Goal: Information Seeking & Learning: Learn about a topic

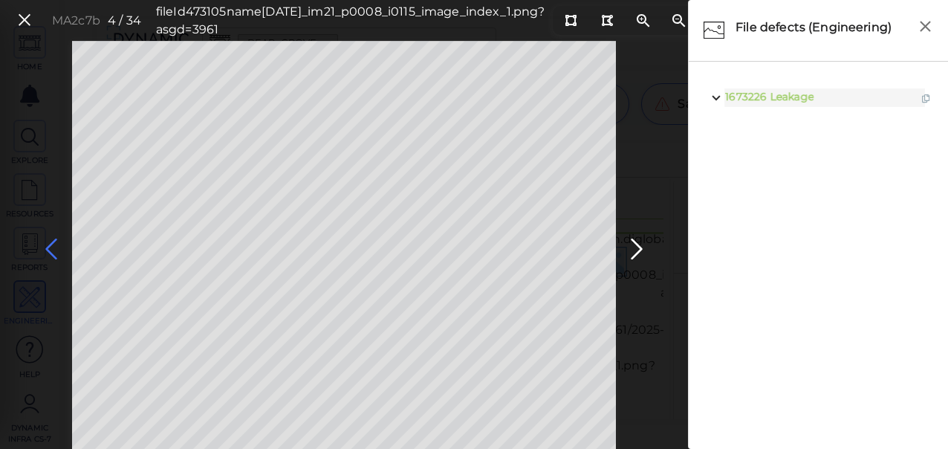
click at [46, 245] on icon at bounding box center [51, 249] width 24 height 29
click at [54, 255] on icon at bounding box center [51, 249] width 24 height 29
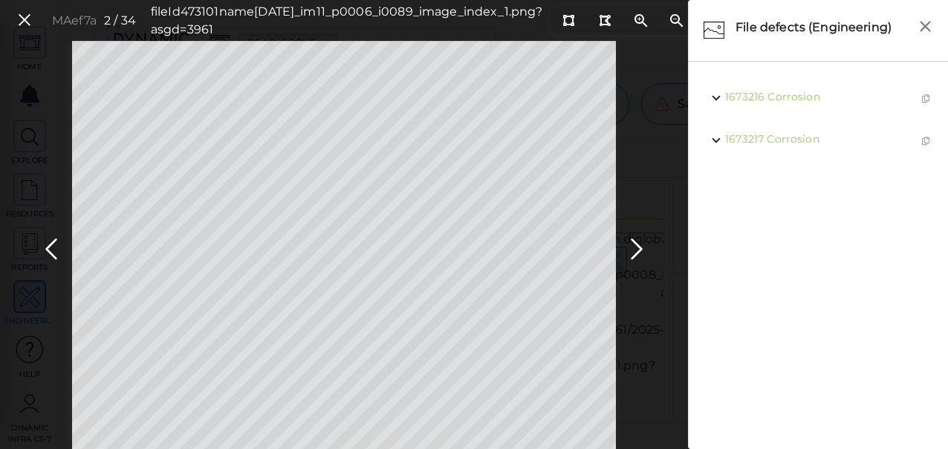
click at [33, 242] on div "MAef7a 2 / 34 fileId 473101 name [DATE]_im11_p0006_i0089_image_index_1.png?asgd…" at bounding box center [344, 245] width 688 height 408
click at [52, 250] on icon at bounding box center [51, 249] width 24 height 29
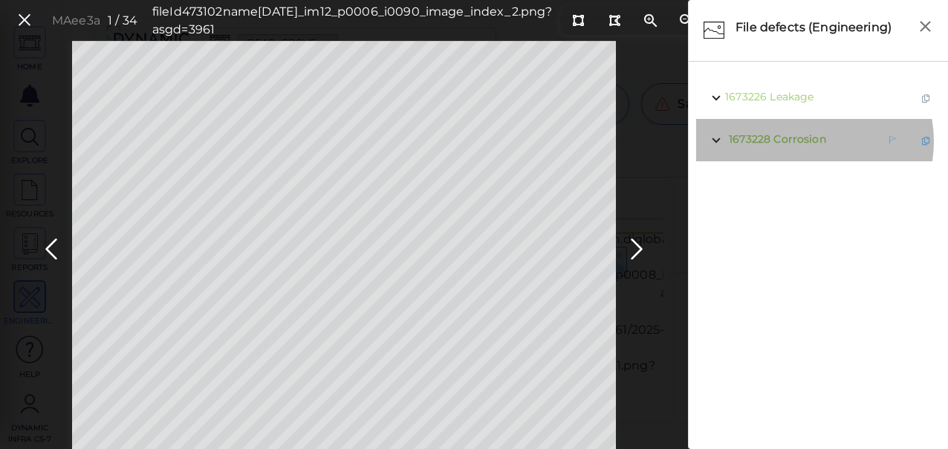
click at [808, 141] on span "Corrosion" at bounding box center [800, 138] width 52 height 13
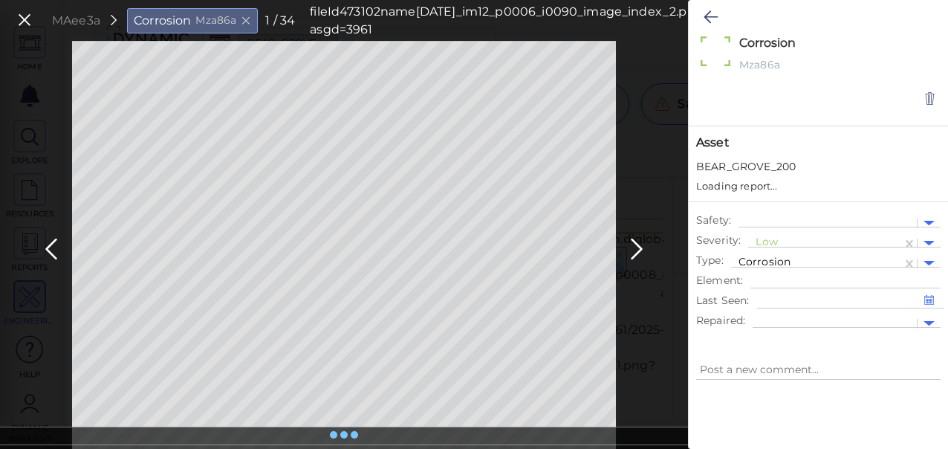
type textarea "x"
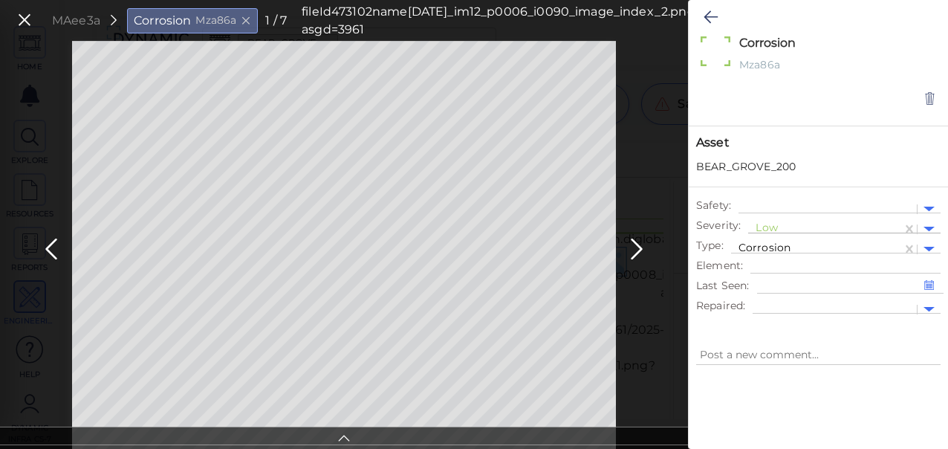
click at [779, 227] on div at bounding box center [825, 229] width 139 height 16
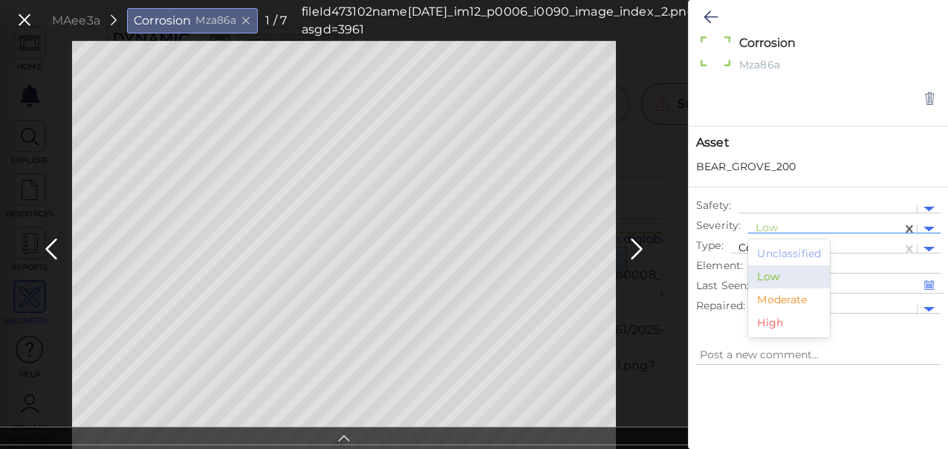
click at [782, 297] on div "Moderate" at bounding box center [789, 299] width 82 height 23
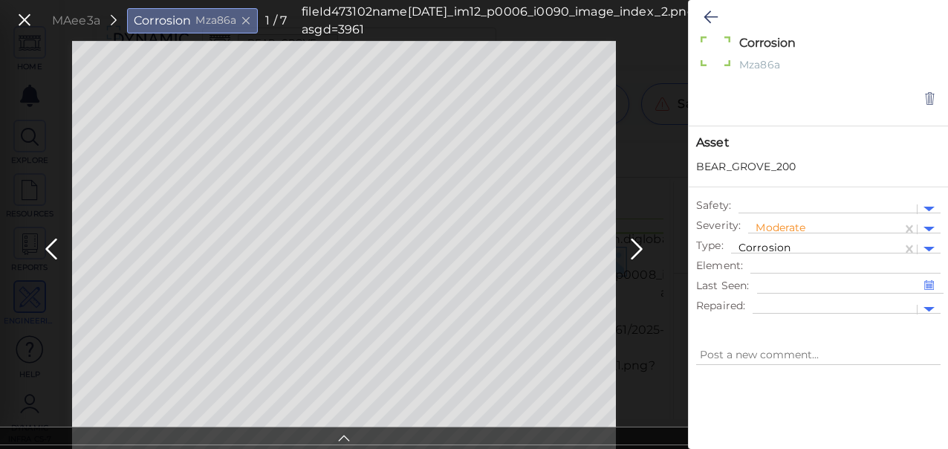
type textarea "x"
click at [642, 256] on icon at bounding box center [637, 249] width 24 height 29
type textarea "x"
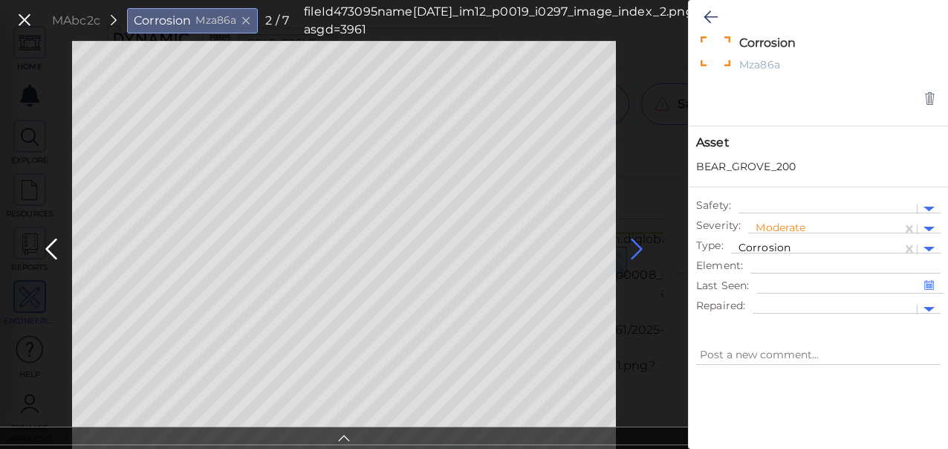
click at [633, 248] on icon at bounding box center [637, 249] width 24 height 29
type textarea "x"
click at [27, 17] on icon at bounding box center [24, 20] width 16 height 20
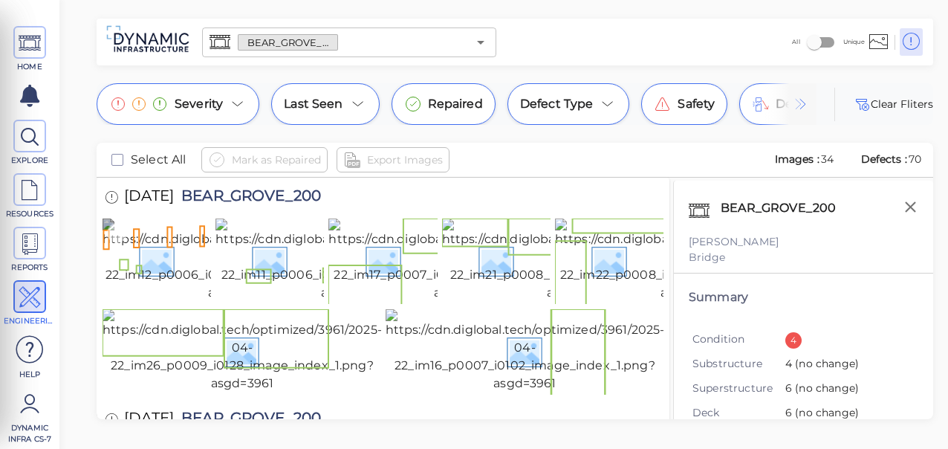
click at [164, 279] on img at bounding box center [240, 260] width 274 height 83
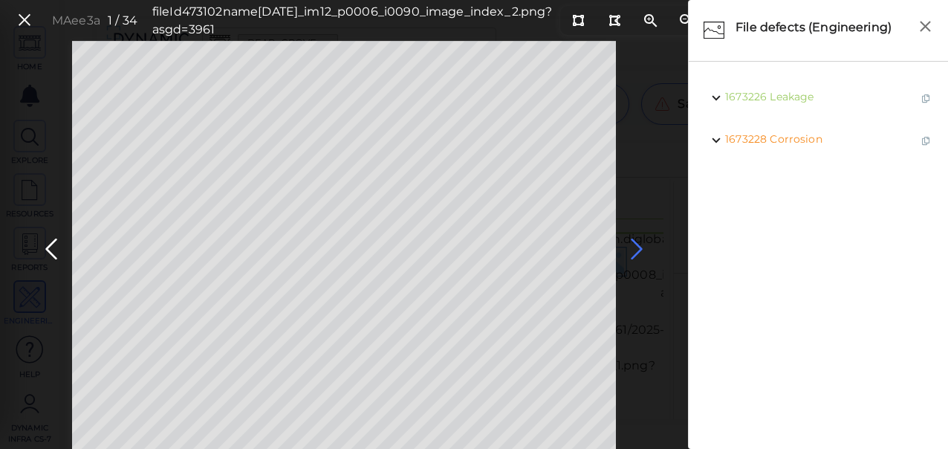
click at [636, 247] on icon at bounding box center [637, 249] width 24 height 29
click at [634, 250] on icon at bounding box center [637, 249] width 24 height 29
click at [636, 247] on icon at bounding box center [637, 249] width 24 height 29
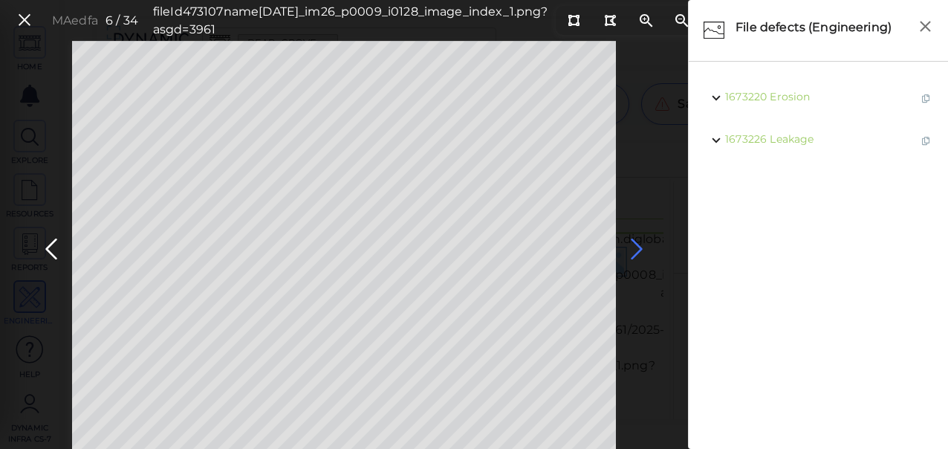
click at [636, 248] on icon at bounding box center [637, 249] width 24 height 29
click at [636, 247] on icon at bounding box center [637, 249] width 24 height 29
click at [635, 247] on icon at bounding box center [637, 249] width 24 height 29
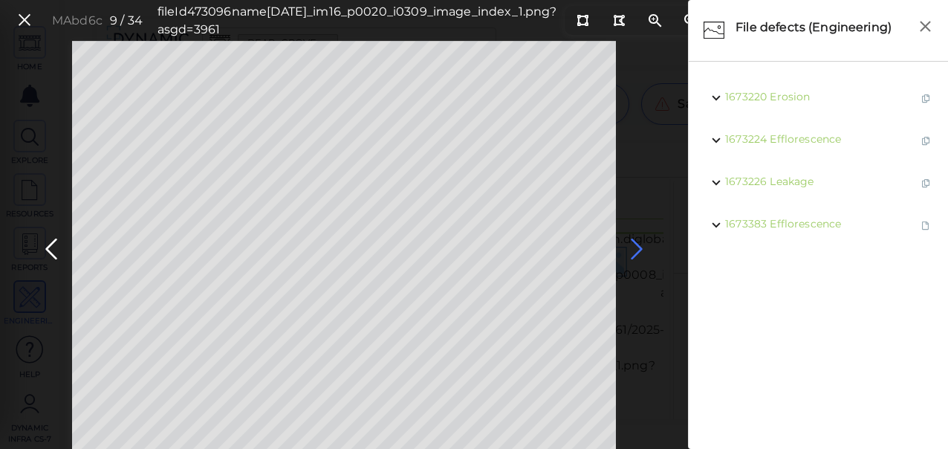
click at [636, 247] on icon at bounding box center [637, 249] width 24 height 29
click at [637, 247] on icon at bounding box center [637, 249] width 24 height 29
click at [634, 252] on icon at bounding box center [637, 249] width 24 height 29
click at [634, 250] on icon at bounding box center [637, 249] width 24 height 29
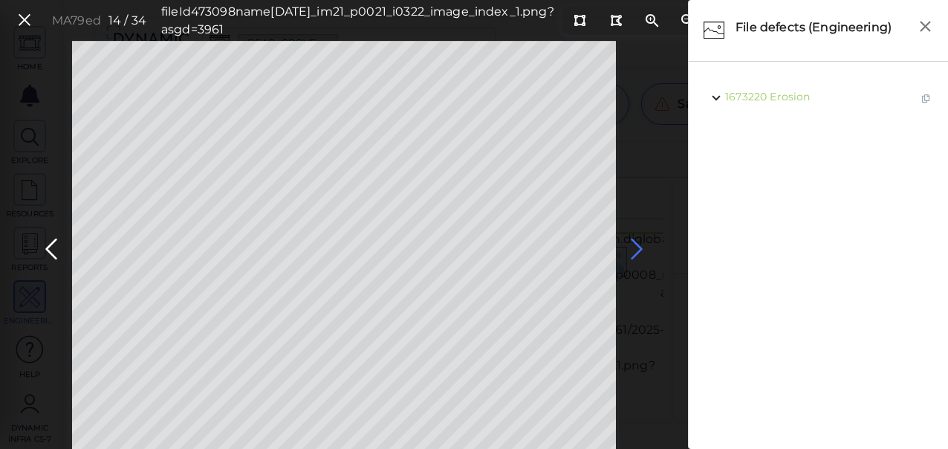
click at [634, 250] on icon at bounding box center [637, 249] width 24 height 29
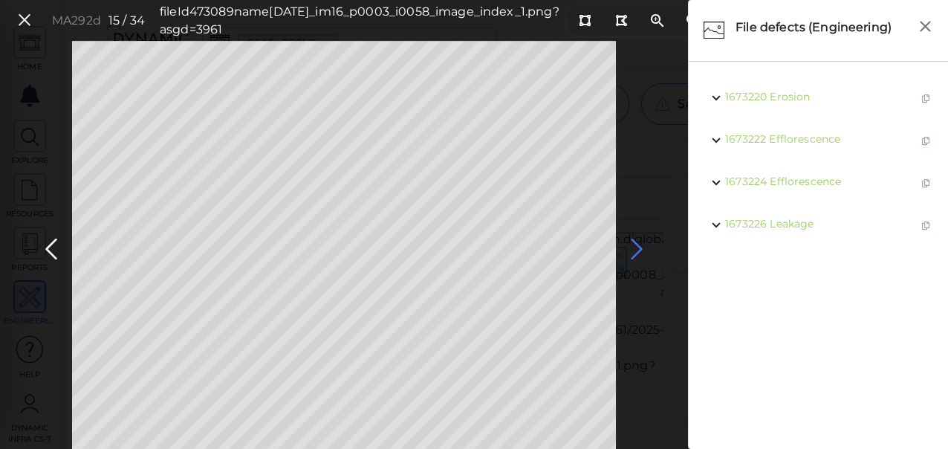
click at [634, 250] on icon at bounding box center [637, 249] width 24 height 29
click at [635, 247] on icon at bounding box center [637, 249] width 24 height 29
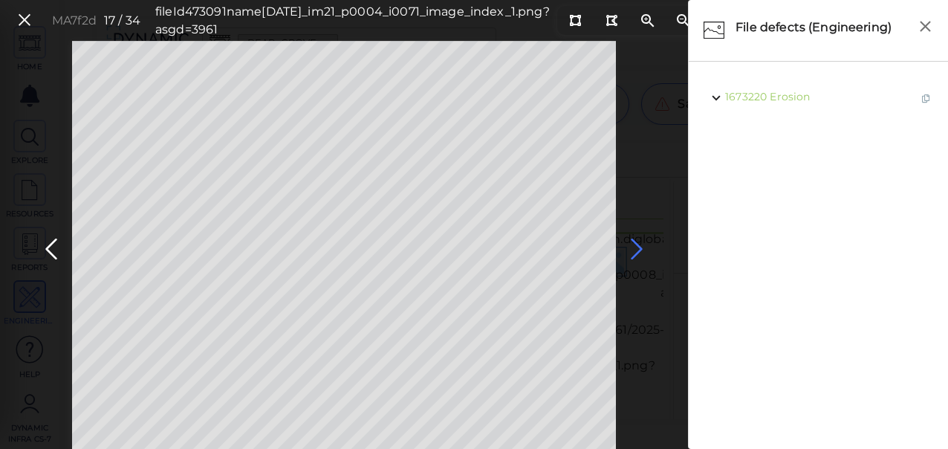
click at [635, 247] on icon at bounding box center [637, 249] width 24 height 29
click at [636, 247] on icon at bounding box center [637, 249] width 24 height 29
click at [635, 250] on icon at bounding box center [637, 249] width 24 height 29
click at [635, 247] on icon at bounding box center [637, 249] width 24 height 29
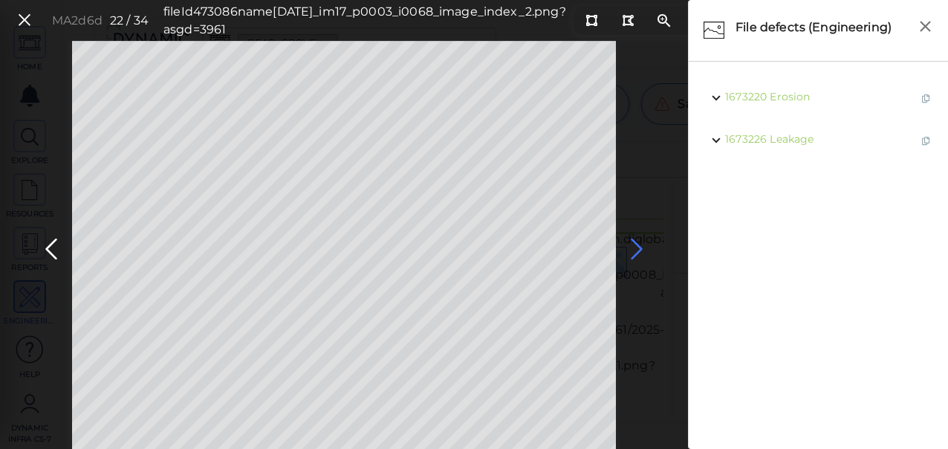
click at [636, 248] on icon at bounding box center [637, 249] width 24 height 29
click at [54, 247] on icon at bounding box center [51, 249] width 24 height 29
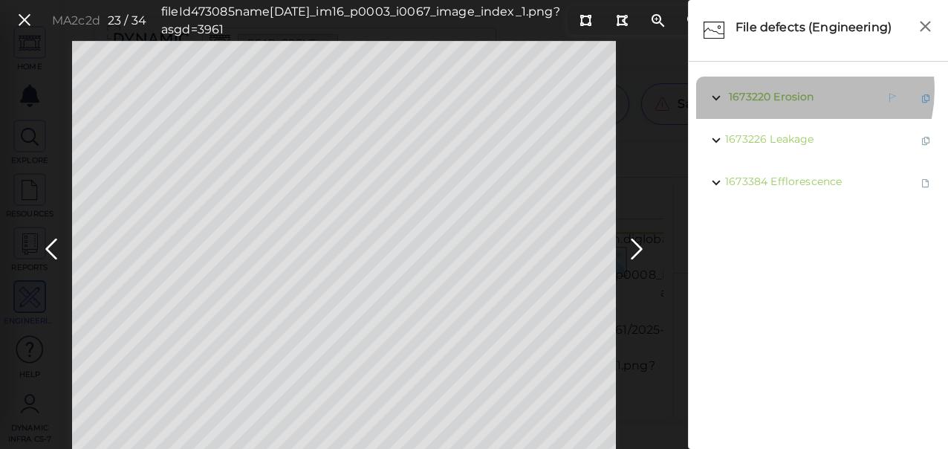
click at [799, 90] on span "Erosion" at bounding box center [794, 96] width 40 height 13
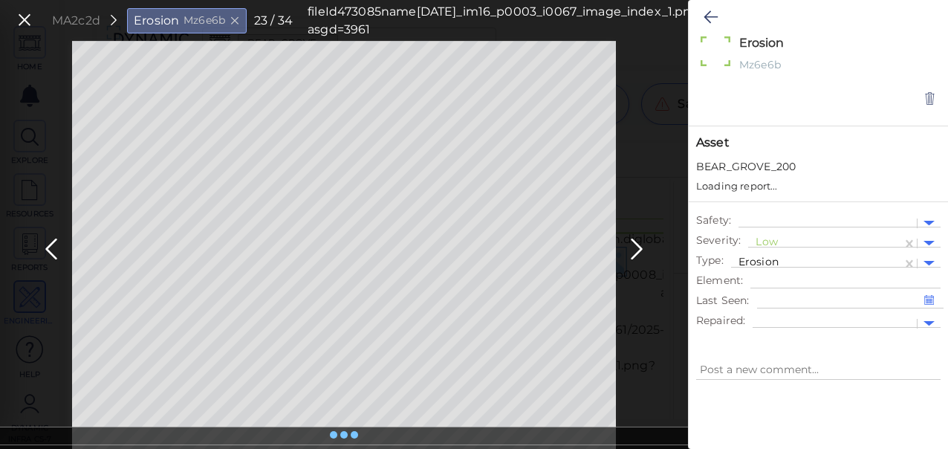
type textarea "x"
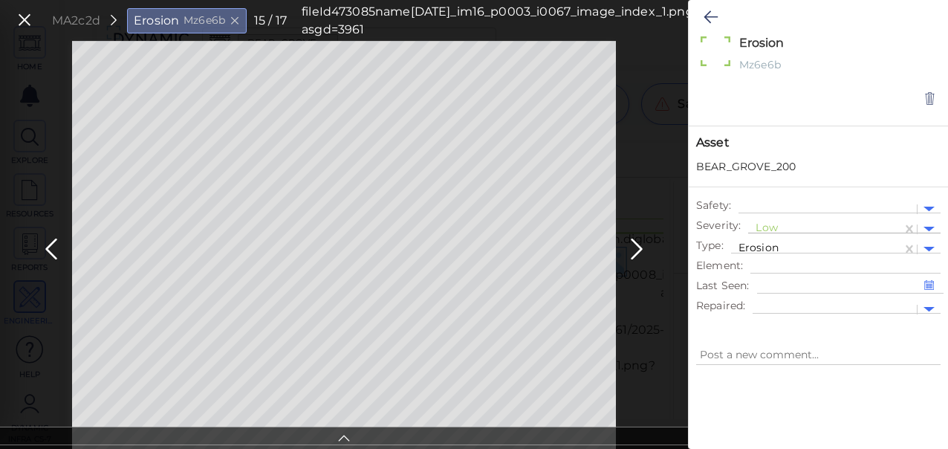
click at [773, 223] on div at bounding box center [825, 229] width 139 height 16
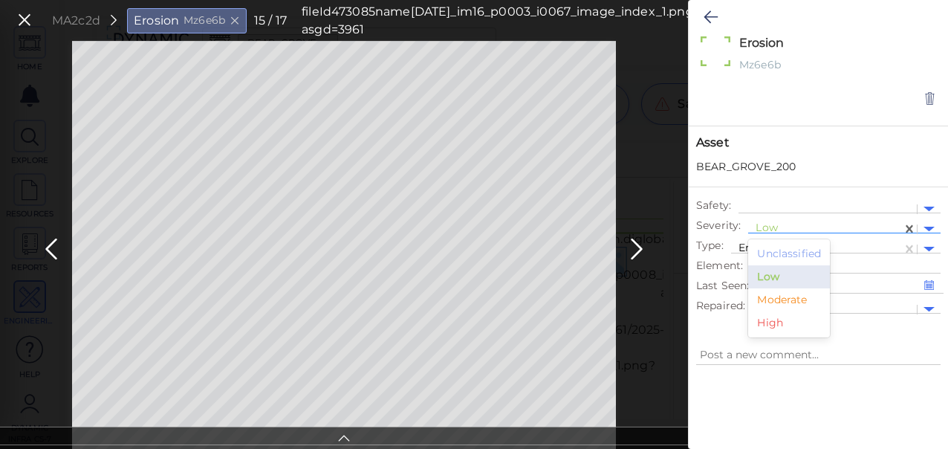
click at [782, 296] on div "Moderate" at bounding box center [789, 299] width 82 height 23
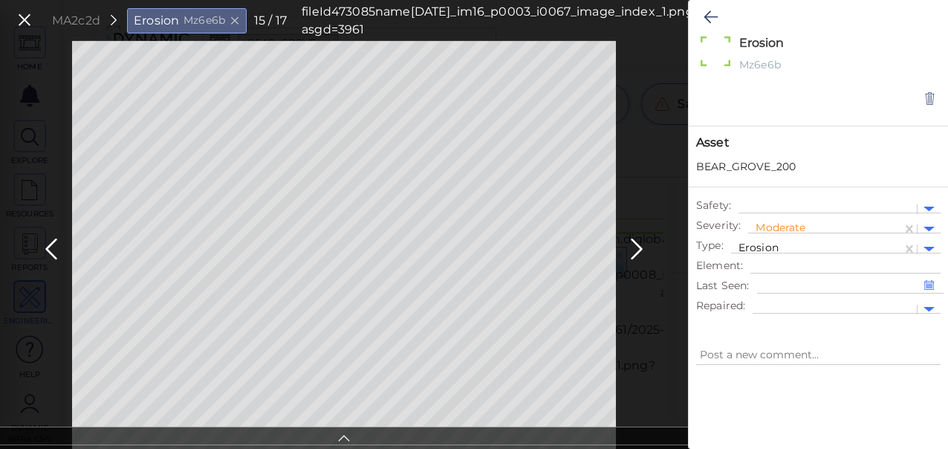
type textarea "x"
click at [342, 437] on icon at bounding box center [344, 435] width 15 height 17
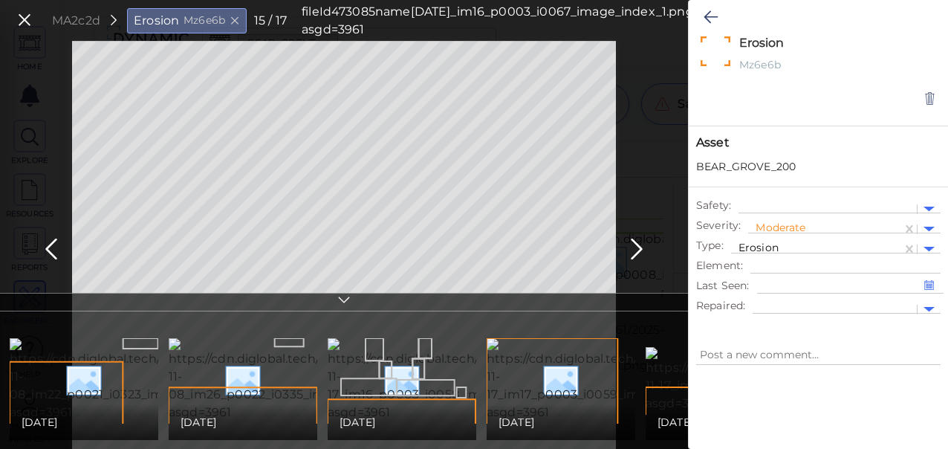
scroll to position [0, 2027]
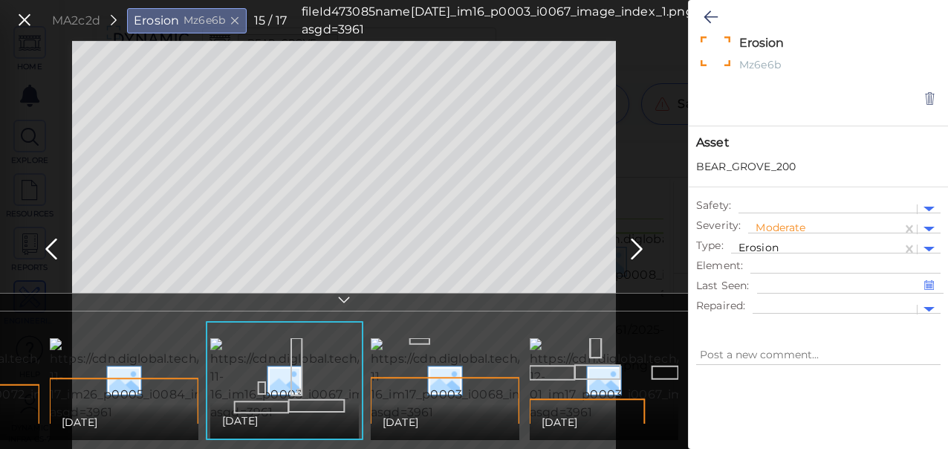
click at [23, 13] on icon at bounding box center [24, 20] width 16 height 20
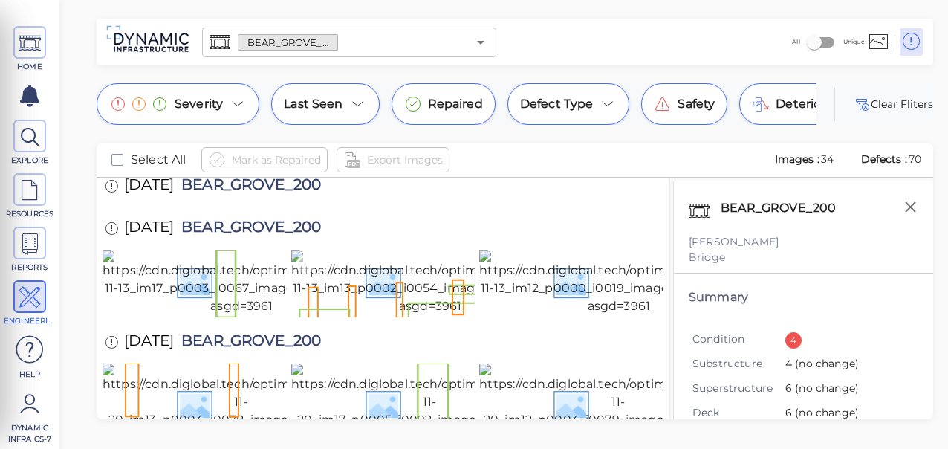
scroll to position [1653, 0]
click at [384, 315] on img at bounding box center [430, 282] width 279 height 65
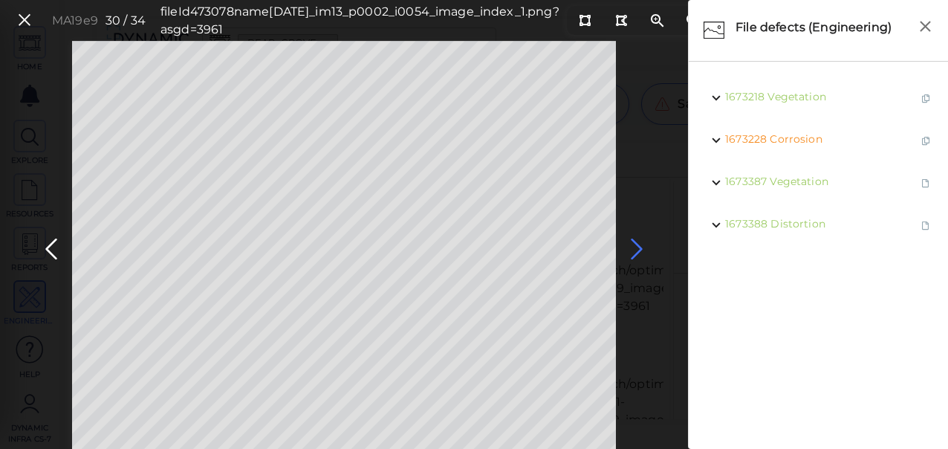
click at [639, 249] on icon at bounding box center [637, 249] width 24 height 29
click at [629, 245] on icon at bounding box center [637, 249] width 24 height 29
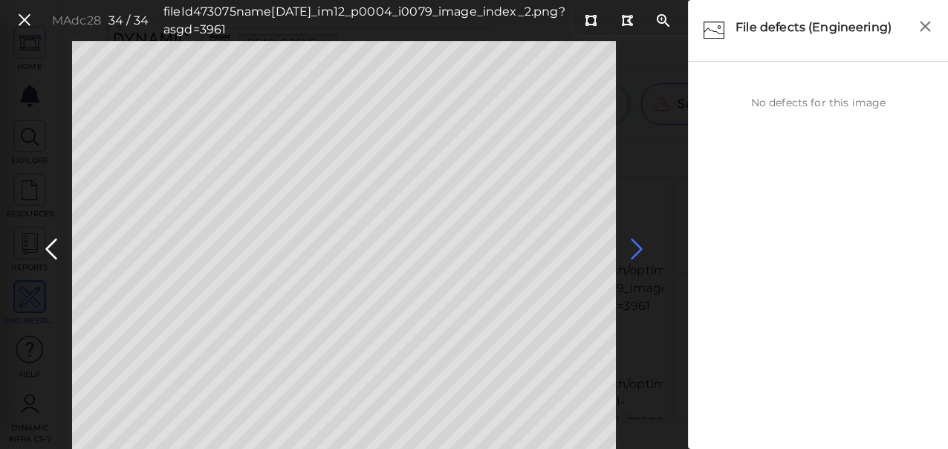
click at [632, 245] on icon at bounding box center [637, 249] width 24 height 29
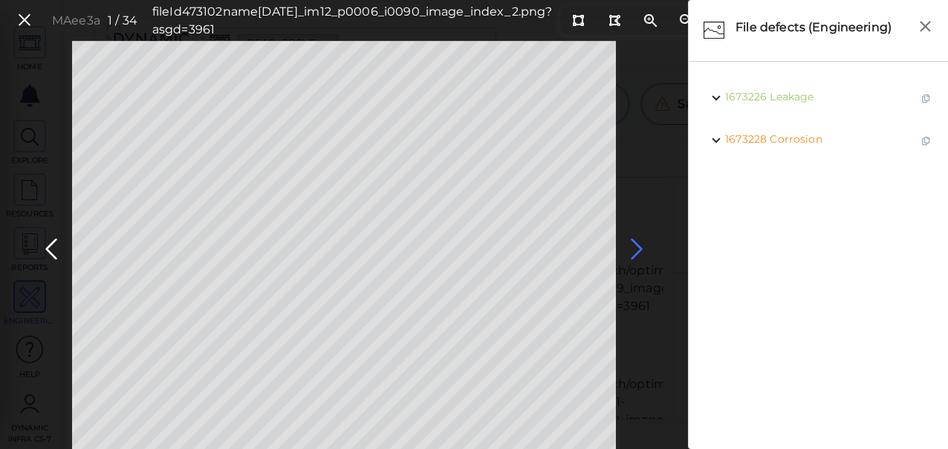
click at [638, 244] on icon at bounding box center [637, 249] width 24 height 29
drag, startPoint x: 638, startPoint y: 245, endPoint x: 640, endPoint y: 256, distance: 10.6
click at [640, 256] on icon at bounding box center [637, 249] width 24 height 29
click at [637, 248] on icon at bounding box center [637, 249] width 24 height 29
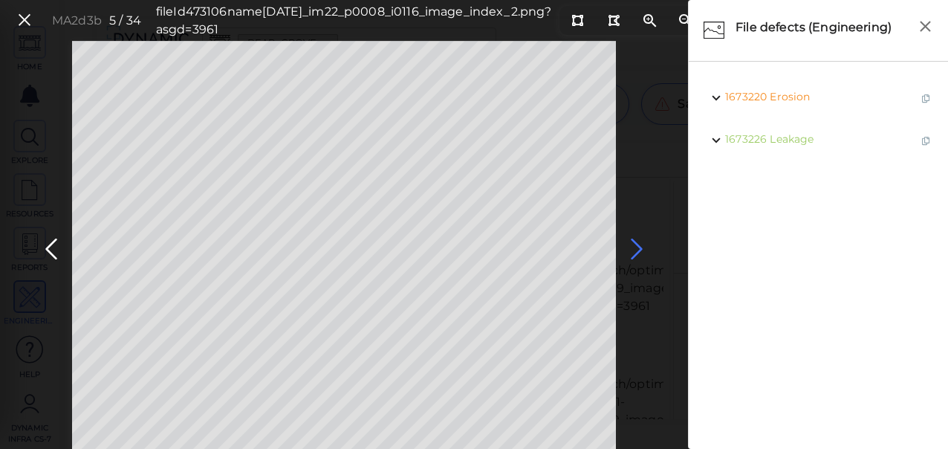
click at [637, 248] on icon at bounding box center [637, 249] width 24 height 29
click at [636, 248] on icon at bounding box center [637, 249] width 24 height 29
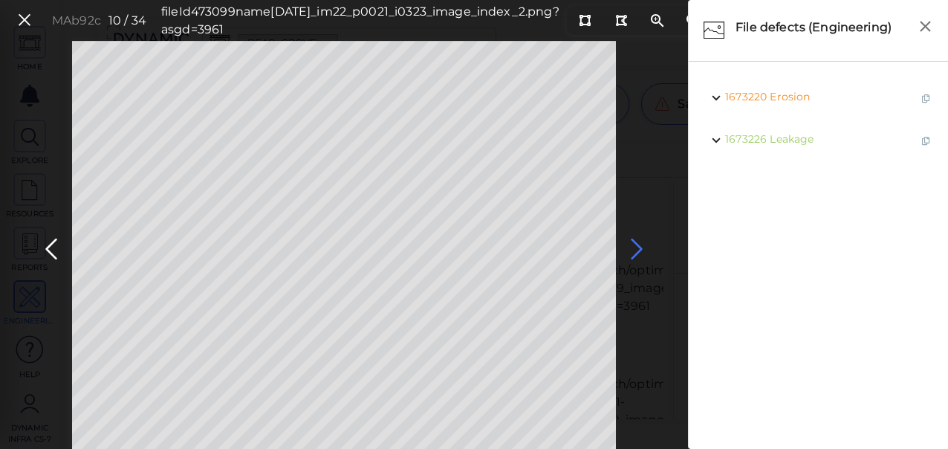
click at [636, 249] on icon at bounding box center [637, 249] width 24 height 29
click at [635, 247] on icon at bounding box center [637, 249] width 24 height 29
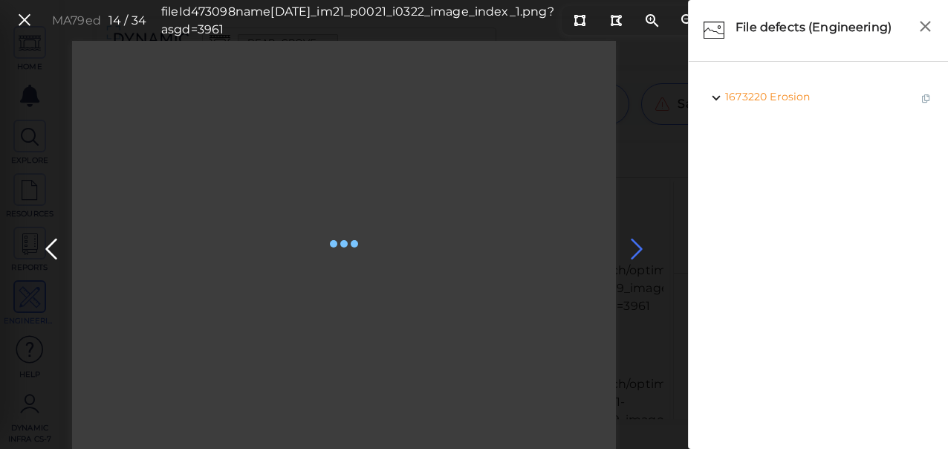
click at [635, 247] on icon at bounding box center [637, 249] width 24 height 29
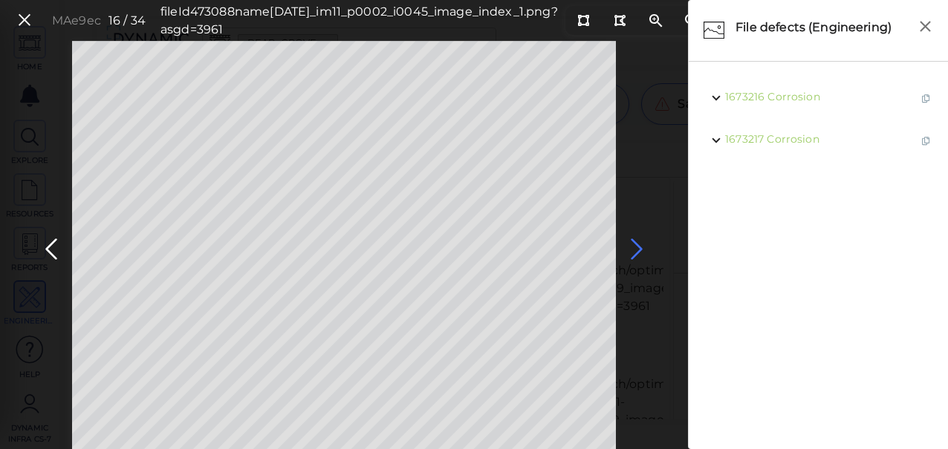
click at [636, 247] on icon at bounding box center [637, 249] width 24 height 29
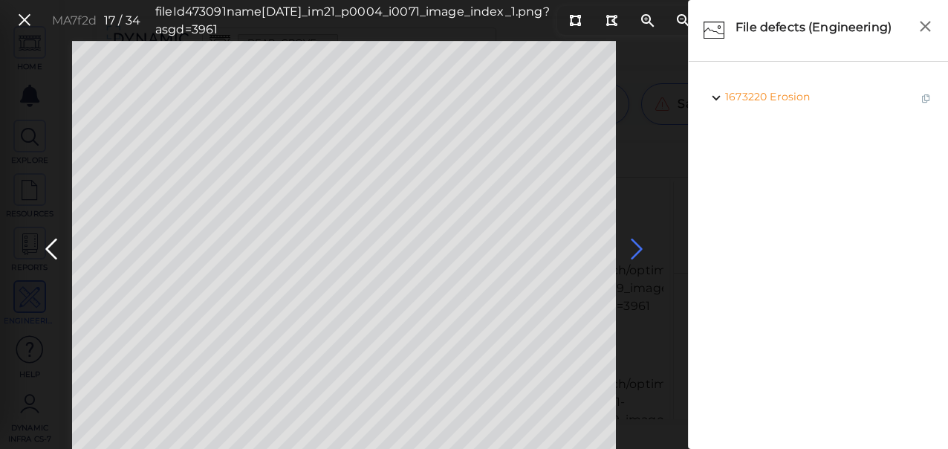
click at [636, 247] on icon at bounding box center [637, 249] width 24 height 29
click at [638, 247] on icon at bounding box center [637, 249] width 24 height 29
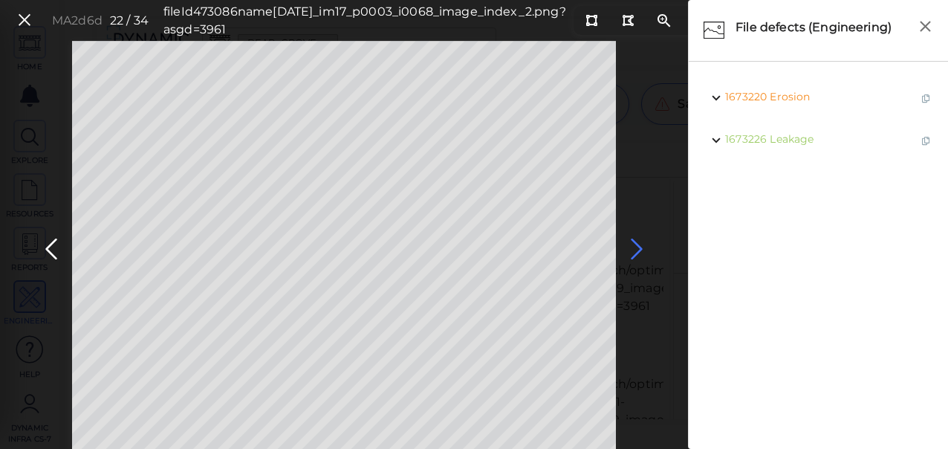
click at [638, 247] on icon at bounding box center [637, 249] width 24 height 29
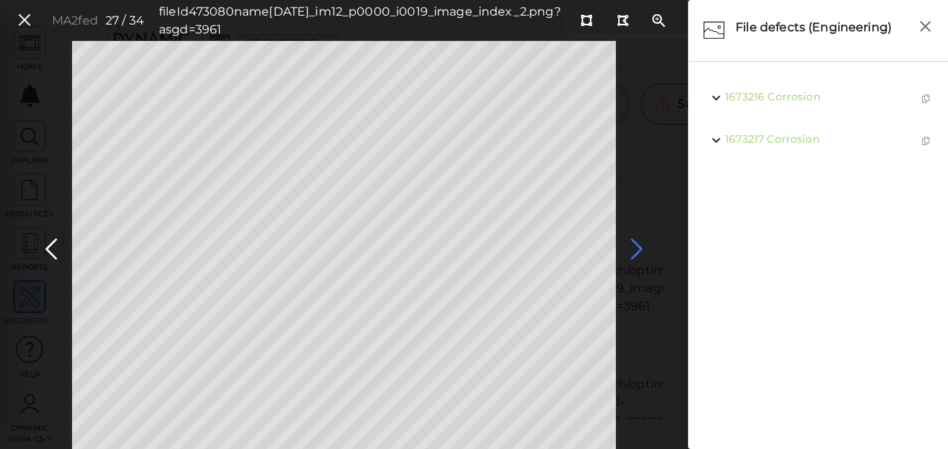
click at [638, 247] on icon at bounding box center [637, 249] width 24 height 29
click at [53, 247] on icon at bounding box center [51, 249] width 24 height 29
click at [632, 248] on icon at bounding box center [637, 249] width 24 height 29
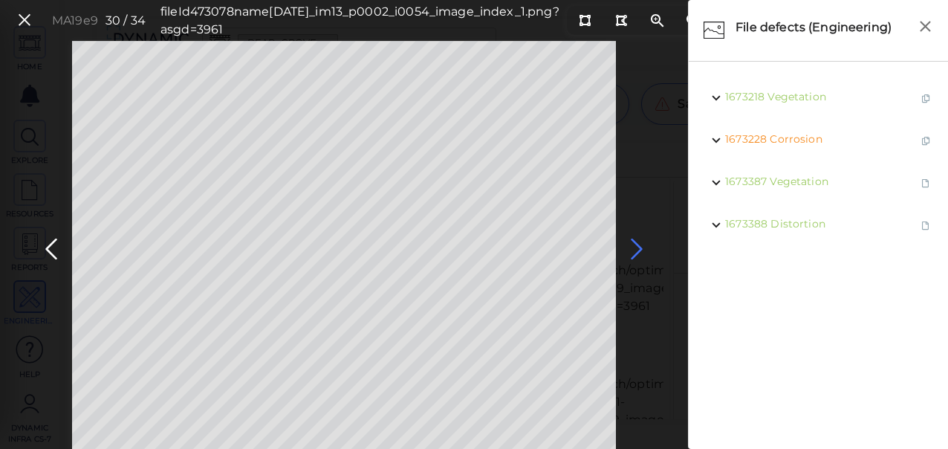
click at [632, 248] on icon at bounding box center [637, 249] width 24 height 29
click at [22, 20] on icon at bounding box center [24, 20] width 16 height 20
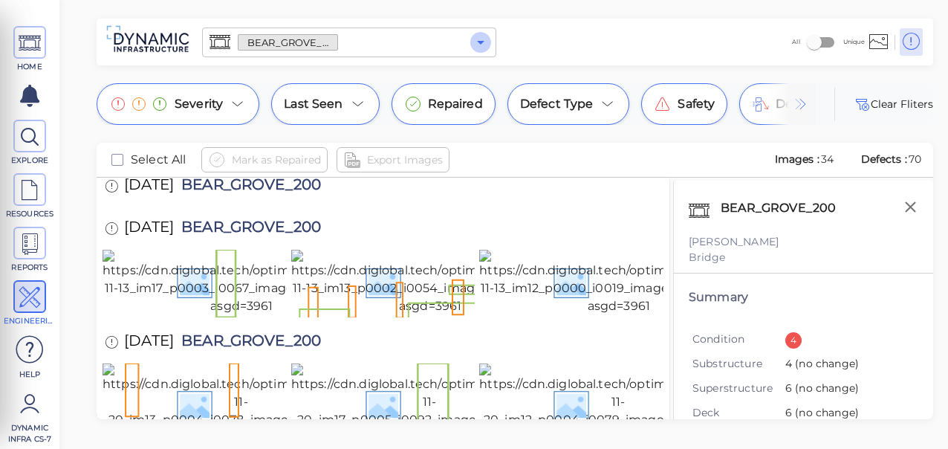
click at [482, 39] on icon "Open" at bounding box center [481, 42] width 18 height 18
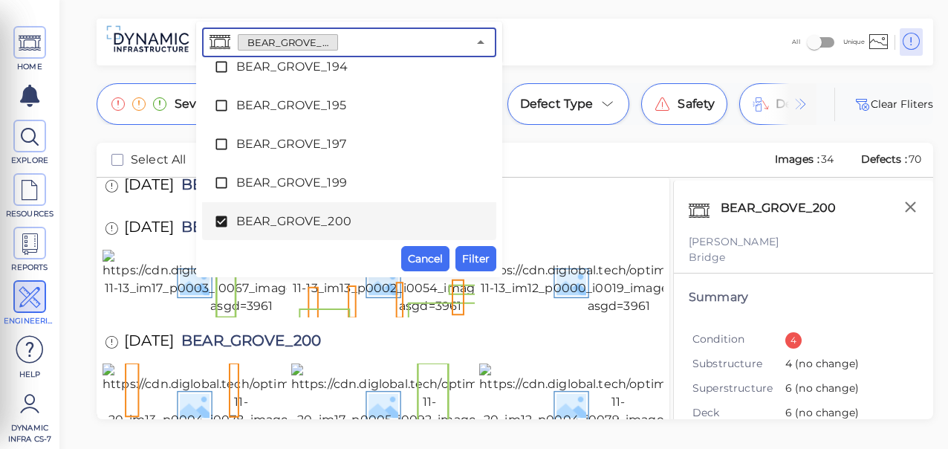
scroll to position [987, 0]
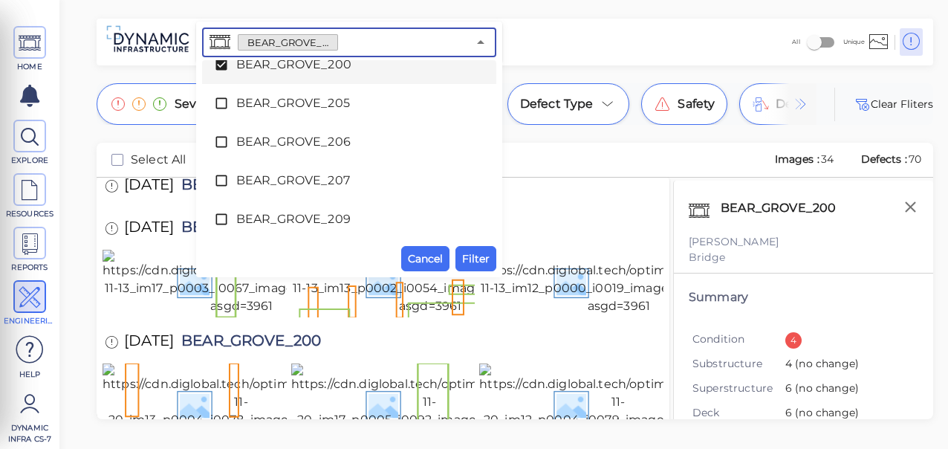
click at [219, 66] on icon at bounding box center [221, 64] width 11 height 11
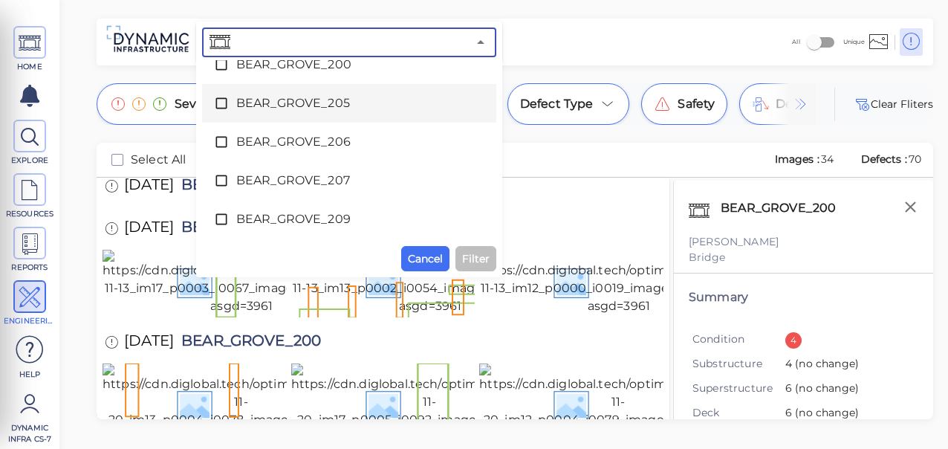
click at [221, 100] on icon at bounding box center [221, 103] width 15 height 15
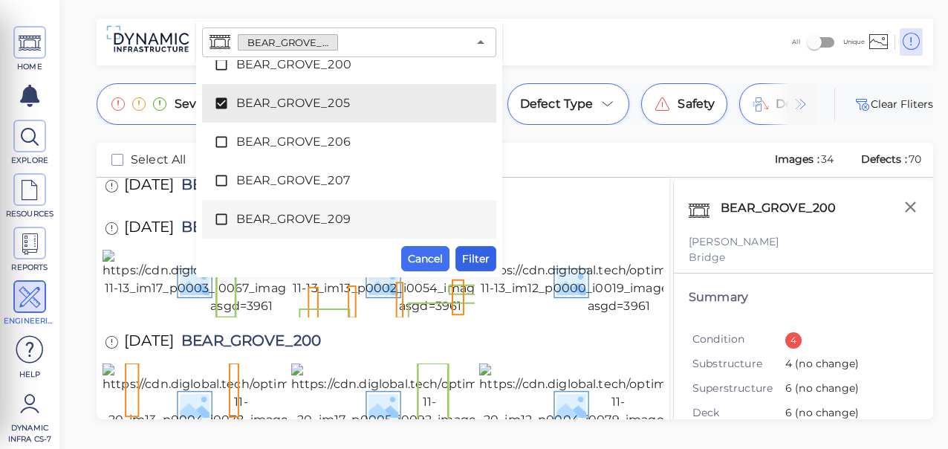
click at [476, 255] on span "Filter" at bounding box center [475, 259] width 27 height 18
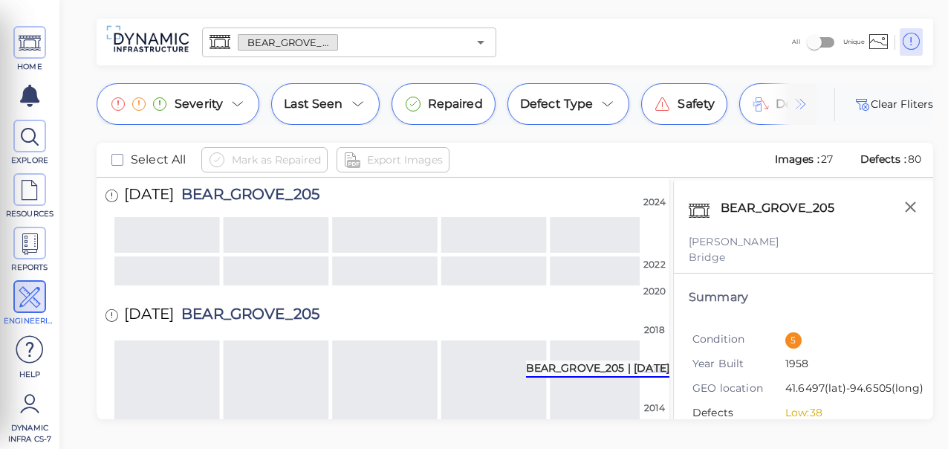
scroll to position [0, 0]
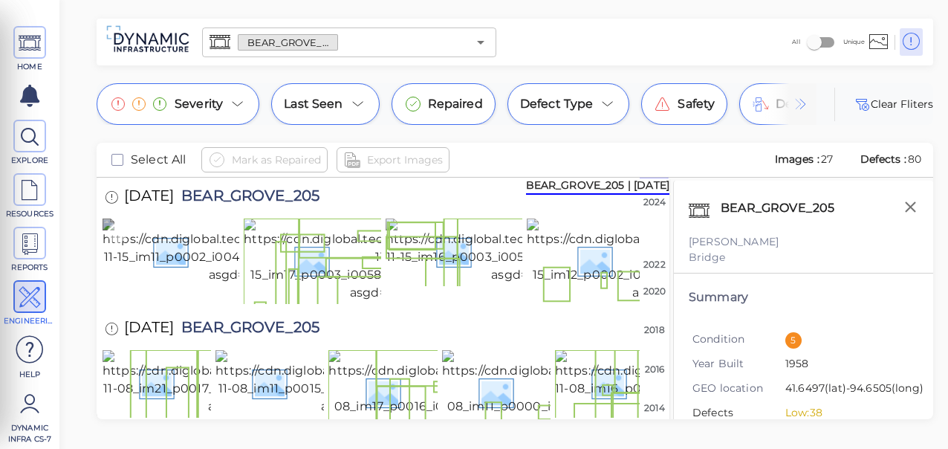
click at [210, 262] on img at bounding box center [241, 251] width 277 height 65
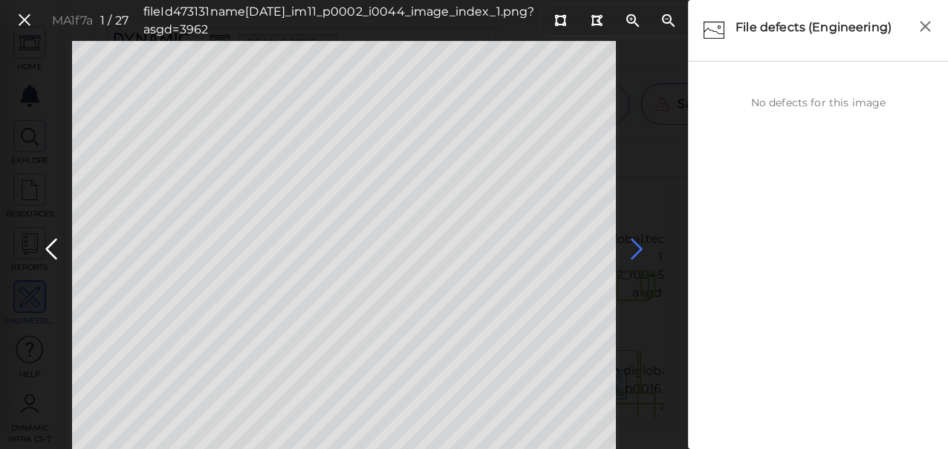
click at [636, 245] on icon at bounding box center [637, 249] width 24 height 29
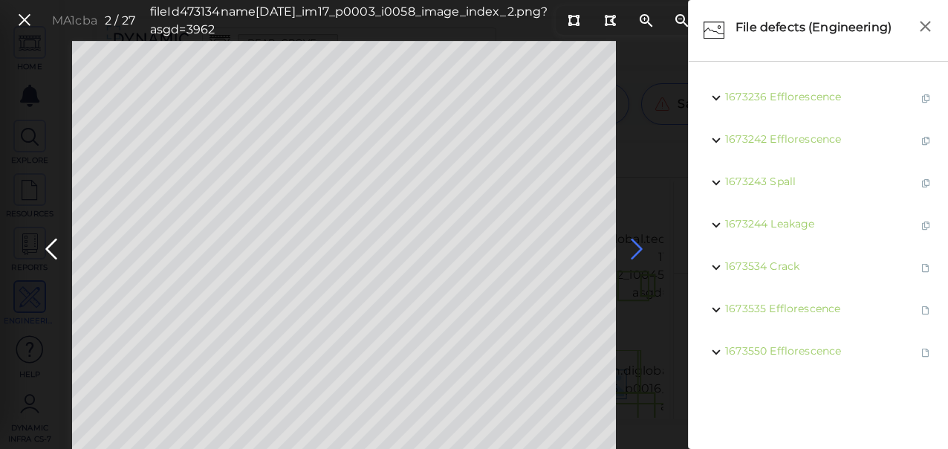
click at [638, 249] on icon at bounding box center [637, 249] width 24 height 29
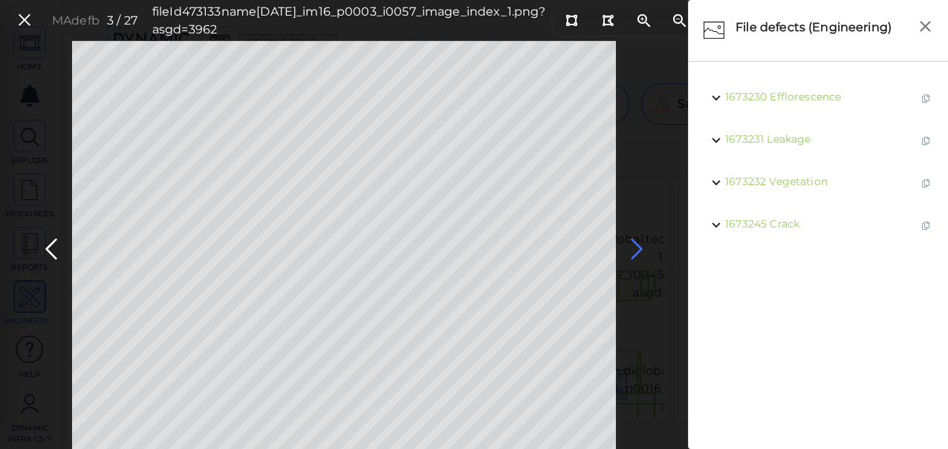
click at [633, 249] on icon at bounding box center [637, 249] width 24 height 29
click at [636, 244] on icon at bounding box center [637, 249] width 24 height 29
click at [639, 246] on icon at bounding box center [637, 249] width 24 height 29
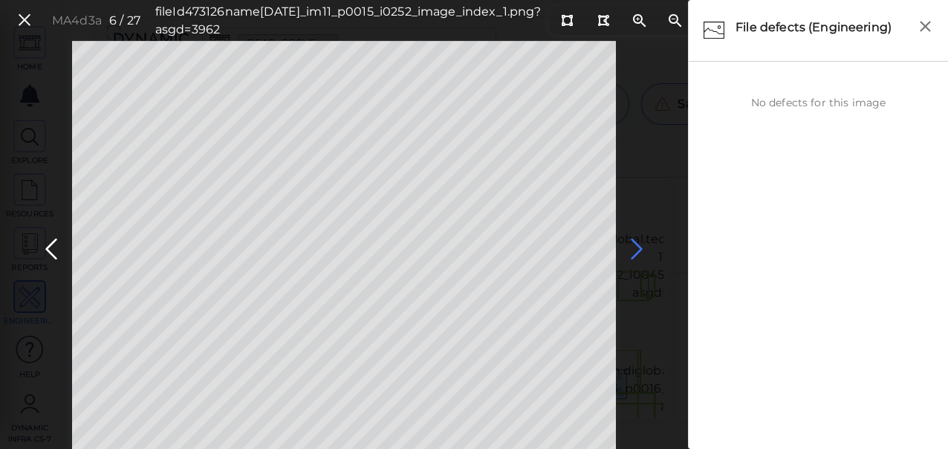
click at [639, 245] on icon at bounding box center [637, 249] width 24 height 29
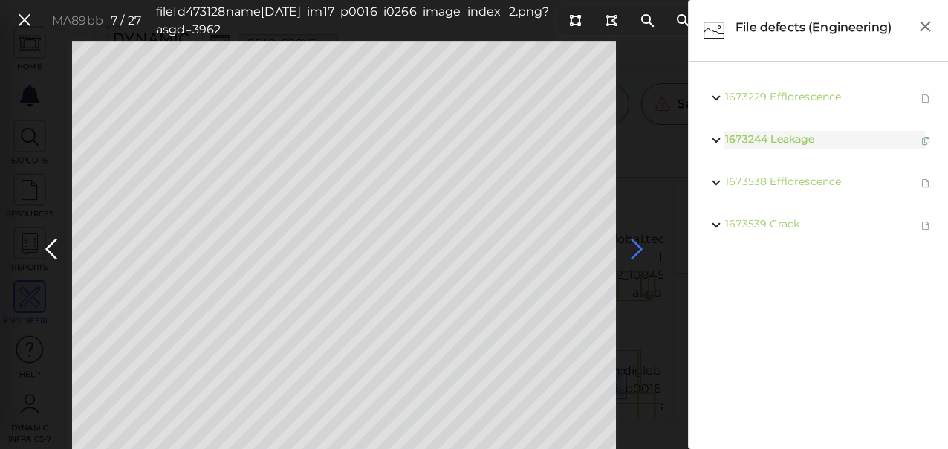
click at [634, 250] on icon at bounding box center [637, 249] width 24 height 29
click at [633, 250] on icon at bounding box center [637, 249] width 24 height 29
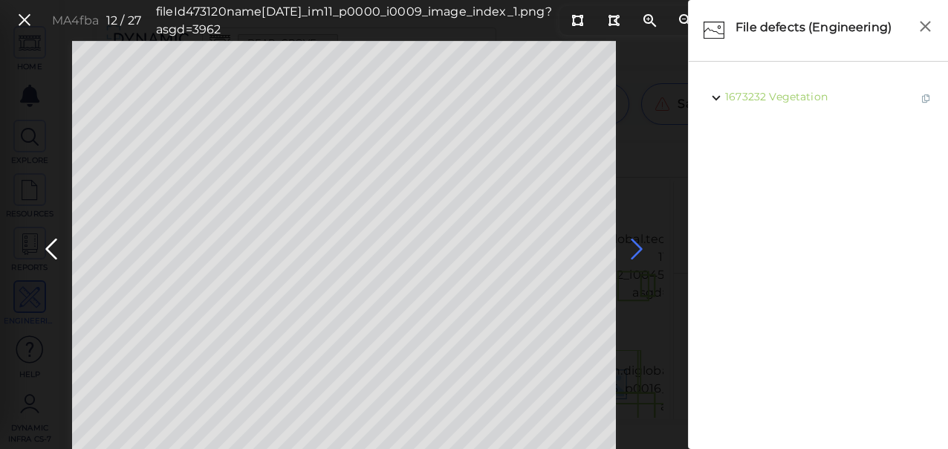
click at [633, 250] on icon at bounding box center [637, 249] width 24 height 29
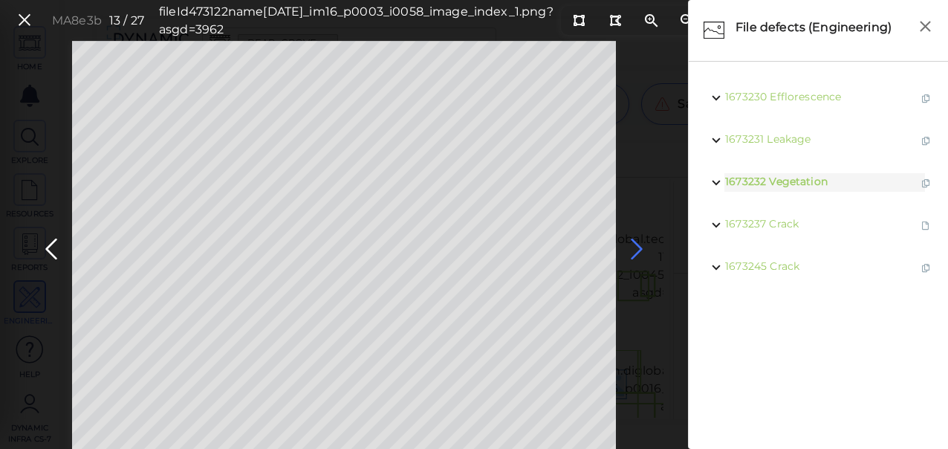
click at [637, 249] on icon at bounding box center [637, 249] width 24 height 29
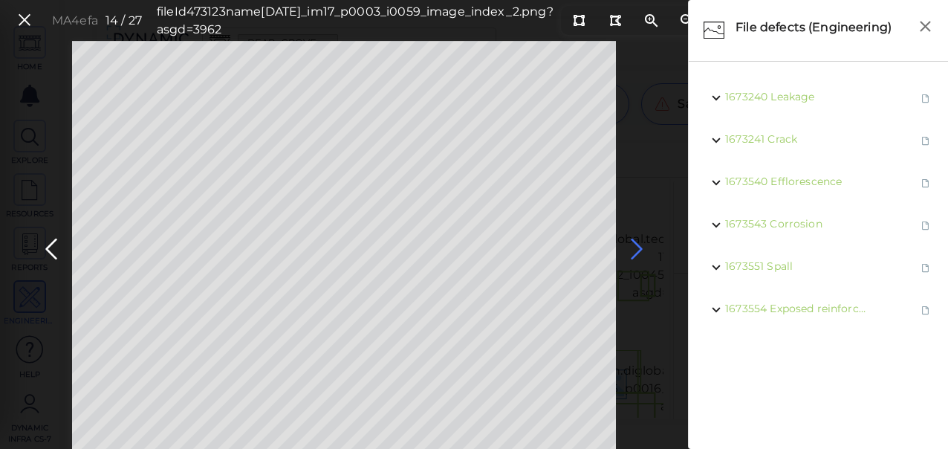
click at [636, 249] on icon at bounding box center [637, 249] width 24 height 29
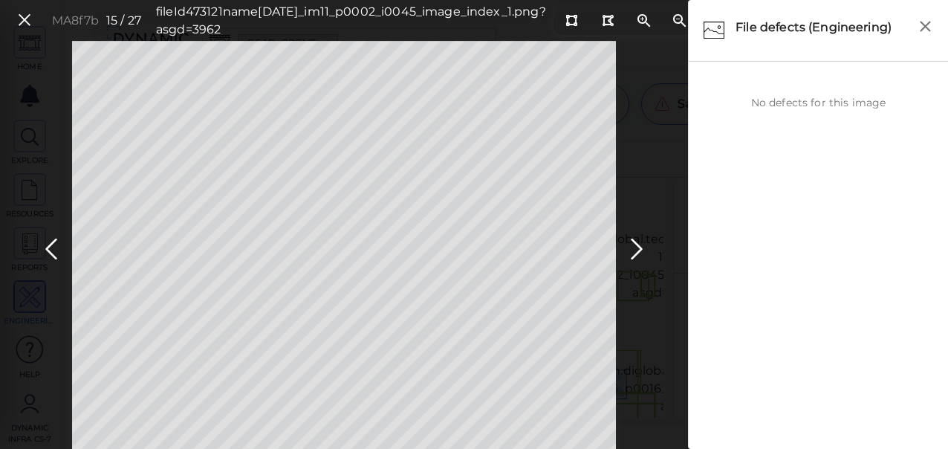
drag, startPoint x: 636, startPoint y: 249, endPoint x: 621, endPoint y: 245, distance: 15.5
click at [630, 258] on icon at bounding box center [637, 249] width 24 height 29
click at [629, 244] on icon at bounding box center [637, 249] width 24 height 29
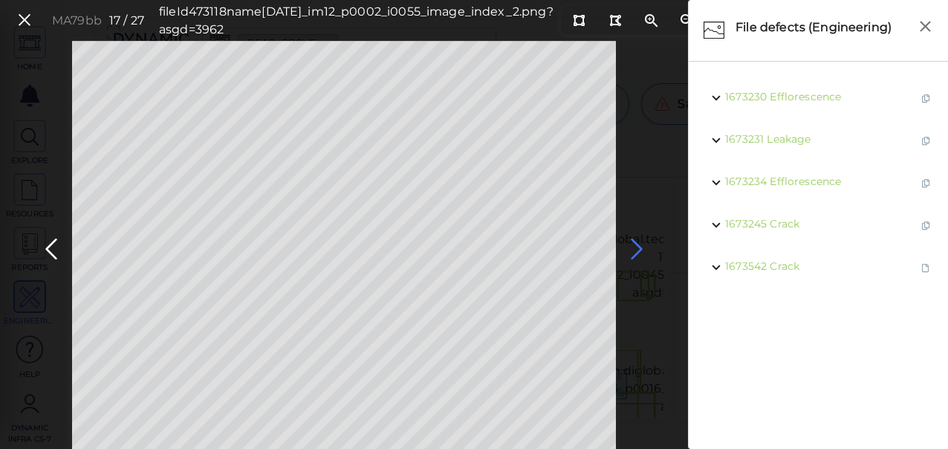
click at [633, 247] on icon at bounding box center [637, 249] width 24 height 29
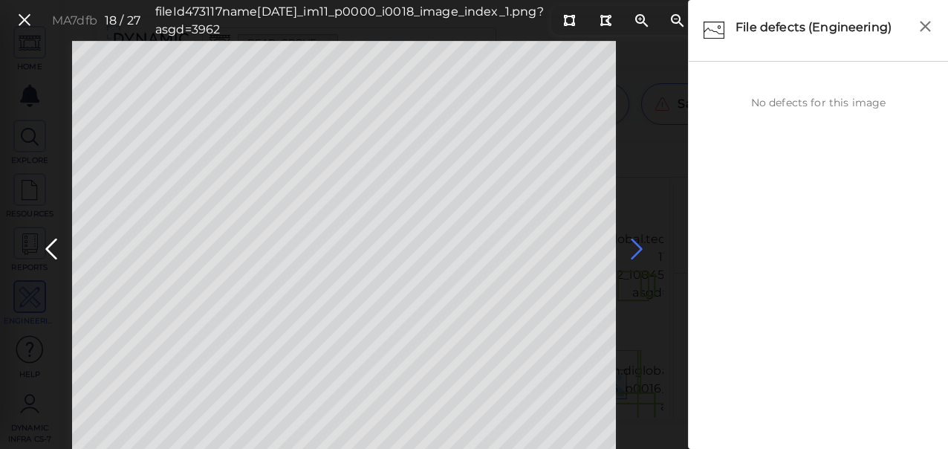
click at [633, 247] on icon at bounding box center [637, 249] width 24 height 29
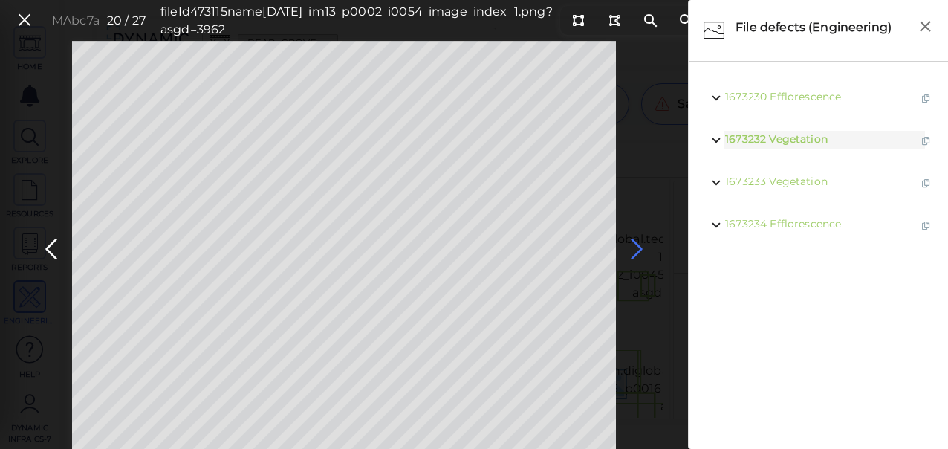
click at [633, 247] on icon at bounding box center [637, 249] width 24 height 29
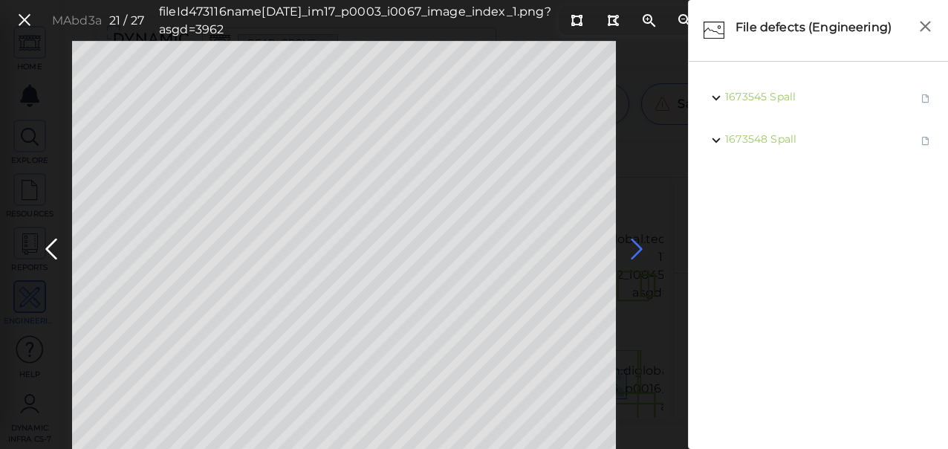
click at [635, 247] on icon at bounding box center [637, 249] width 24 height 29
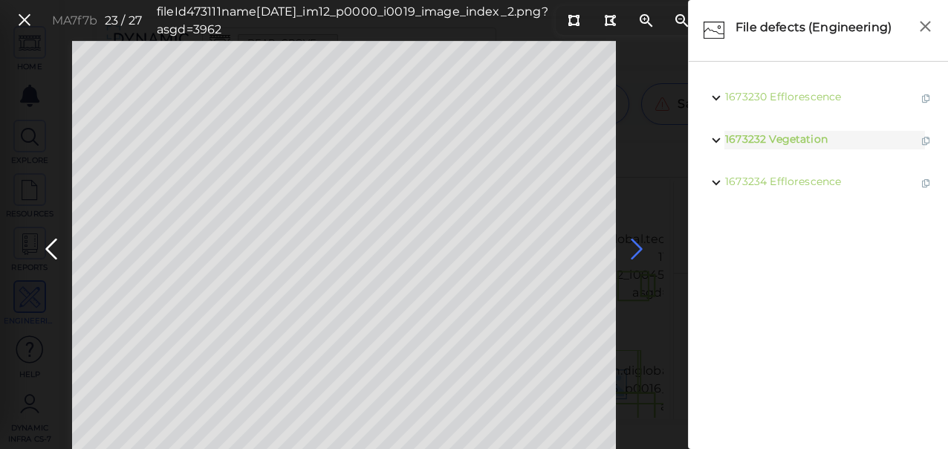
click at [645, 248] on icon at bounding box center [637, 249] width 24 height 29
click at [48, 247] on icon at bounding box center [51, 249] width 24 height 29
click at [640, 247] on icon at bounding box center [637, 249] width 24 height 29
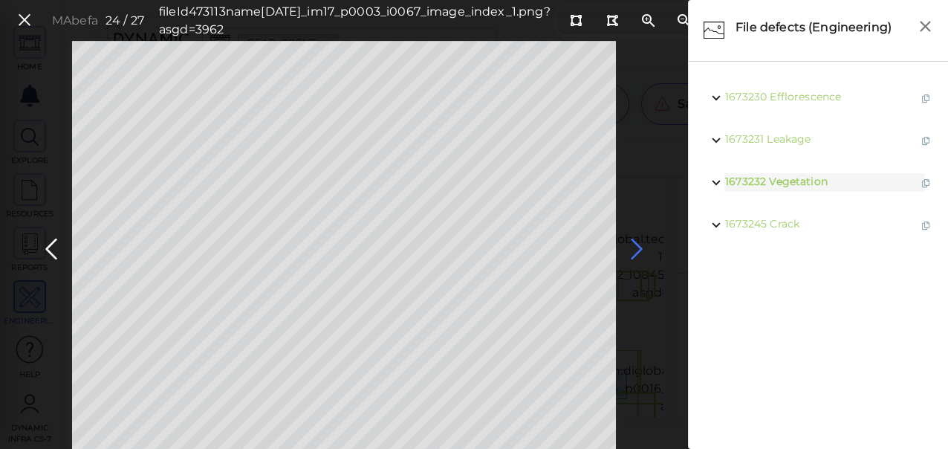
click at [640, 247] on icon at bounding box center [637, 249] width 24 height 29
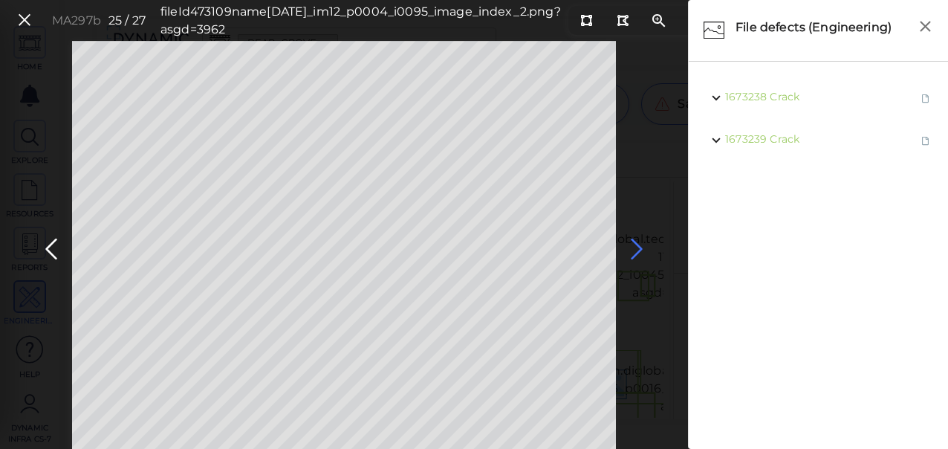
click at [640, 247] on icon at bounding box center [637, 249] width 24 height 29
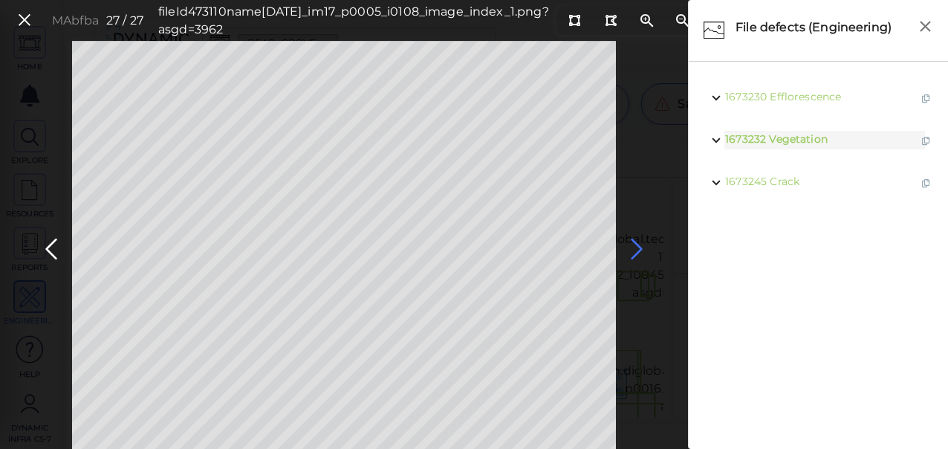
click at [640, 247] on icon at bounding box center [637, 249] width 24 height 29
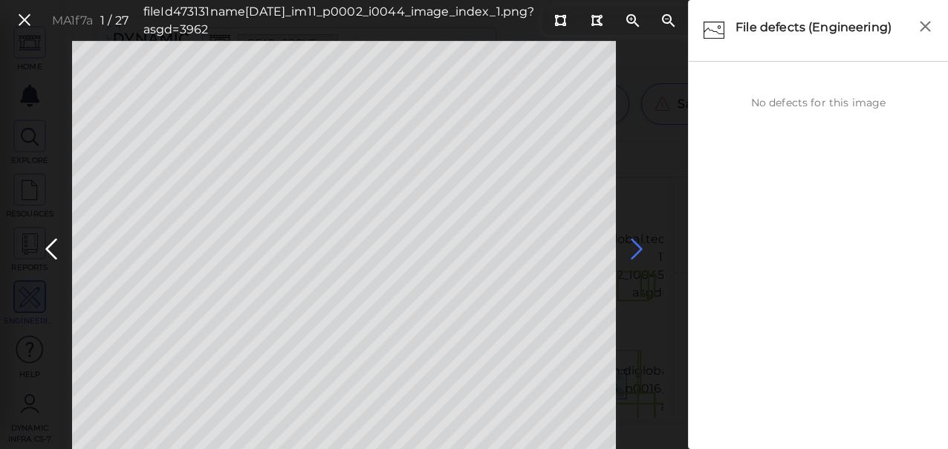
click at [638, 247] on icon at bounding box center [637, 249] width 24 height 29
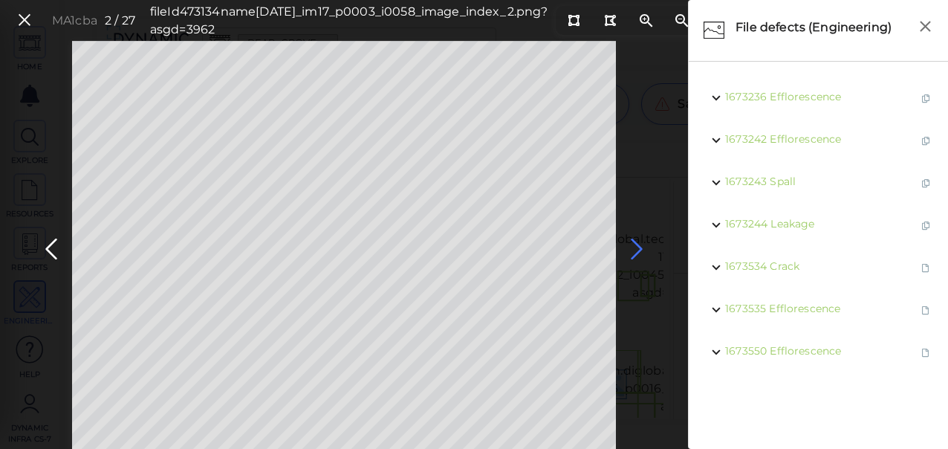
click at [638, 247] on icon at bounding box center [637, 249] width 24 height 29
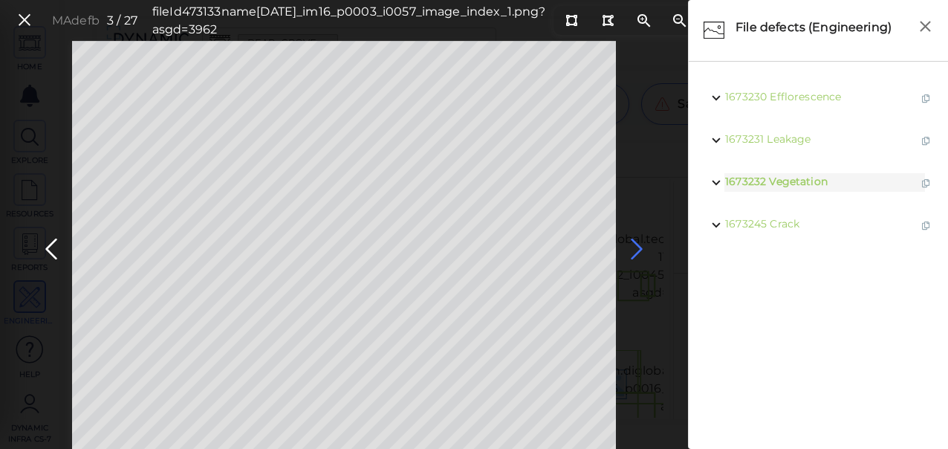
click at [636, 247] on icon at bounding box center [637, 249] width 24 height 29
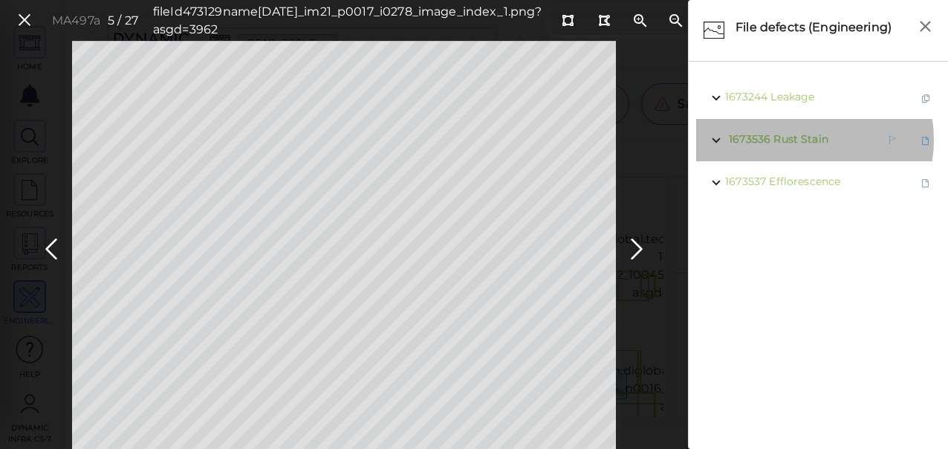
click at [800, 140] on span "Rust Stain" at bounding box center [801, 138] width 55 height 13
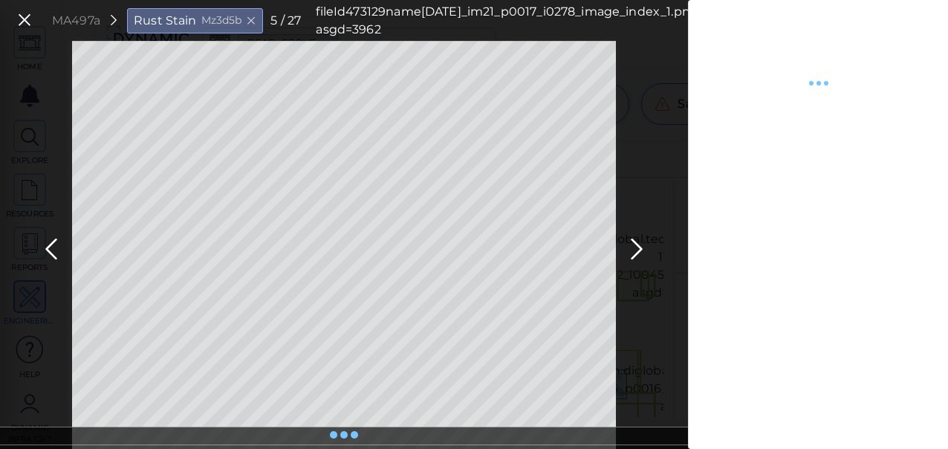
type textarea "x"
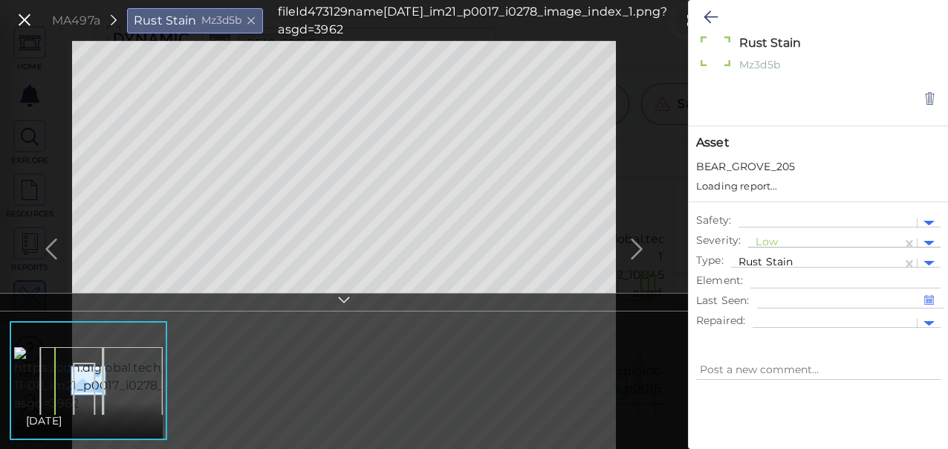
type textarea "x"
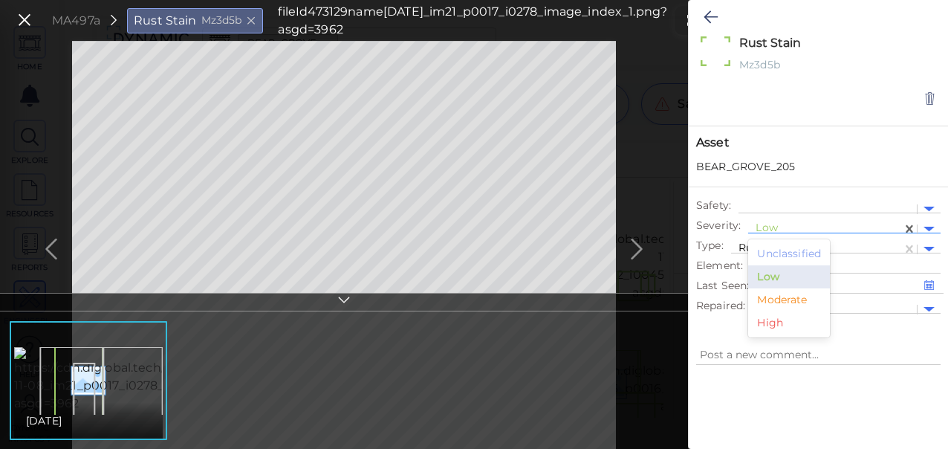
click at [771, 223] on div at bounding box center [825, 229] width 139 height 16
click at [776, 299] on div "Moderate" at bounding box center [789, 299] width 82 height 23
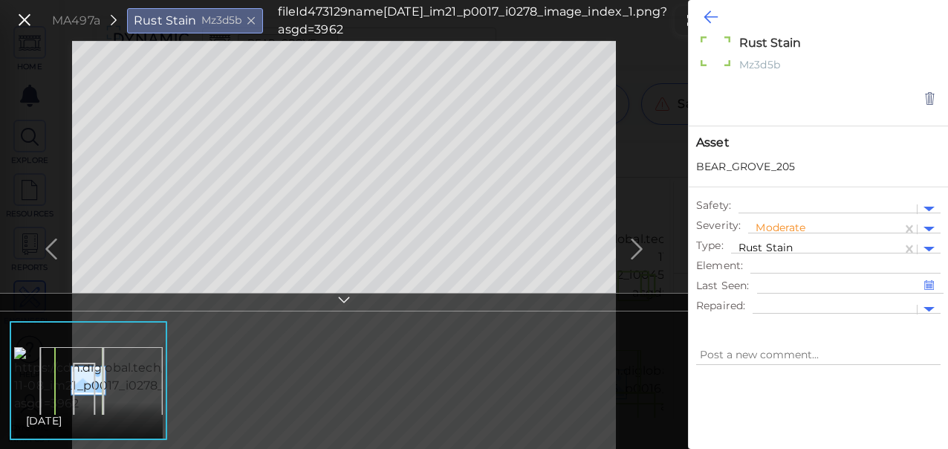
type textarea "x"
click at [708, 17] on icon at bounding box center [711, 17] width 14 height 18
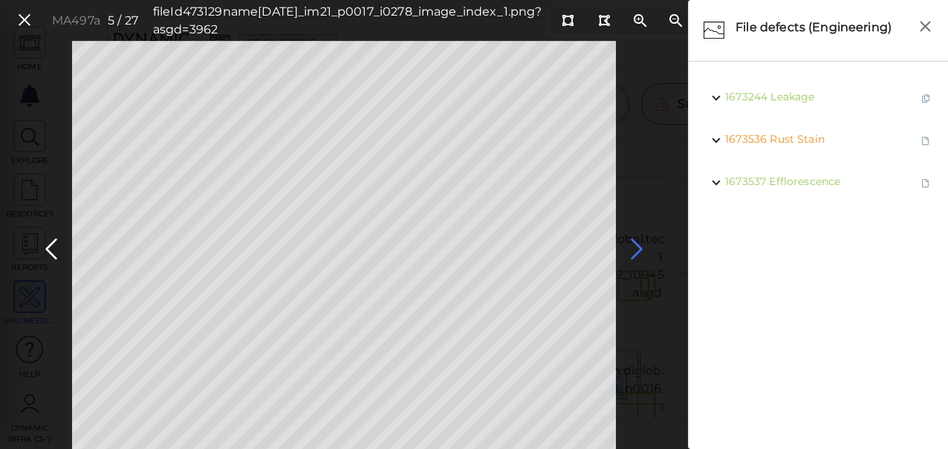
click at [639, 245] on icon at bounding box center [637, 249] width 24 height 29
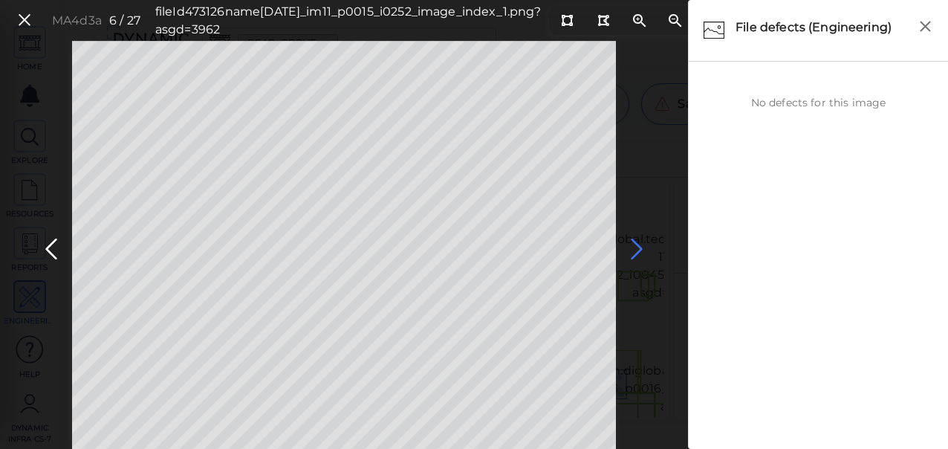
click at [636, 246] on icon at bounding box center [637, 249] width 24 height 29
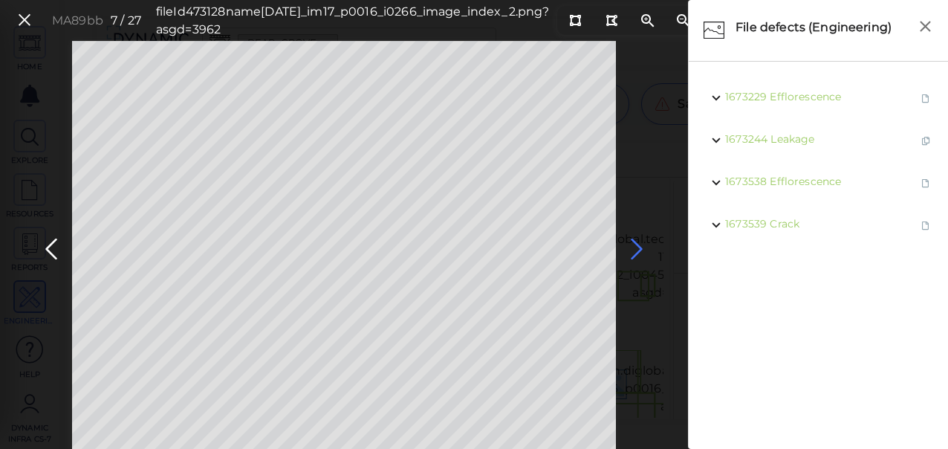
click at [639, 244] on icon at bounding box center [637, 249] width 24 height 29
click at [634, 242] on icon at bounding box center [637, 249] width 24 height 29
click at [637, 242] on icon at bounding box center [637, 249] width 24 height 29
click at [641, 246] on icon at bounding box center [637, 249] width 24 height 29
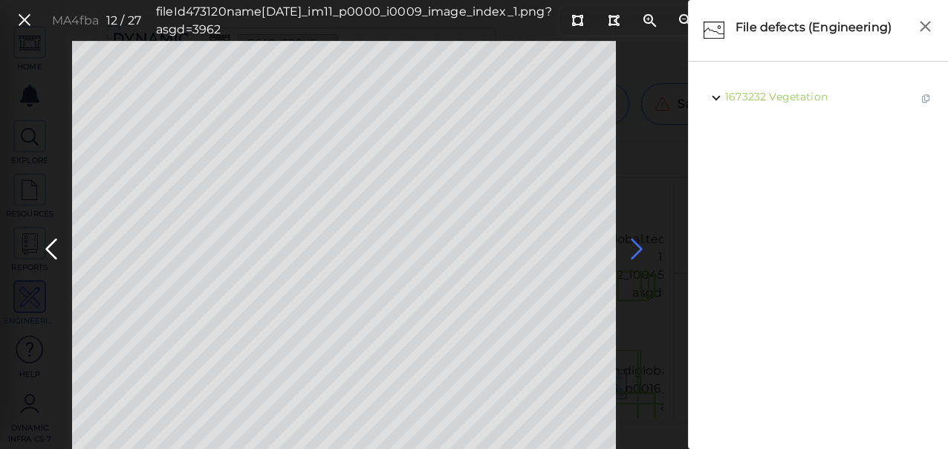
click at [639, 247] on icon at bounding box center [637, 249] width 24 height 29
click at [633, 250] on icon at bounding box center [637, 249] width 24 height 29
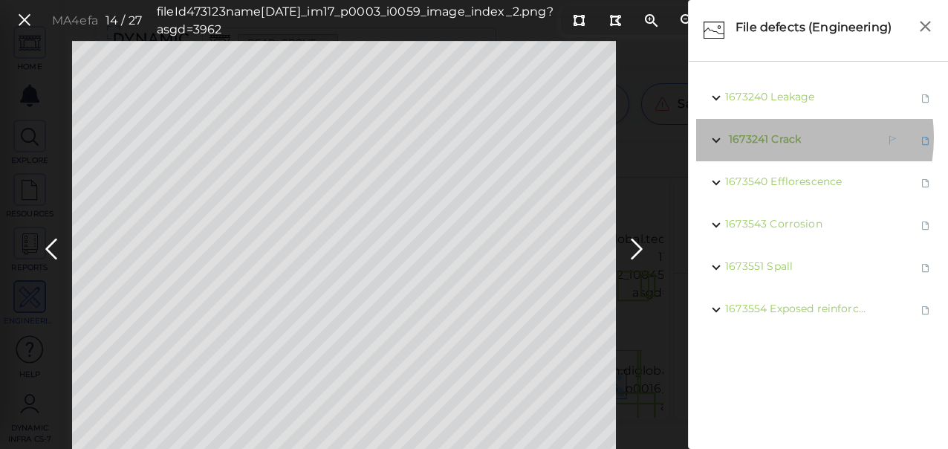
click at [776, 137] on span "Crack" at bounding box center [786, 138] width 30 height 13
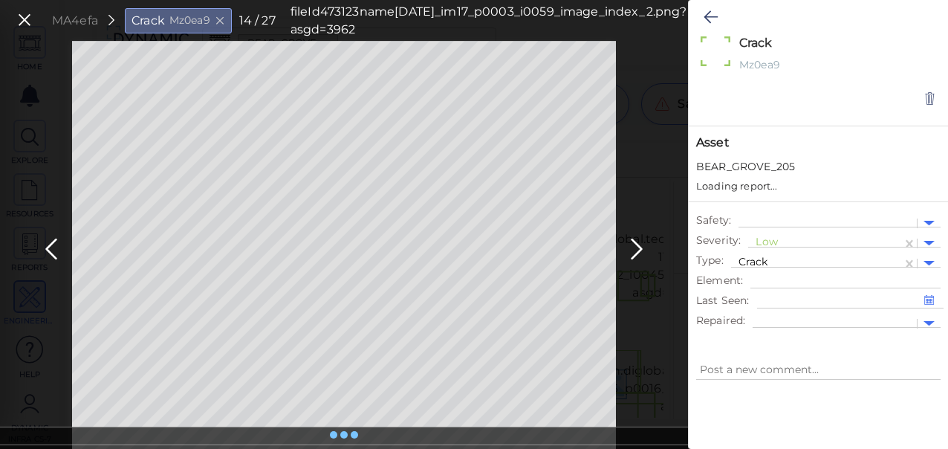
type textarea "x"
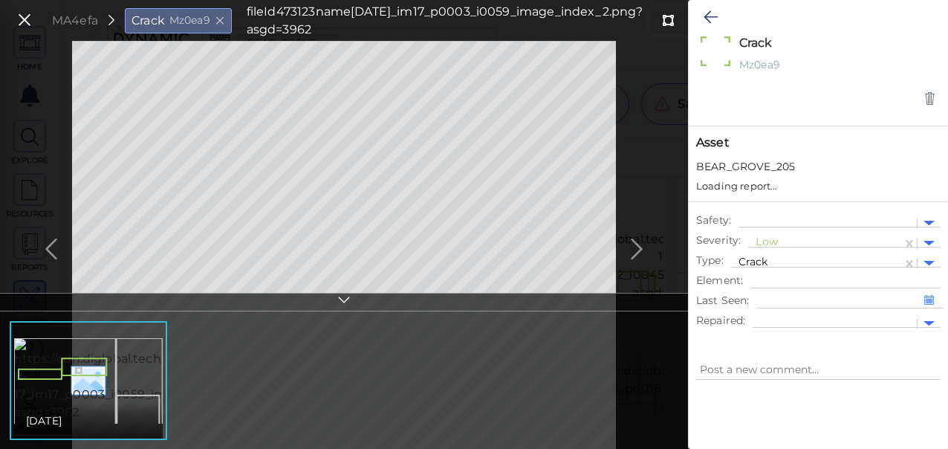
type textarea "x"
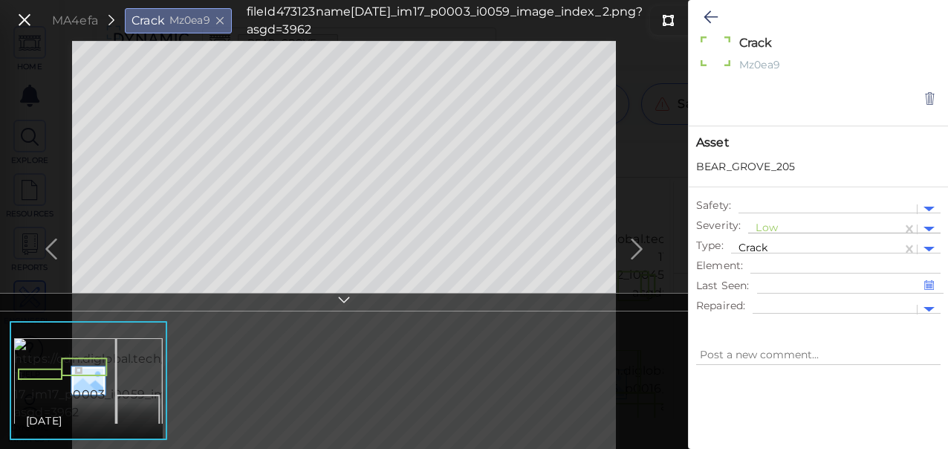
click at [771, 224] on div at bounding box center [825, 229] width 139 height 16
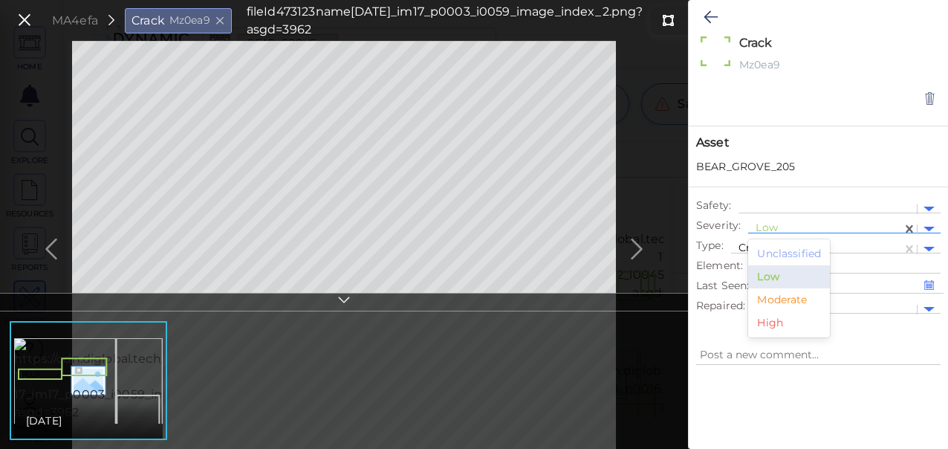
click at [770, 288] on div "Moderate" at bounding box center [789, 299] width 82 height 23
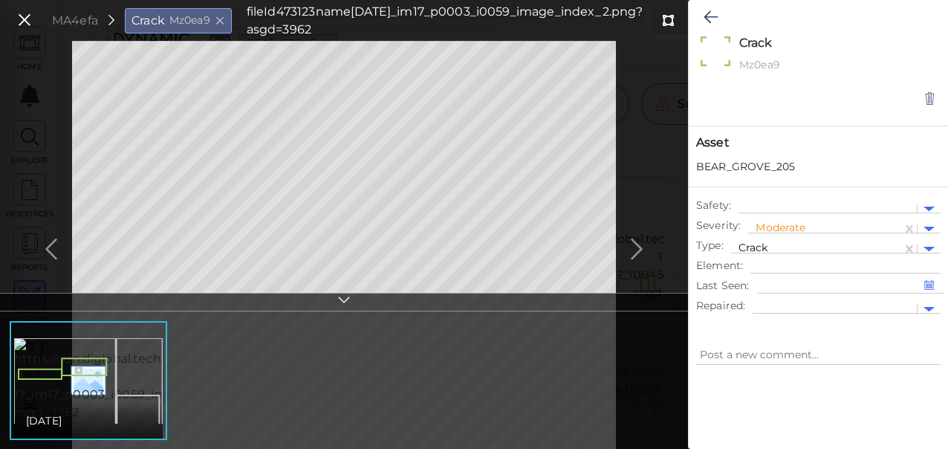
type textarea "x"
click at [705, 19] on icon at bounding box center [711, 17] width 14 height 18
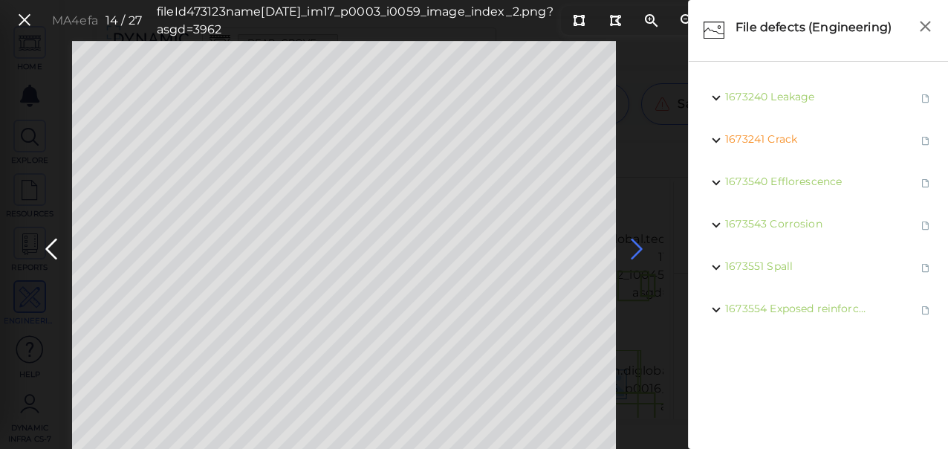
click at [635, 246] on icon at bounding box center [637, 249] width 24 height 29
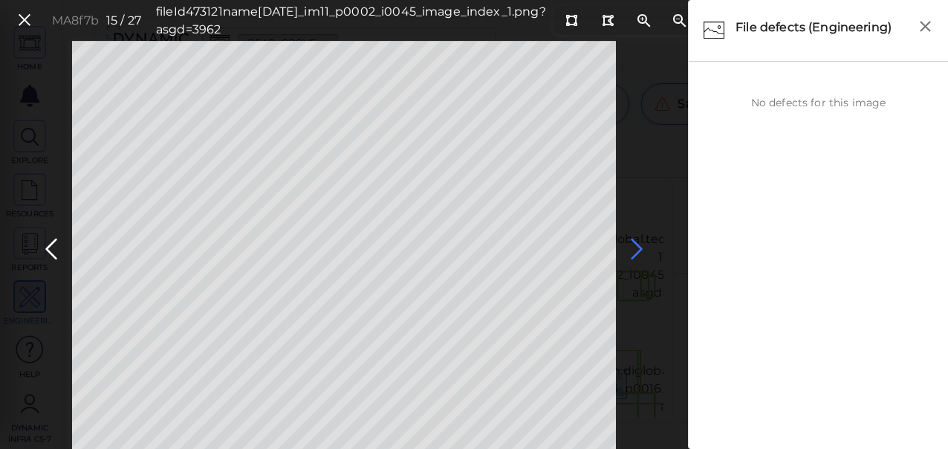
click at [635, 246] on icon at bounding box center [637, 249] width 24 height 29
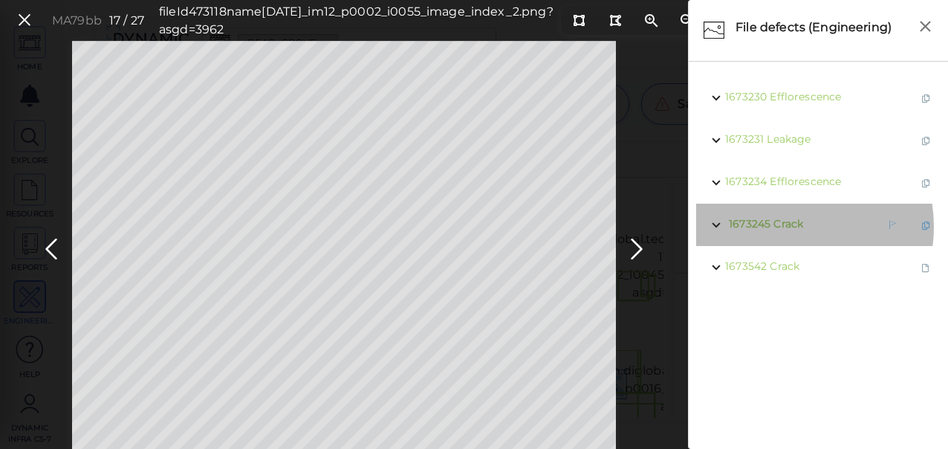
click at [784, 227] on span "Crack" at bounding box center [789, 223] width 30 height 13
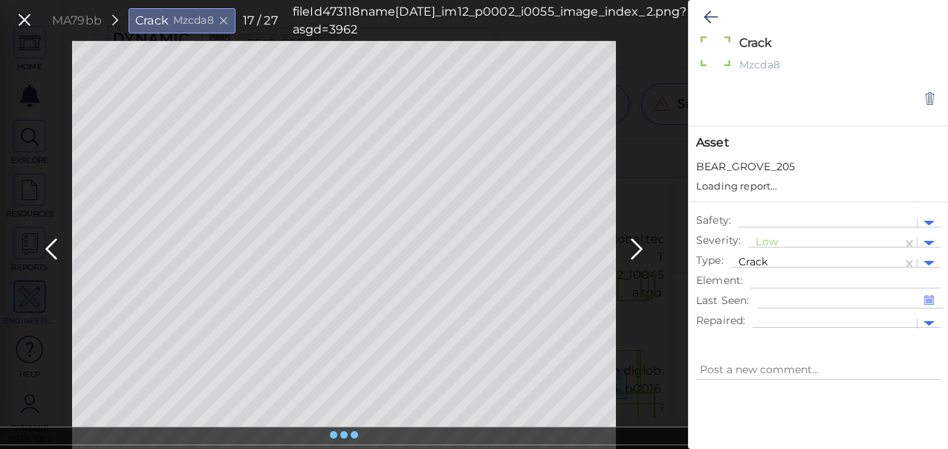
type textarea "x"
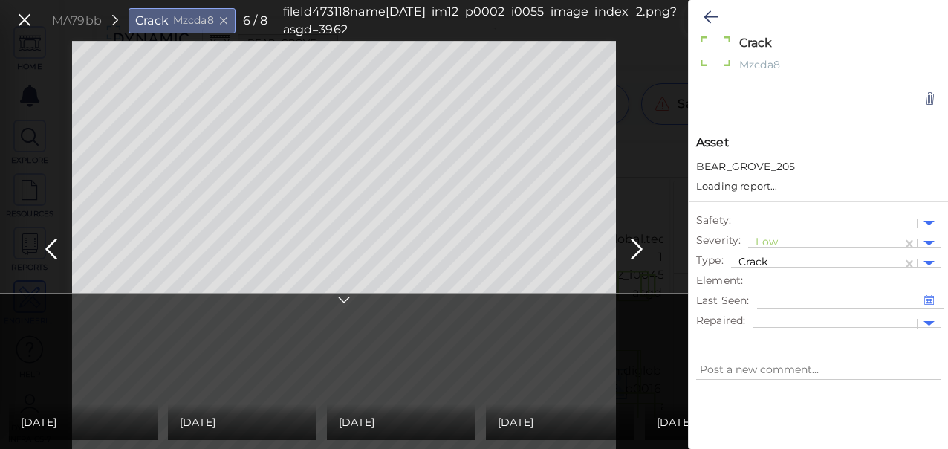
type textarea "x"
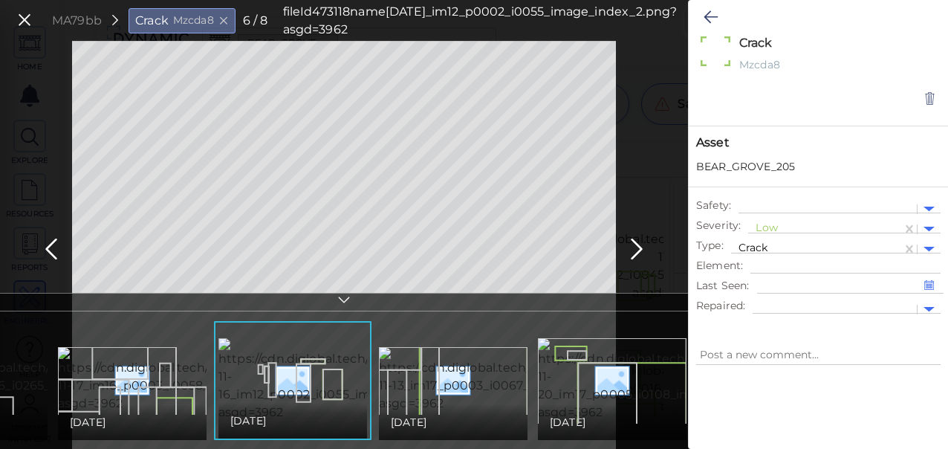
scroll to position [0, 595]
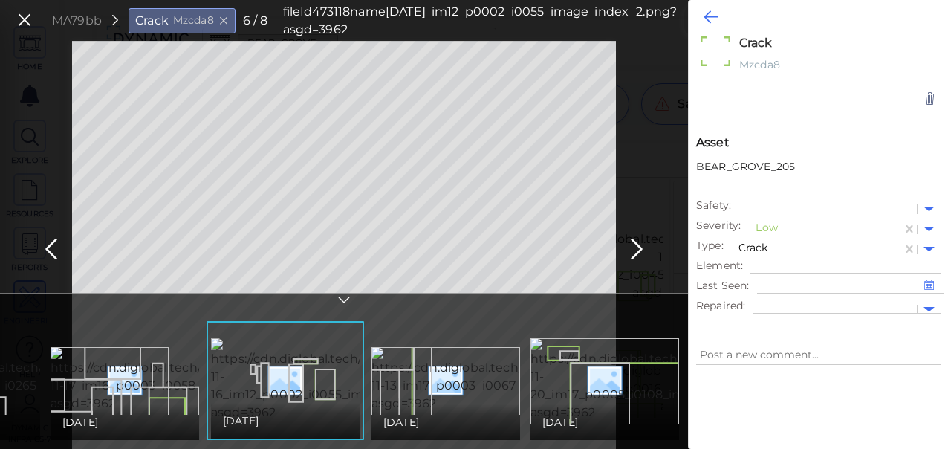
click at [713, 17] on icon at bounding box center [711, 17] width 14 height 18
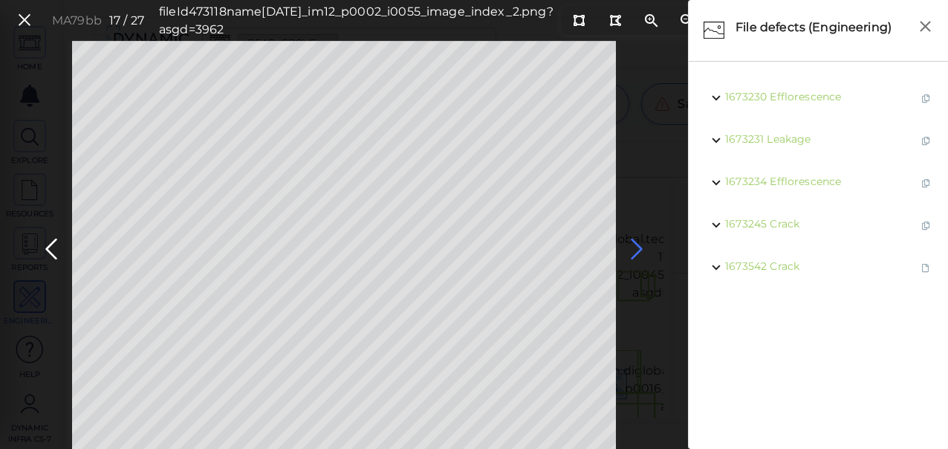
click at [636, 244] on icon at bounding box center [637, 249] width 24 height 29
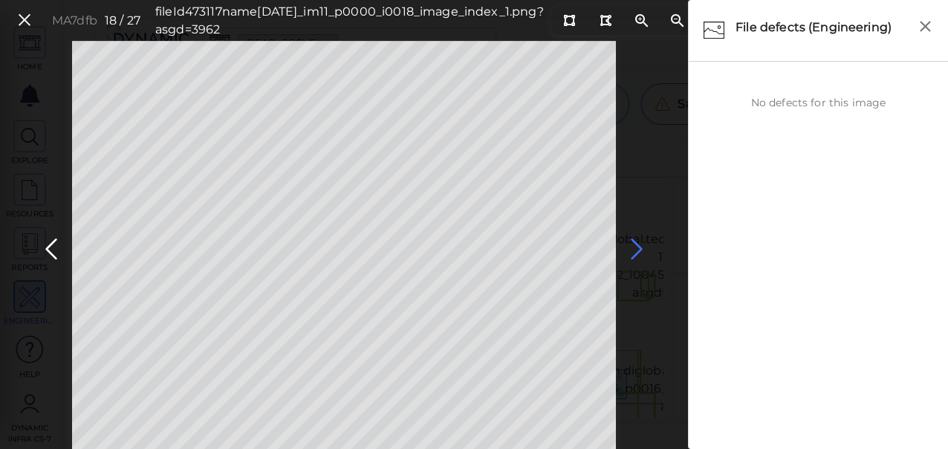
click at [643, 247] on icon at bounding box center [637, 249] width 24 height 29
click at [642, 247] on icon at bounding box center [637, 249] width 24 height 29
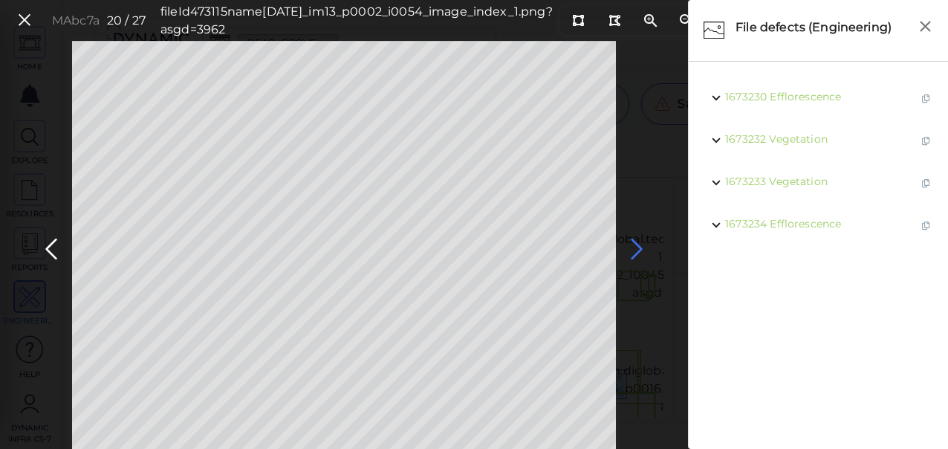
click at [642, 248] on icon at bounding box center [637, 249] width 24 height 29
click at [641, 250] on icon at bounding box center [637, 249] width 24 height 29
click at [637, 249] on icon at bounding box center [637, 249] width 24 height 29
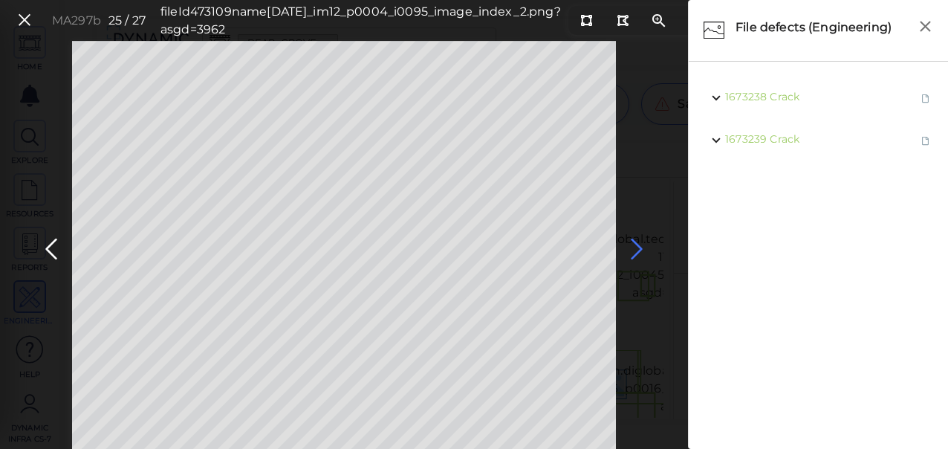
click at [639, 250] on icon at bounding box center [637, 249] width 24 height 29
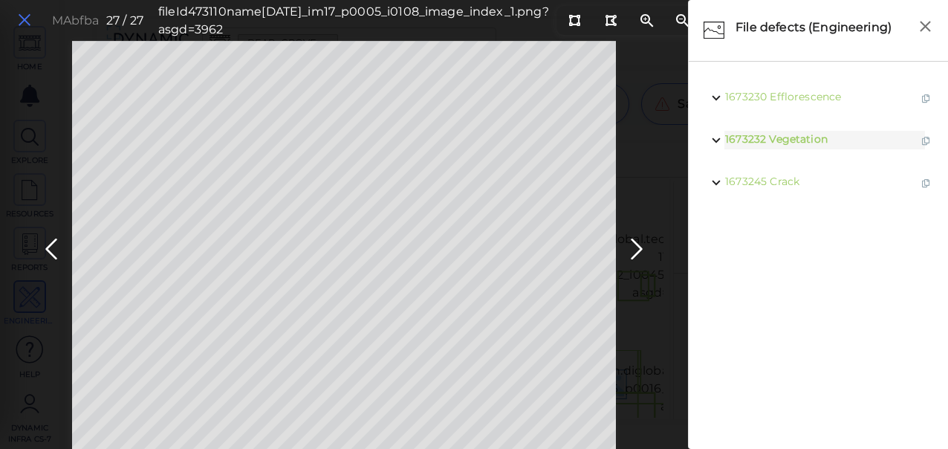
click at [25, 14] on icon at bounding box center [24, 20] width 16 height 20
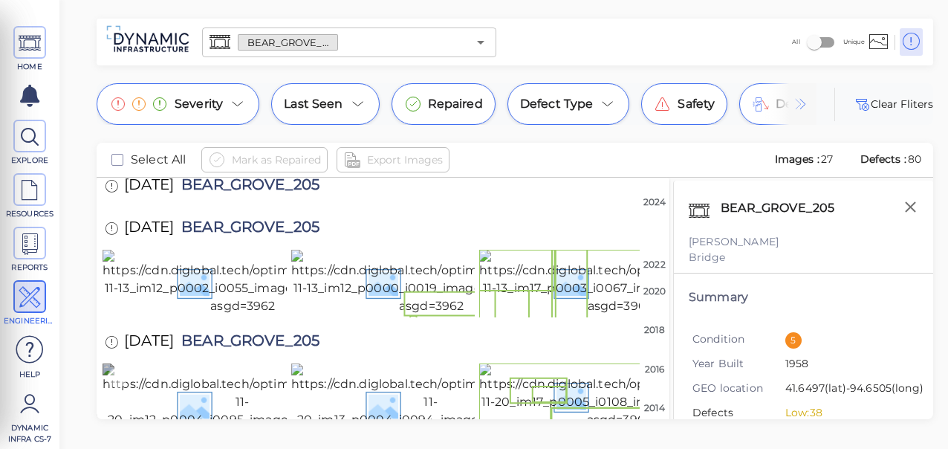
scroll to position [1480, 0]
click at [476, 42] on icon "Open" at bounding box center [481, 42] width 18 height 18
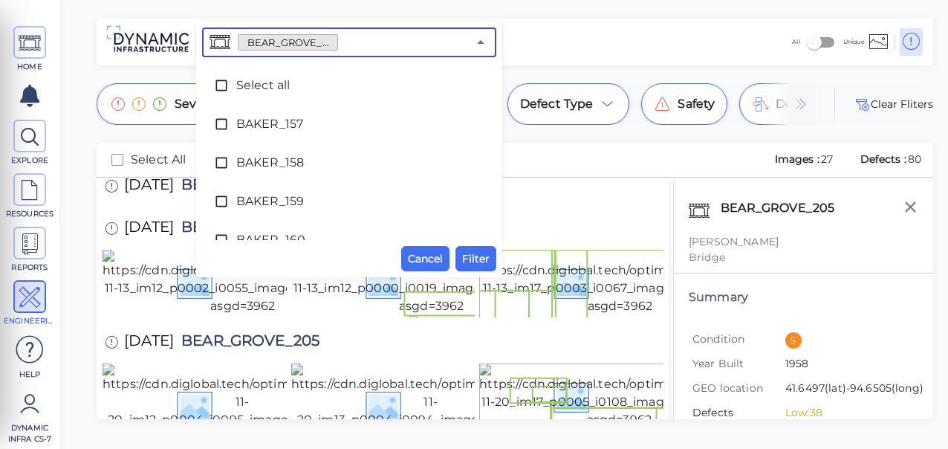
scroll to position [869, 0]
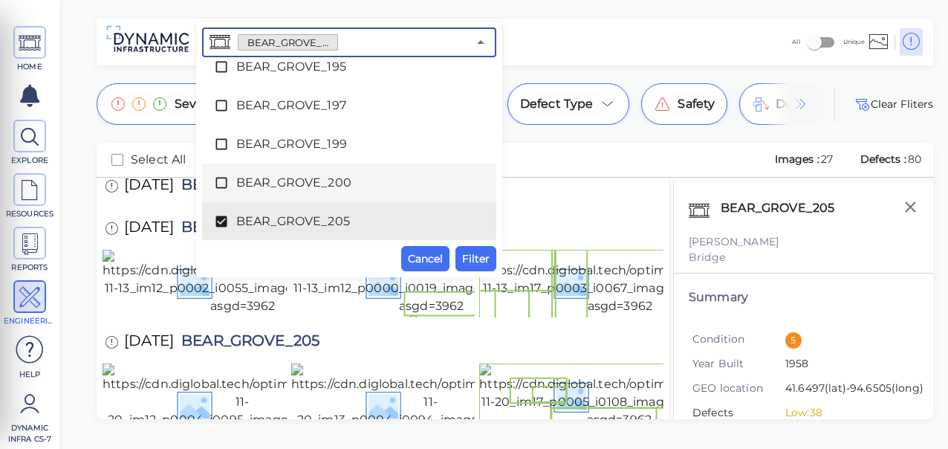
click at [485, 185] on li "BEAR_GROVE_200" at bounding box center [349, 183] width 294 height 39
click at [220, 182] on icon at bounding box center [221, 183] width 11 height 11
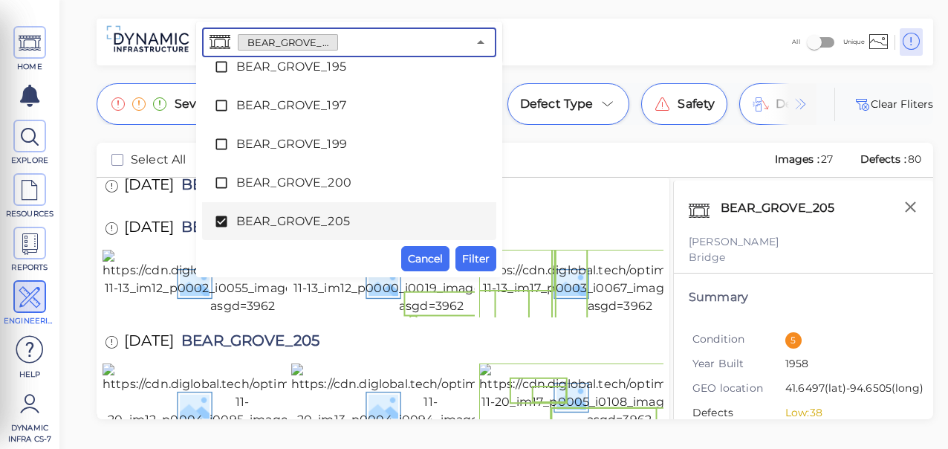
scroll to position [1026, 0]
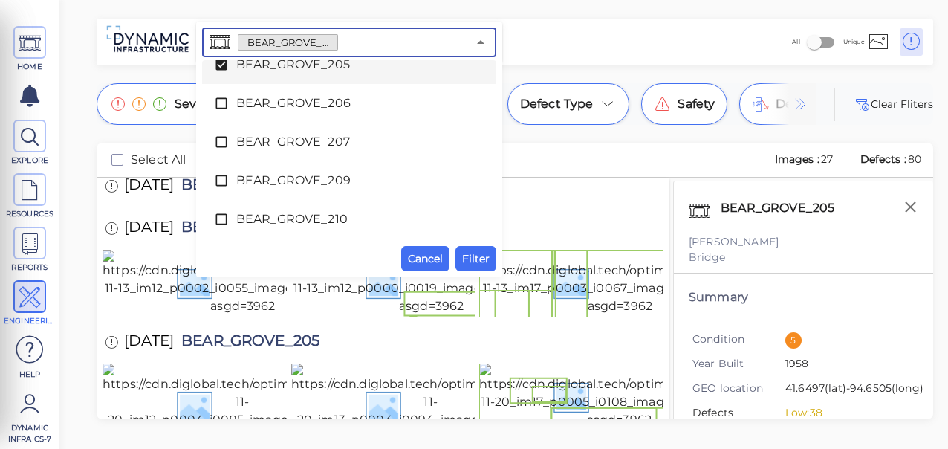
click at [220, 65] on icon at bounding box center [221, 64] width 15 height 15
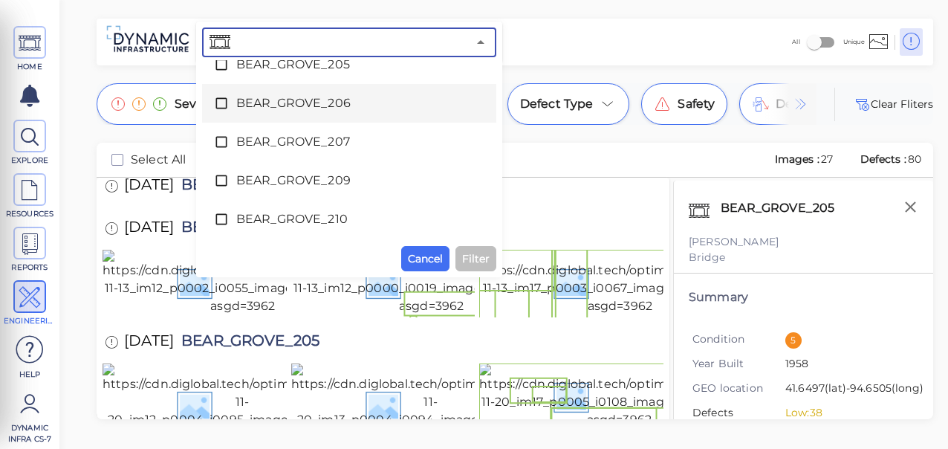
click at [223, 101] on icon at bounding box center [221, 103] width 15 height 15
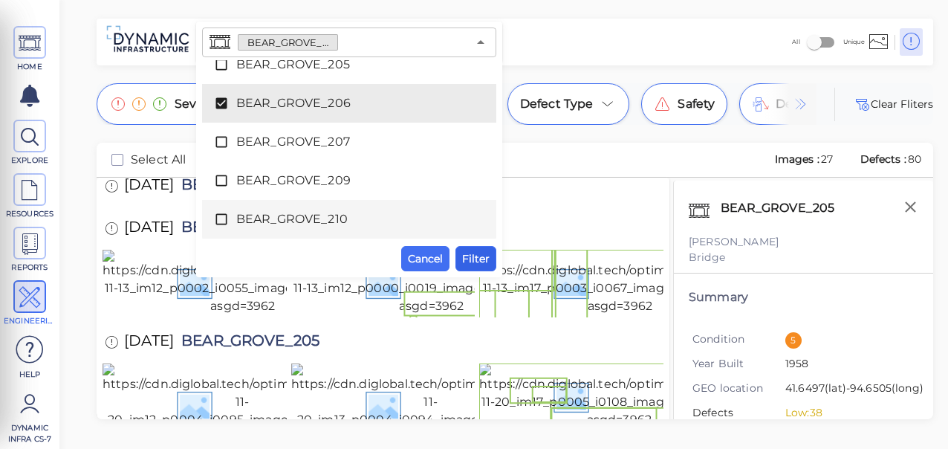
click at [476, 259] on span "Filter" at bounding box center [475, 259] width 27 height 18
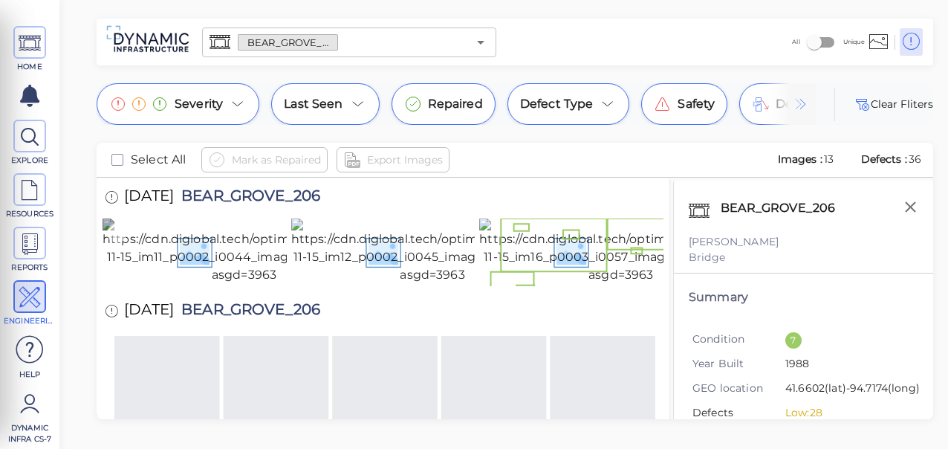
click at [185, 284] on img at bounding box center [244, 251] width 283 height 65
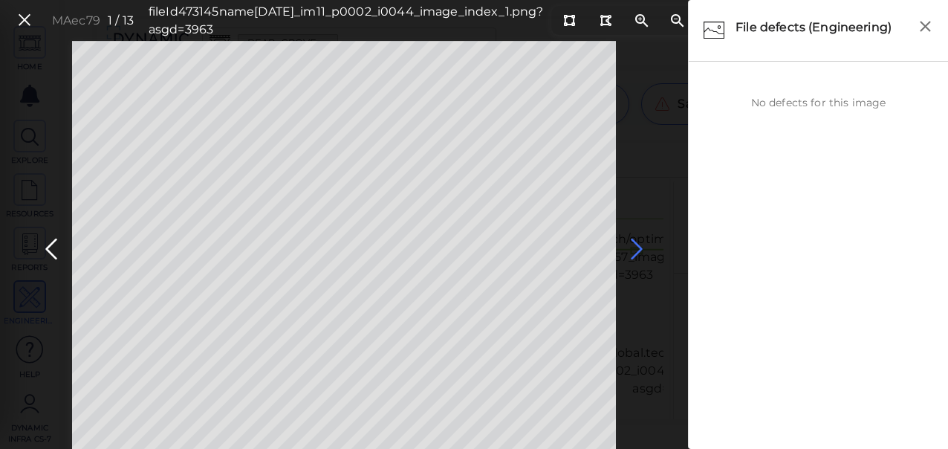
click at [642, 244] on icon at bounding box center [637, 249] width 24 height 29
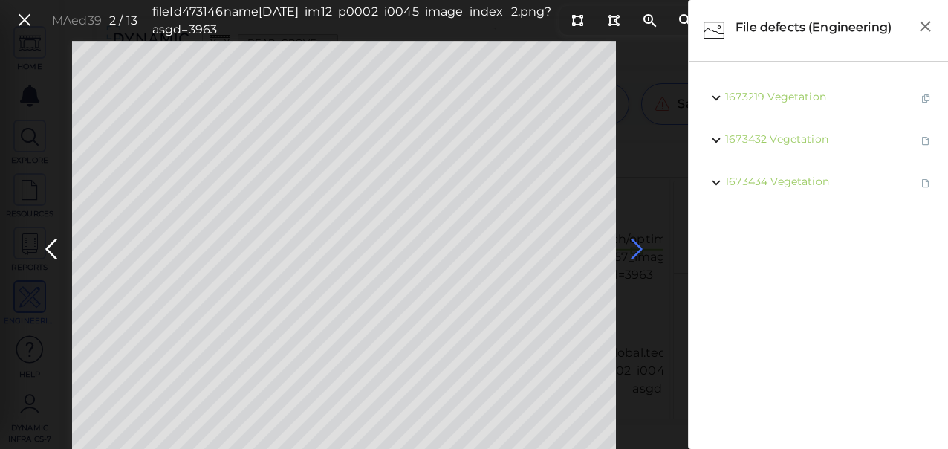
click at [641, 247] on icon at bounding box center [637, 249] width 24 height 29
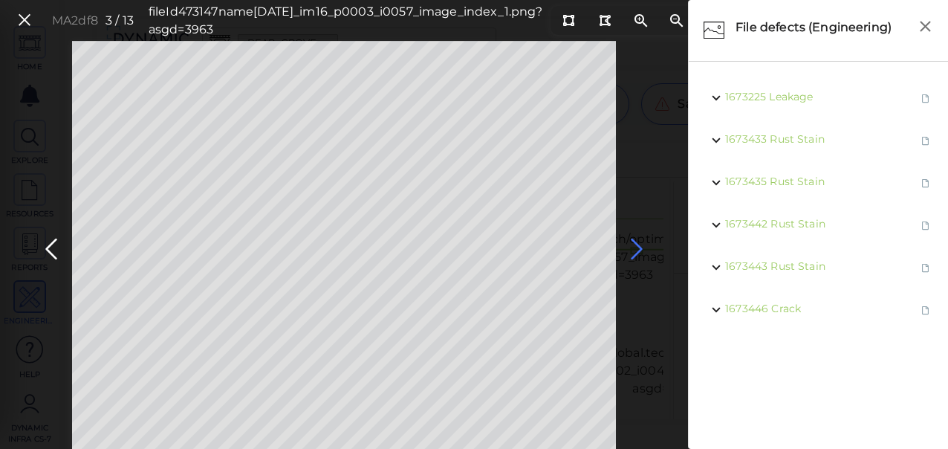
click at [636, 248] on icon at bounding box center [637, 249] width 24 height 29
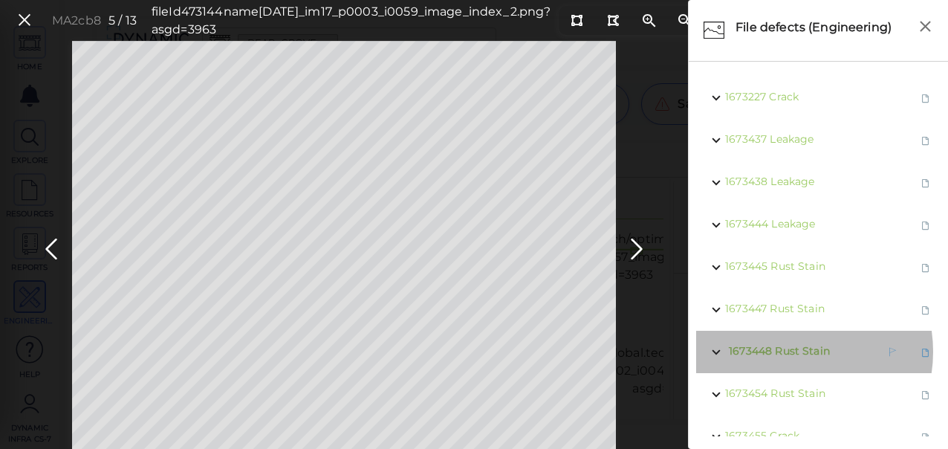
click at [788, 352] on span "Rust Stain" at bounding box center [802, 350] width 55 height 13
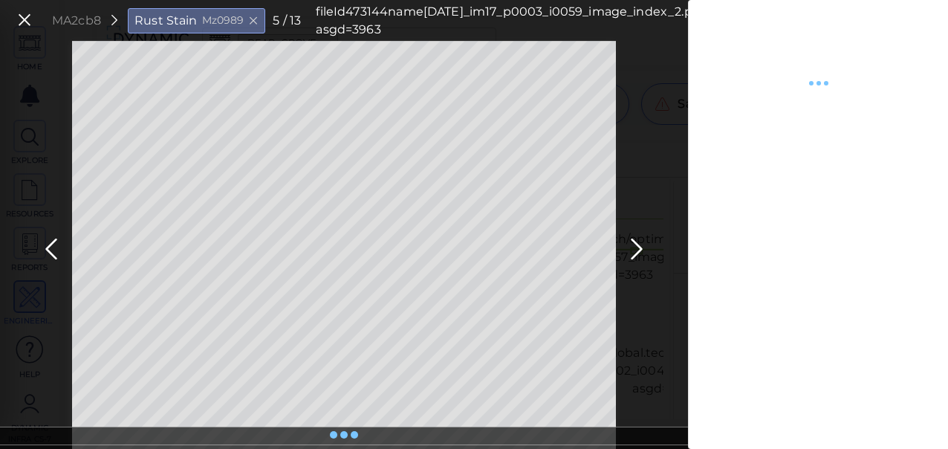
type textarea "x"
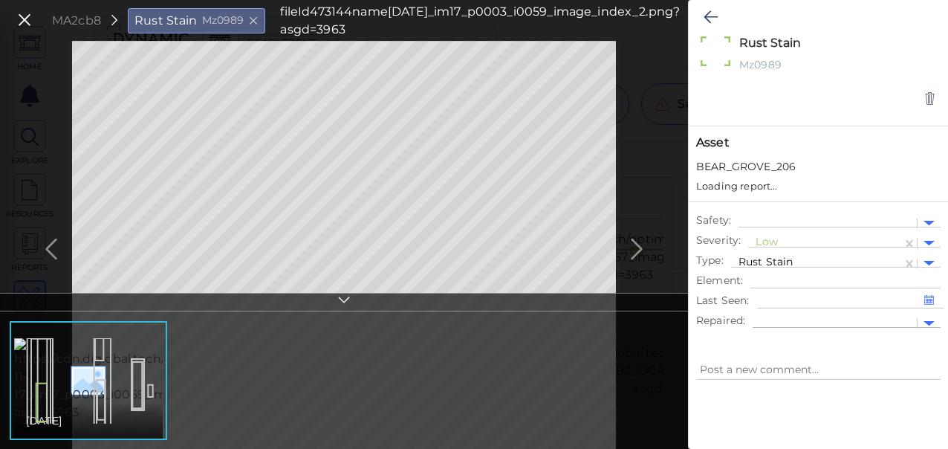
type textarea "x"
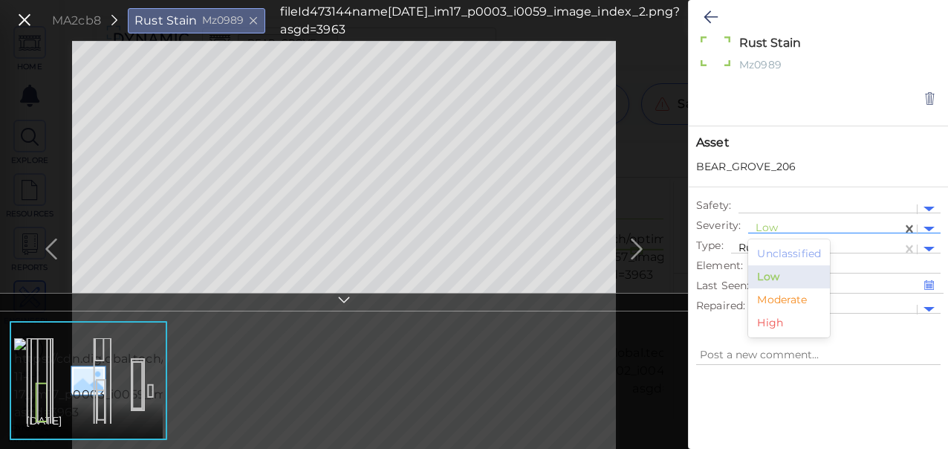
click at [761, 221] on div at bounding box center [825, 229] width 139 height 16
click at [783, 300] on div "Moderate" at bounding box center [789, 299] width 82 height 23
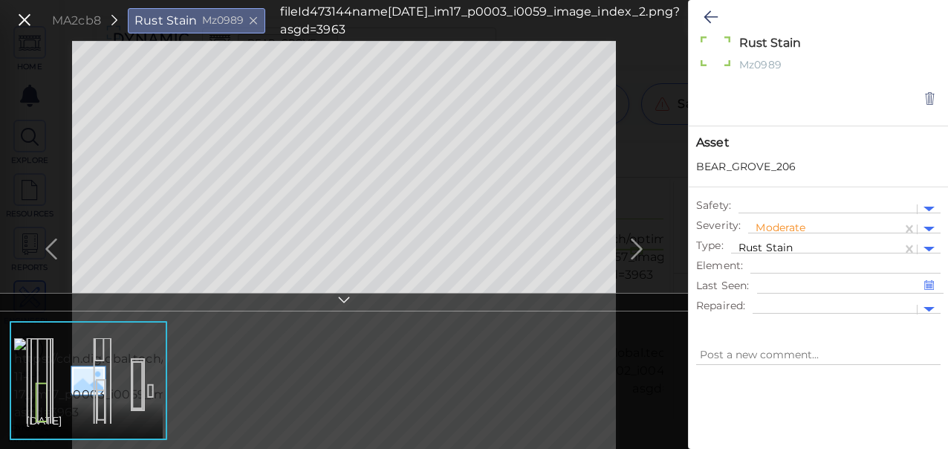
type textarea "x"
click at [708, 18] on icon at bounding box center [711, 17] width 14 height 18
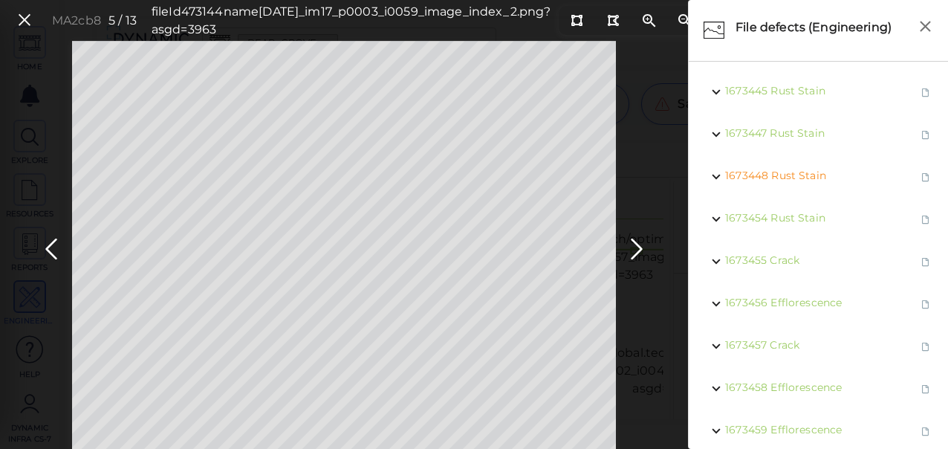
scroll to position [175, 0]
click at [784, 134] on span "Rust Stain" at bounding box center [801, 132] width 55 height 13
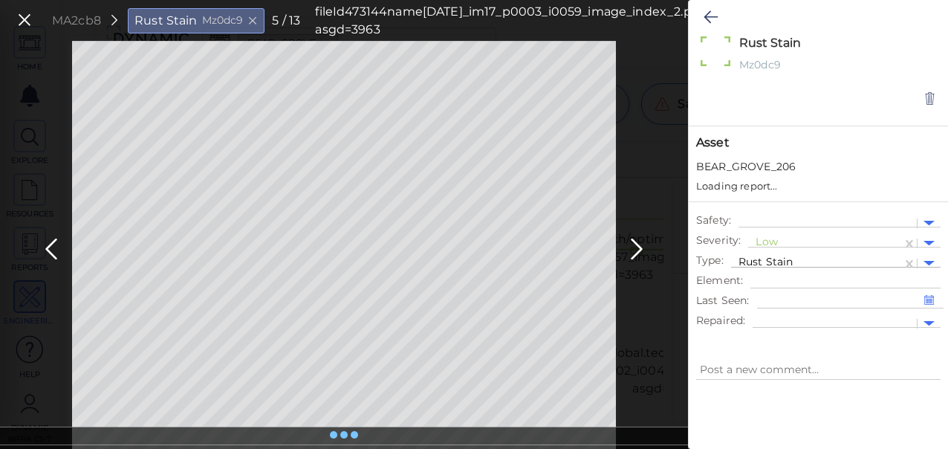
type textarea "x"
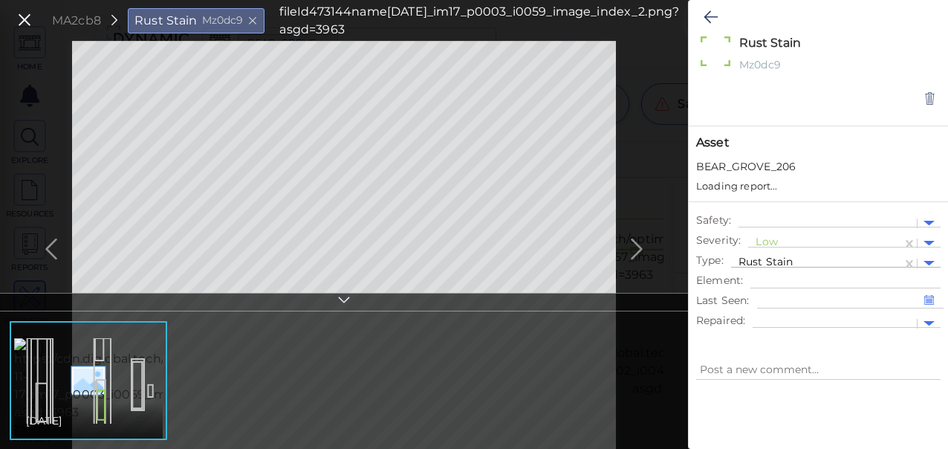
type textarea "x"
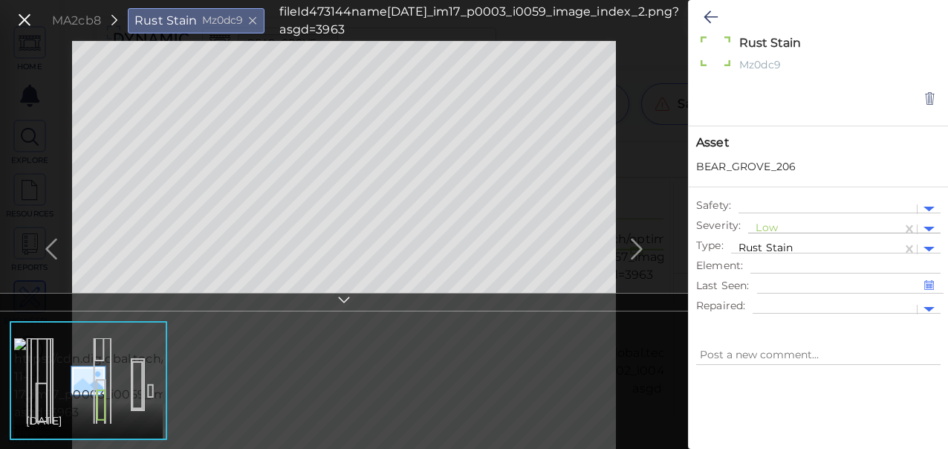
click at [773, 226] on div at bounding box center [825, 229] width 139 height 16
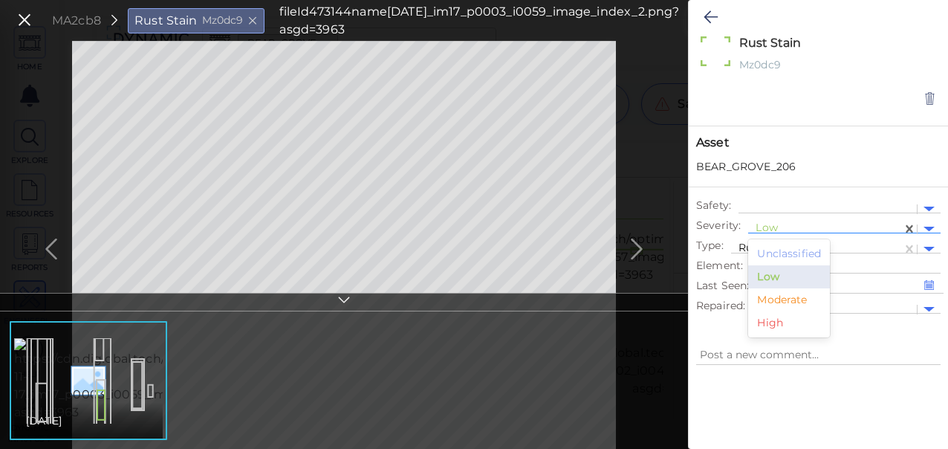
click at [780, 300] on div "Moderate" at bounding box center [789, 299] width 82 height 23
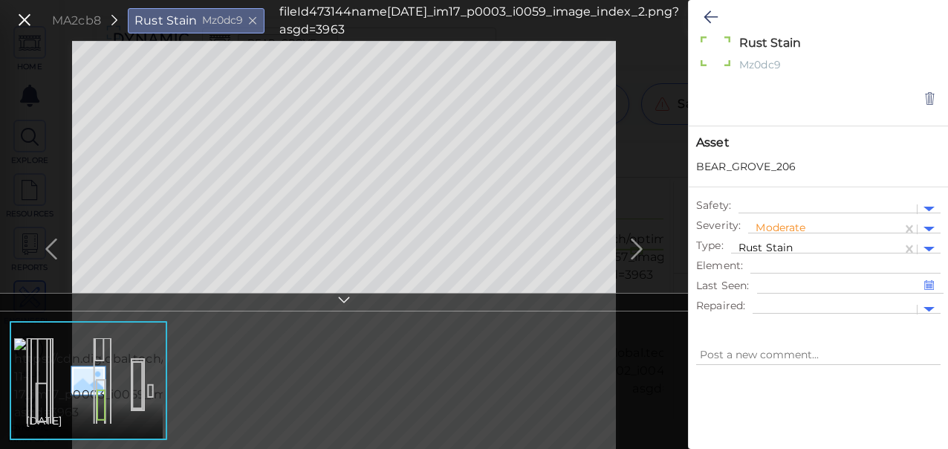
type textarea "x"
click at [705, 10] on icon at bounding box center [711, 17] width 14 height 18
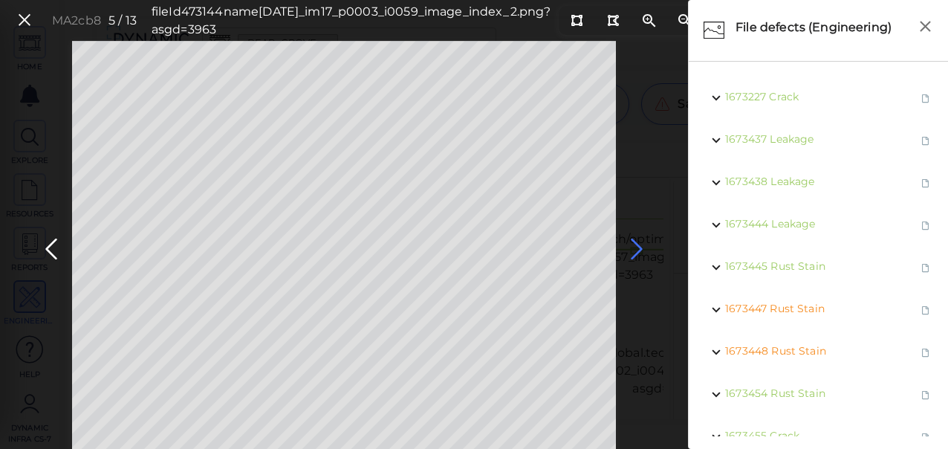
click at [627, 244] on icon at bounding box center [637, 249] width 24 height 29
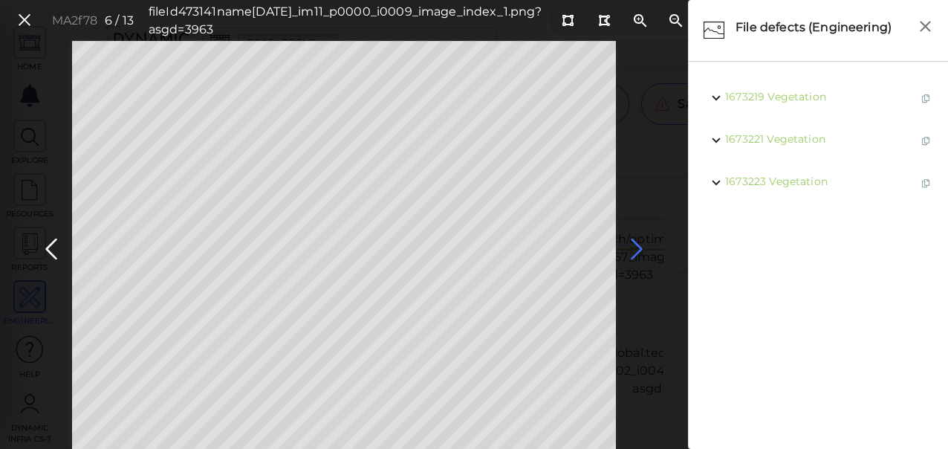
click at [642, 250] on icon at bounding box center [637, 249] width 24 height 29
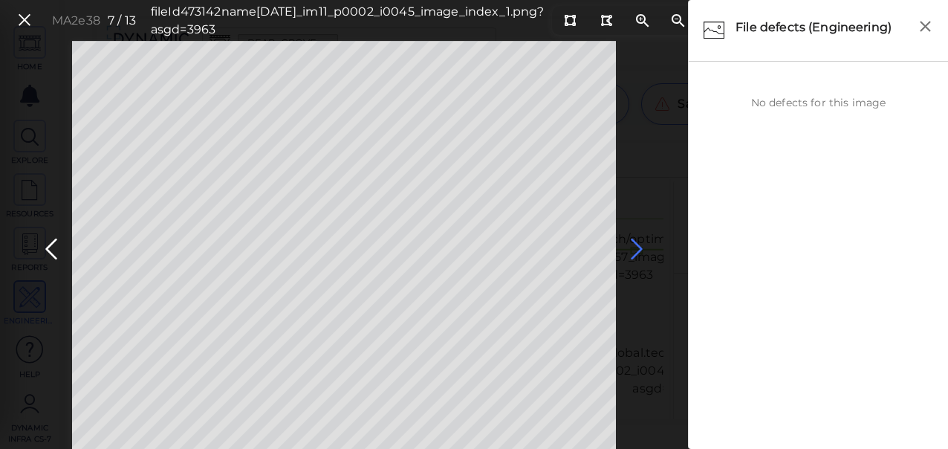
click at [637, 250] on icon at bounding box center [637, 249] width 24 height 29
click at [636, 250] on icon at bounding box center [637, 249] width 24 height 29
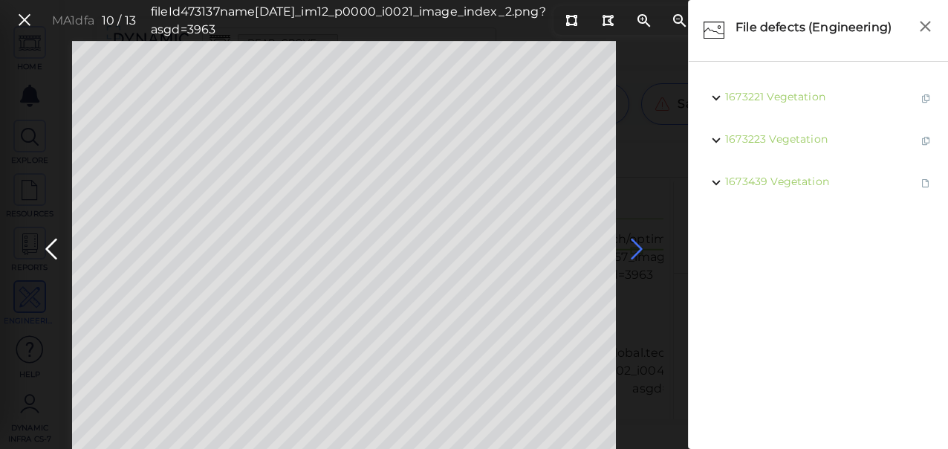
click at [636, 250] on icon at bounding box center [637, 249] width 24 height 29
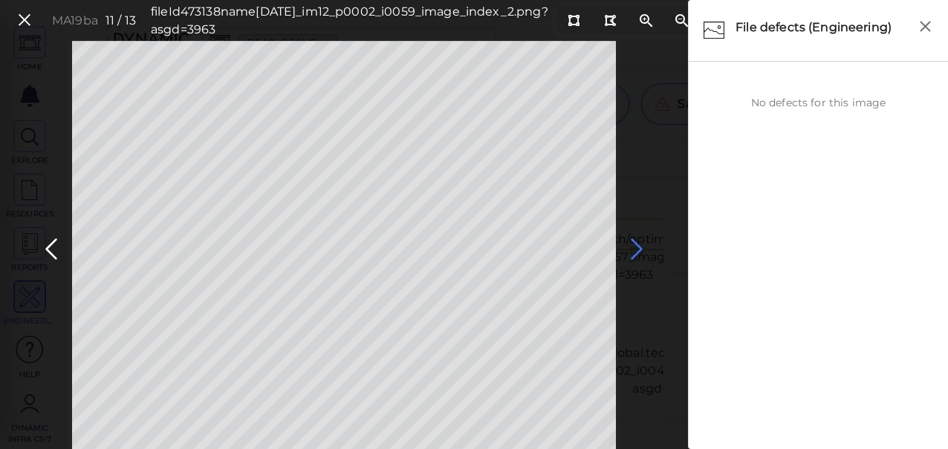
click at [636, 250] on icon at bounding box center [637, 249] width 24 height 29
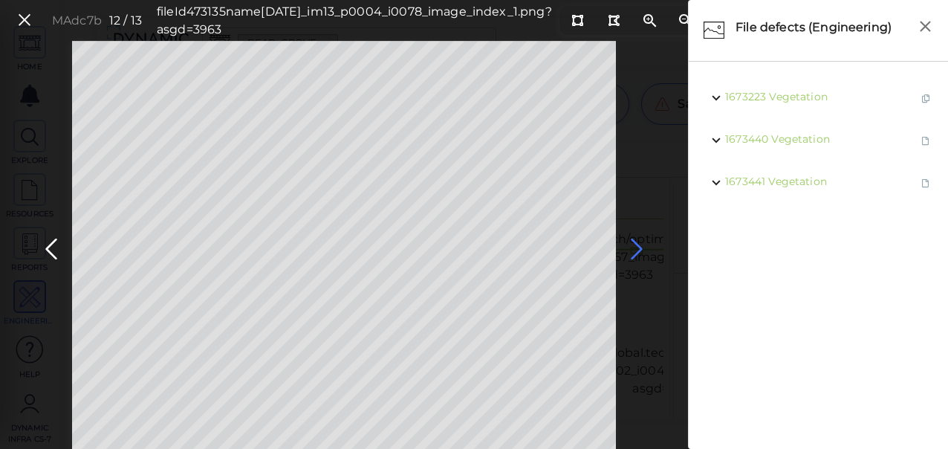
click at [636, 250] on icon at bounding box center [637, 249] width 24 height 29
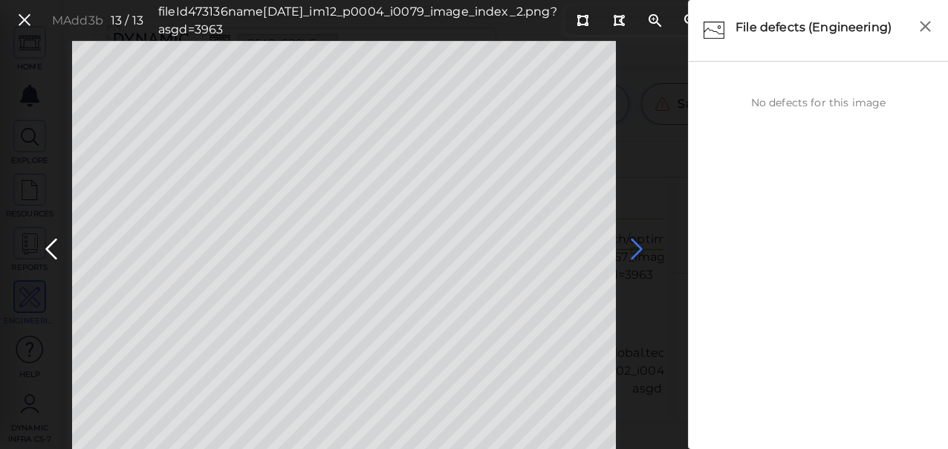
click at [637, 249] on icon at bounding box center [637, 249] width 24 height 29
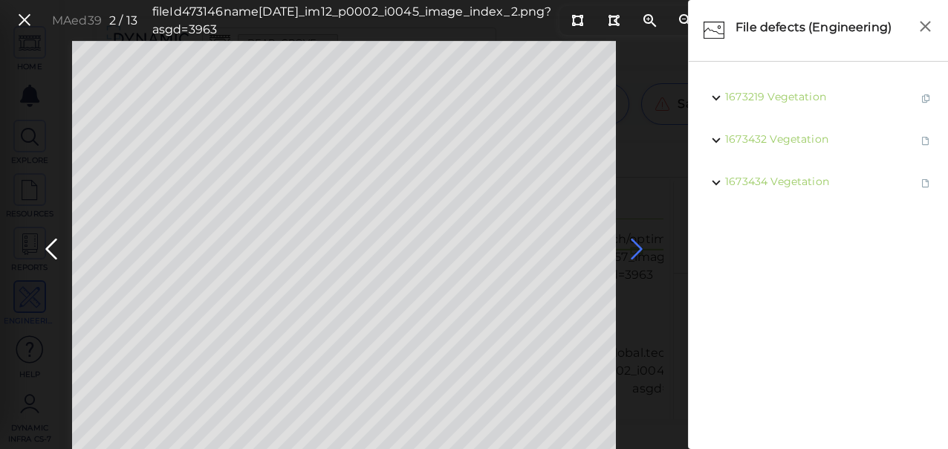
click at [637, 248] on icon at bounding box center [637, 249] width 24 height 29
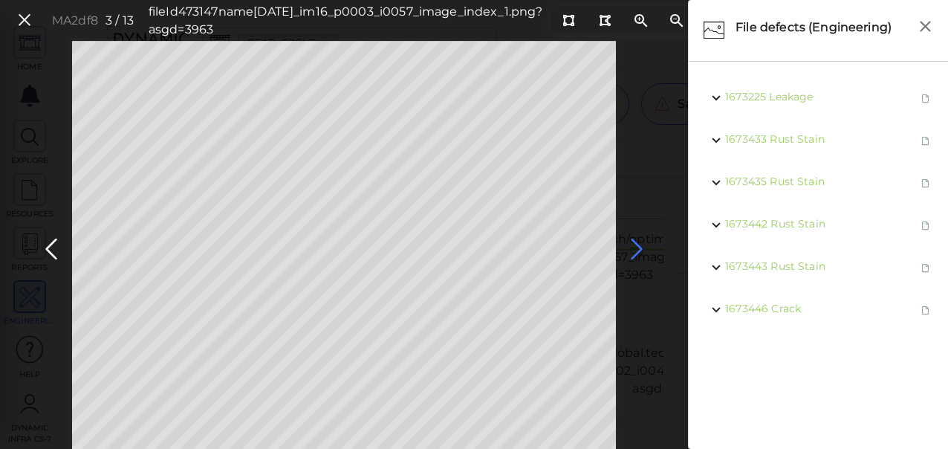
click at [637, 248] on icon at bounding box center [637, 249] width 24 height 29
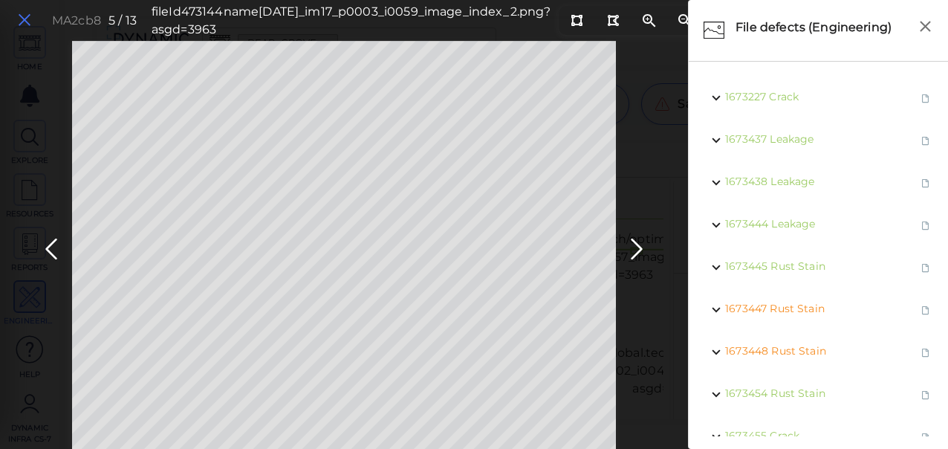
click at [19, 19] on icon at bounding box center [24, 20] width 16 height 20
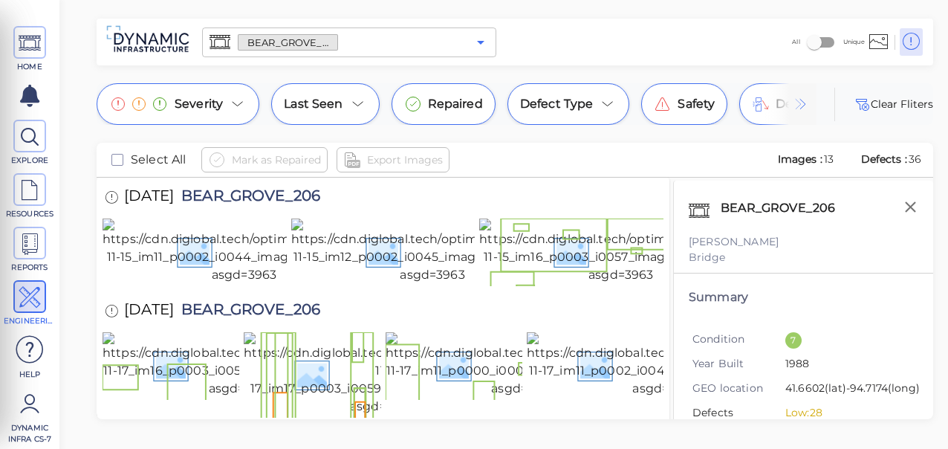
click at [485, 42] on icon "Open" at bounding box center [481, 42] width 18 height 18
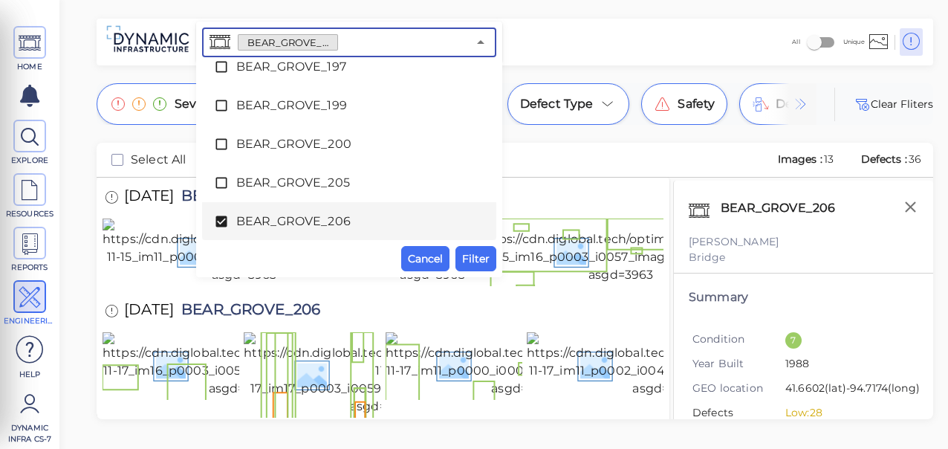
scroll to position [1064, 0]
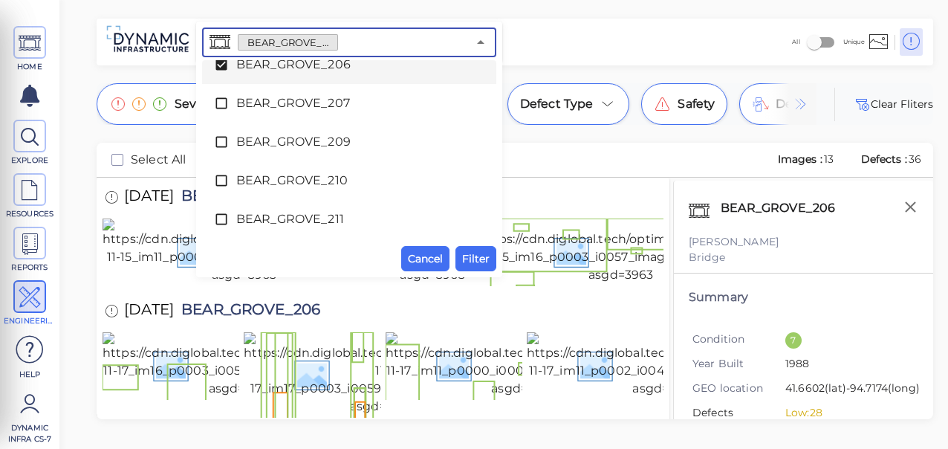
click at [222, 58] on div "BEAR_GROVE_206 ​ Select all BAKER_157 BAKER_158 BAKER_159 BAKER_160 BAKER_161 B…" at bounding box center [349, 149] width 294 height 244
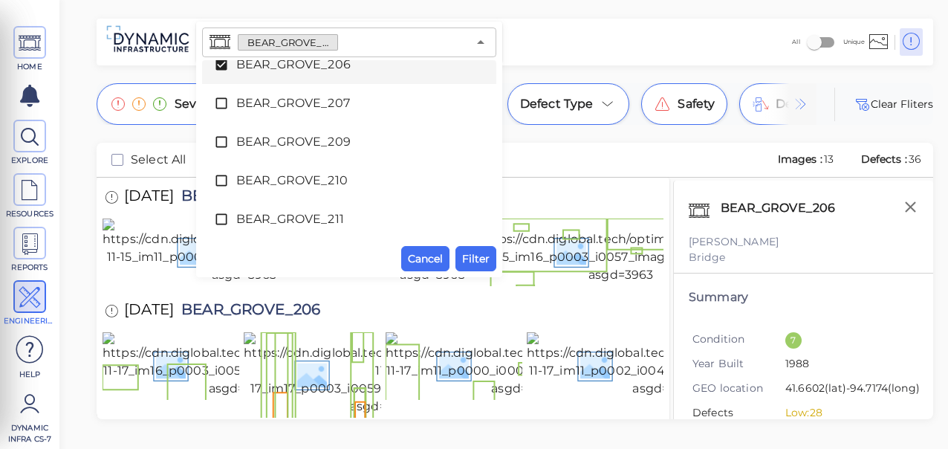
click at [220, 62] on icon at bounding box center [221, 64] width 11 height 11
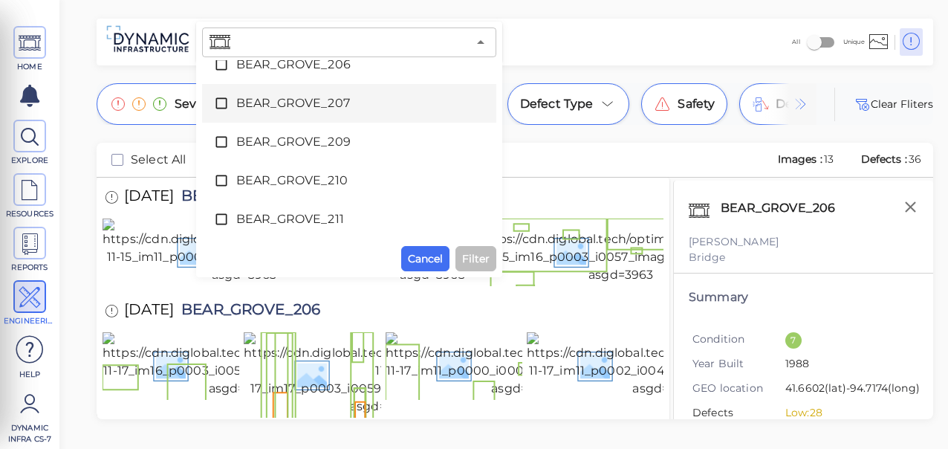
click at [222, 101] on icon at bounding box center [221, 103] width 15 height 15
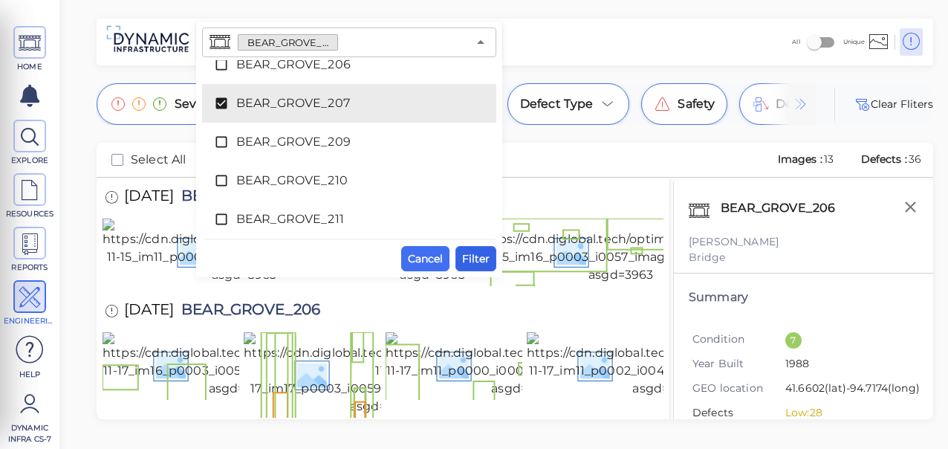
click at [482, 260] on span "Filter" at bounding box center [475, 259] width 27 height 18
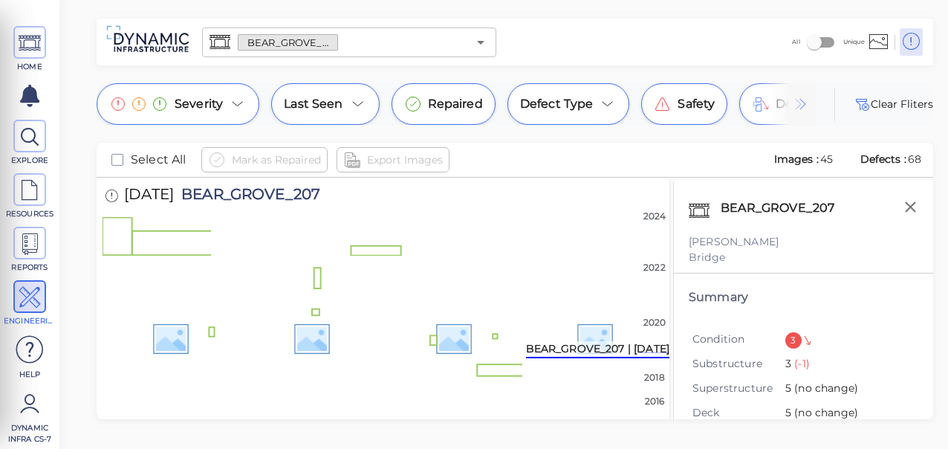
scroll to position [0, 0]
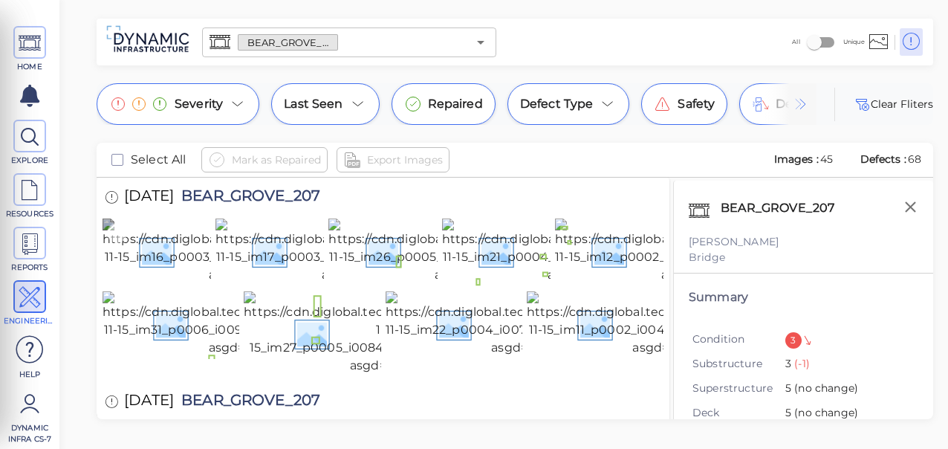
click at [157, 256] on img at bounding box center [242, 251] width 279 height 65
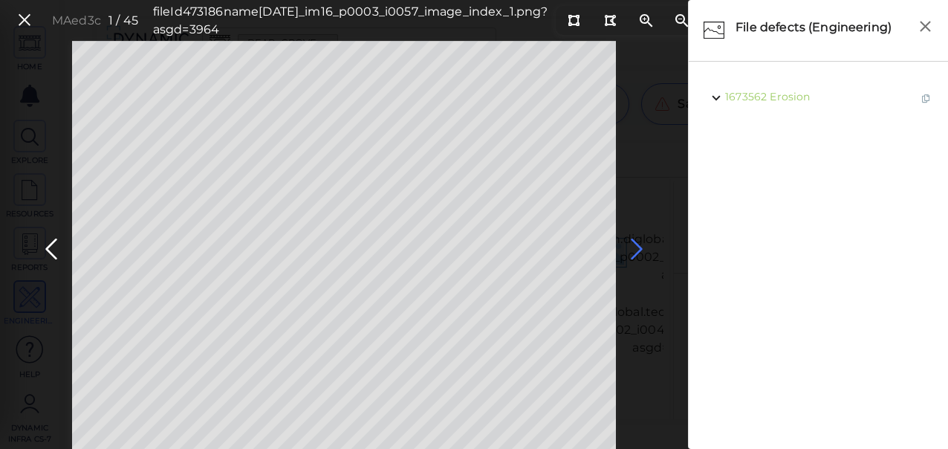
click at [634, 250] on icon at bounding box center [637, 249] width 24 height 29
click at [644, 247] on icon at bounding box center [637, 249] width 24 height 29
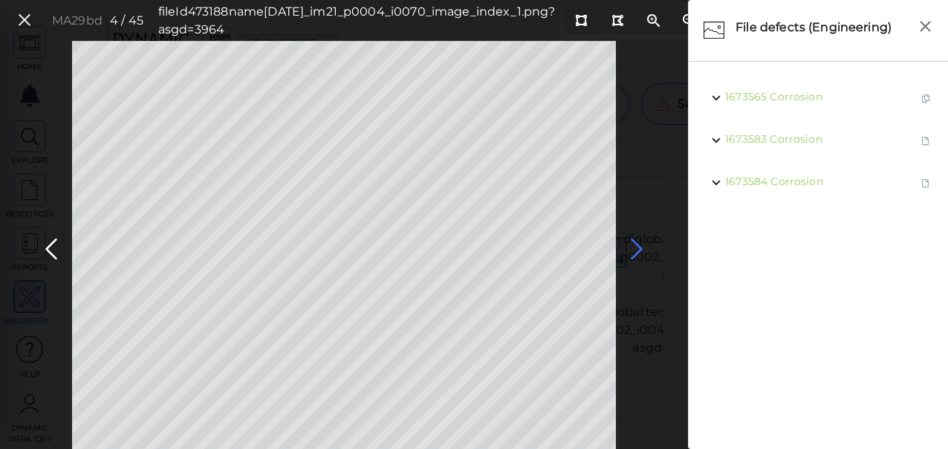
click at [634, 248] on icon at bounding box center [637, 249] width 24 height 29
click at [632, 248] on icon at bounding box center [637, 249] width 24 height 29
click at [633, 247] on icon at bounding box center [637, 249] width 24 height 29
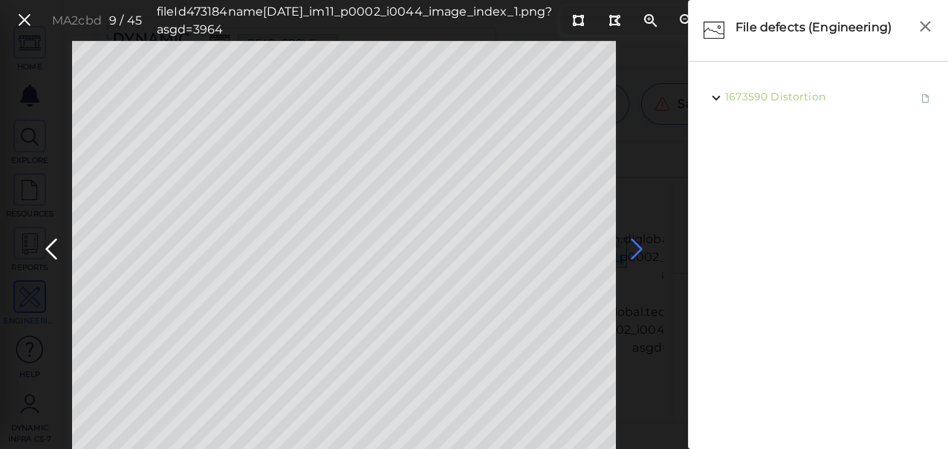
click at [633, 247] on icon at bounding box center [637, 249] width 24 height 29
click at [634, 247] on icon at bounding box center [637, 249] width 24 height 29
click at [635, 247] on icon at bounding box center [637, 249] width 24 height 29
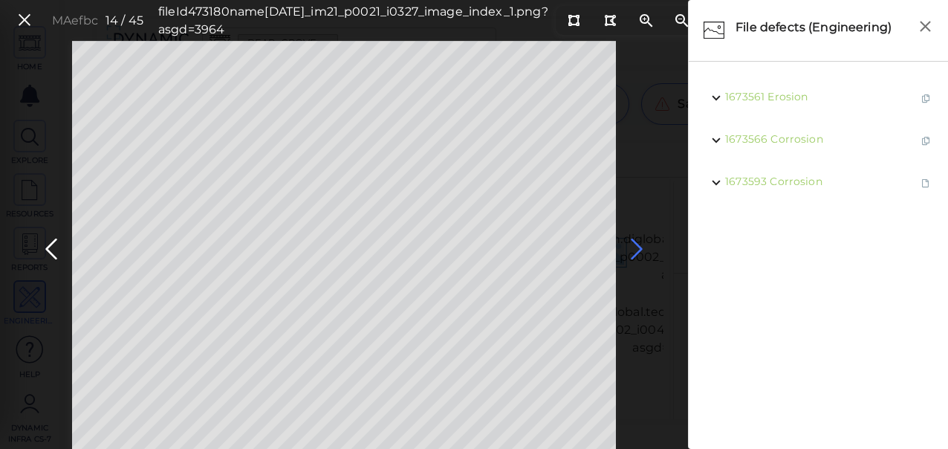
click at [635, 247] on icon at bounding box center [637, 249] width 24 height 29
click at [634, 245] on icon at bounding box center [637, 249] width 24 height 29
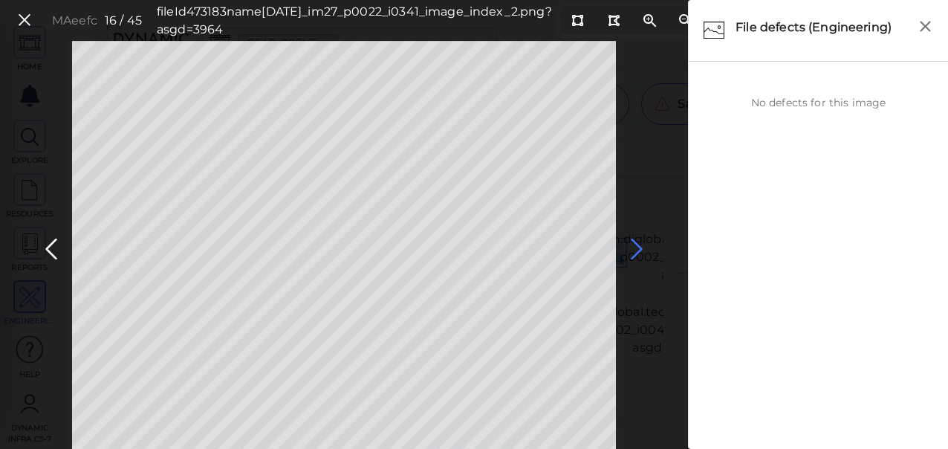
click at [634, 244] on icon at bounding box center [637, 249] width 24 height 29
click at [633, 244] on icon at bounding box center [637, 249] width 24 height 29
click at [635, 248] on icon at bounding box center [637, 249] width 24 height 29
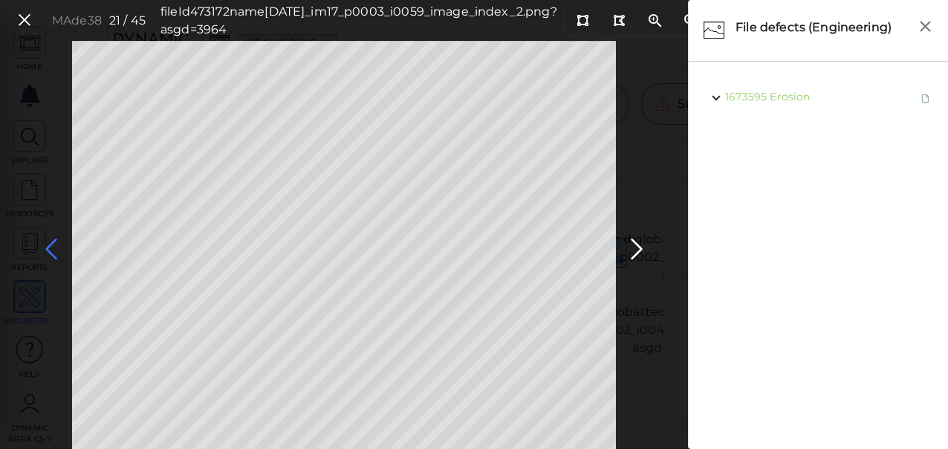
click at [52, 245] on icon at bounding box center [51, 249] width 24 height 29
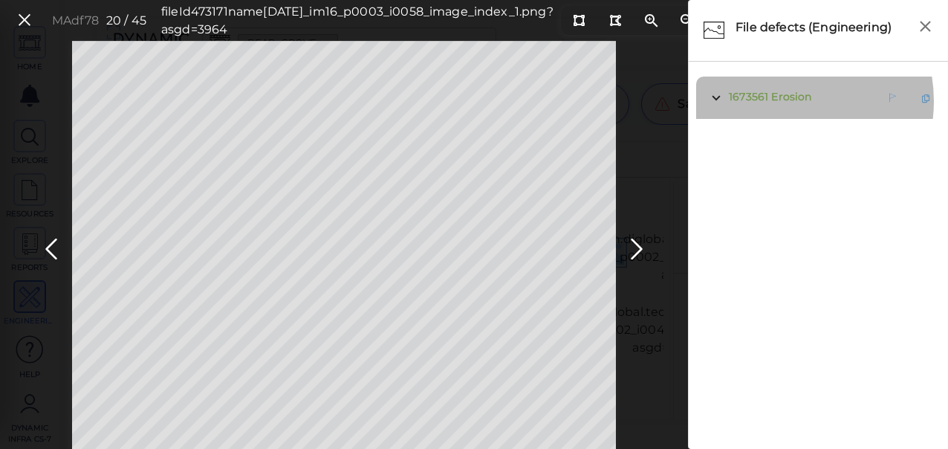
click at [781, 101] on span "Erosion" at bounding box center [791, 96] width 40 height 13
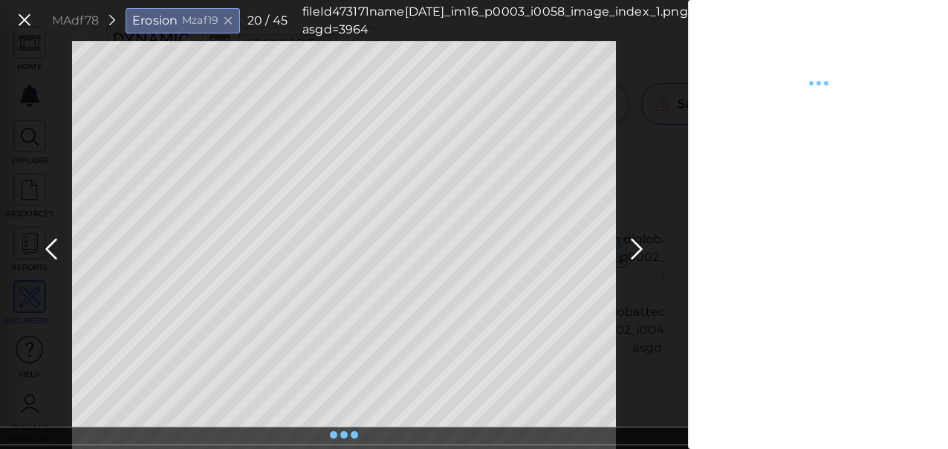
type textarea "x"
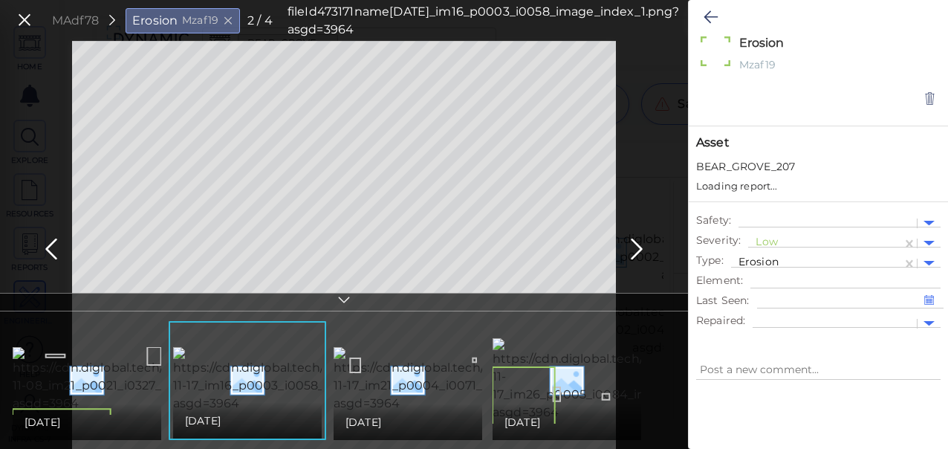
type textarea "x"
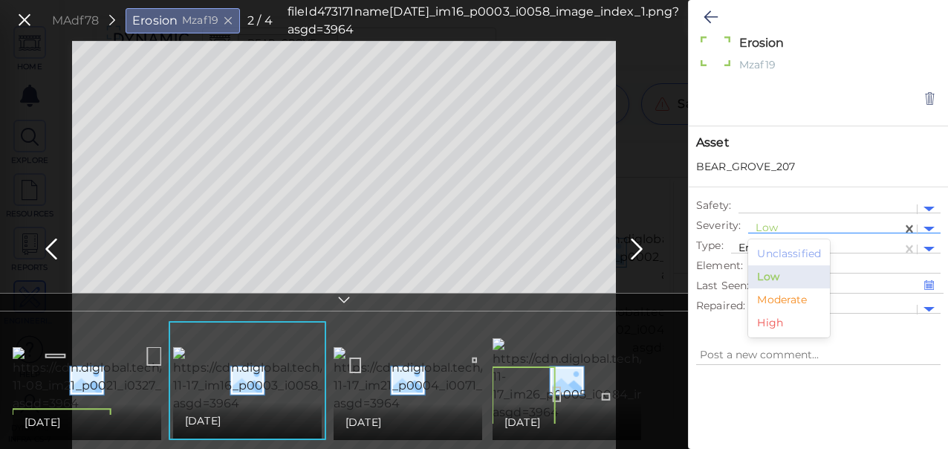
click at [767, 229] on div at bounding box center [825, 229] width 139 height 16
click at [780, 296] on div "Moderate" at bounding box center [789, 299] width 82 height 23
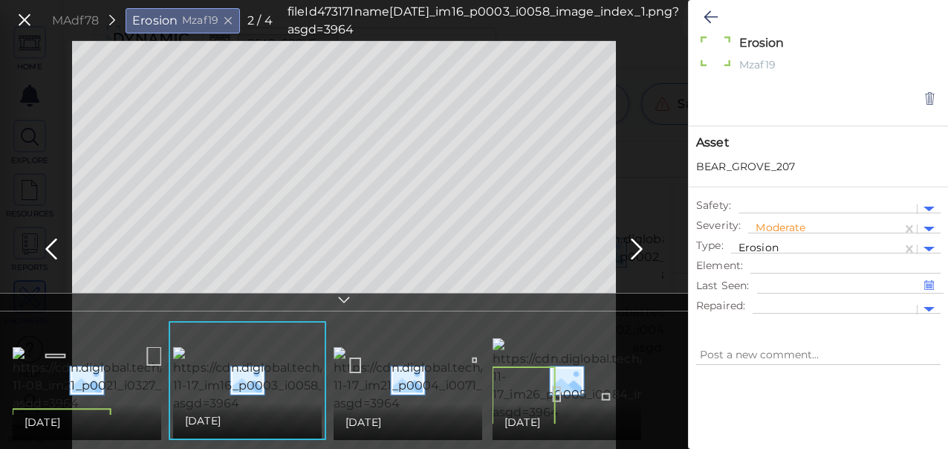
type textarea "x"
click at [718, 13] on button at bounding box center [710, 17] width 29 height 33
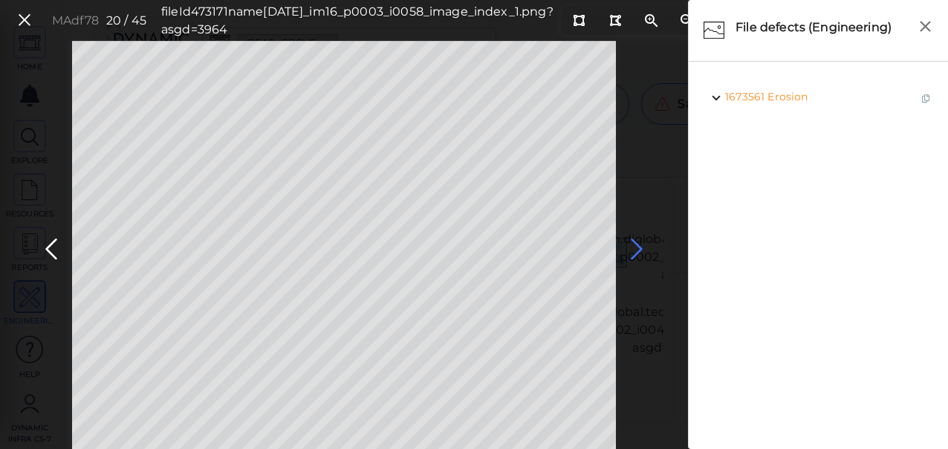
click at [634, 242] on icon at bounding box center [637, 249] width 24 height 29
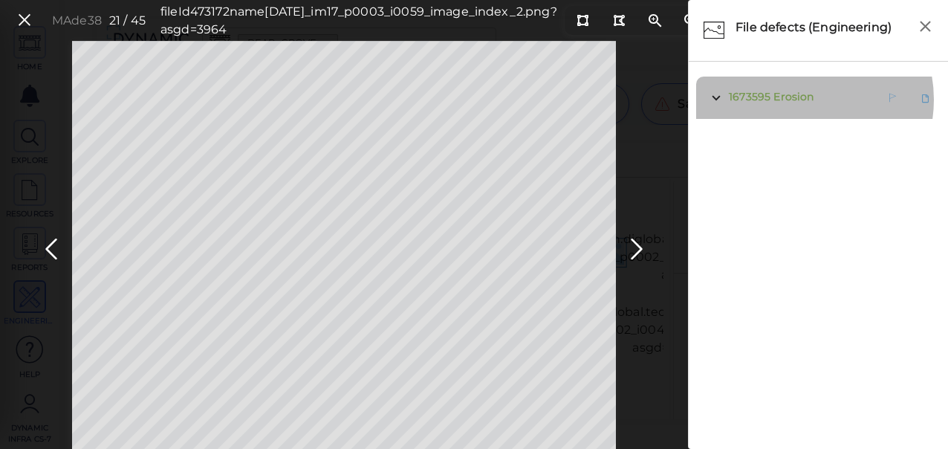
click at [797, 99] on span "Erosion" at bounding box center [794, 96] width 40 height 13
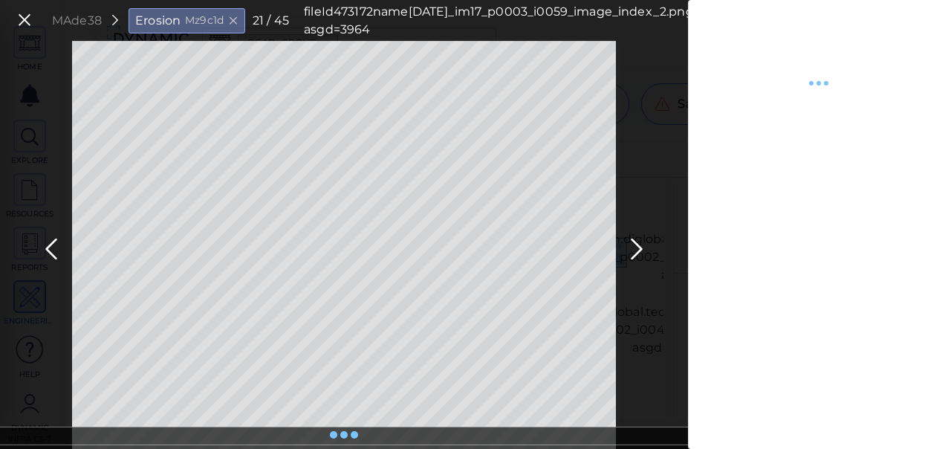
type textarea "x"
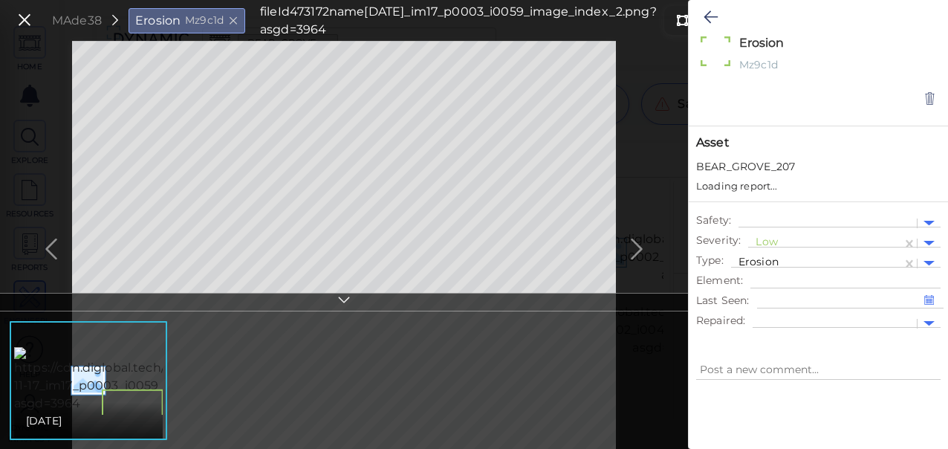
type textarea "x"
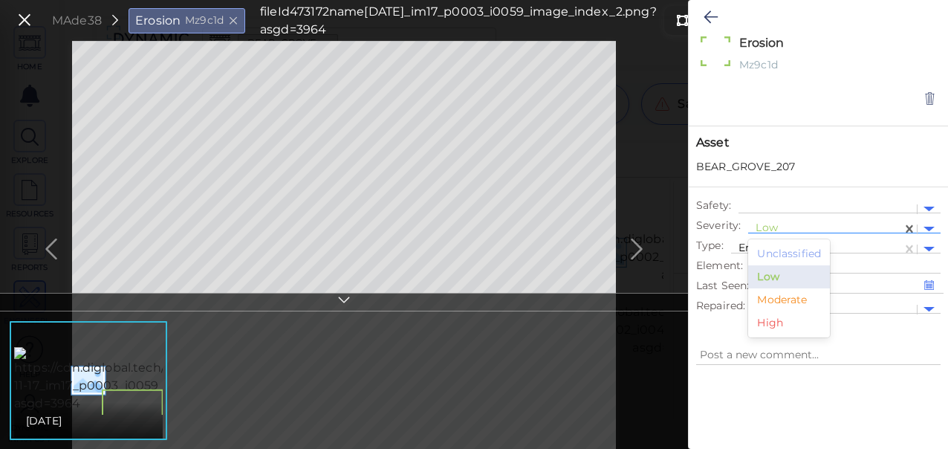
click at [770, 224] on div at bounding box center [825, 229] width 139 height 16
click at [772, 303] on div "Moderate" at bounding box center [789, 299] width 82 height 23
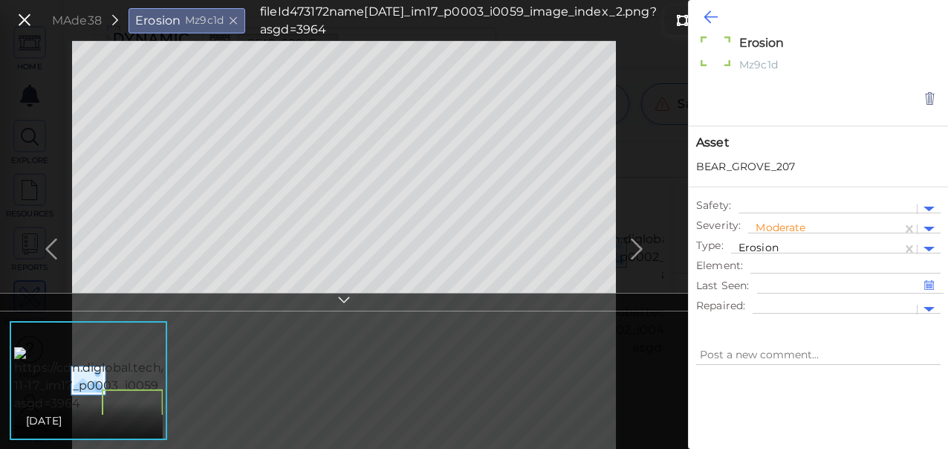
type textarea "x"
click at [708, 13] on icon at bounding box center [711, 17] width 14 height 18
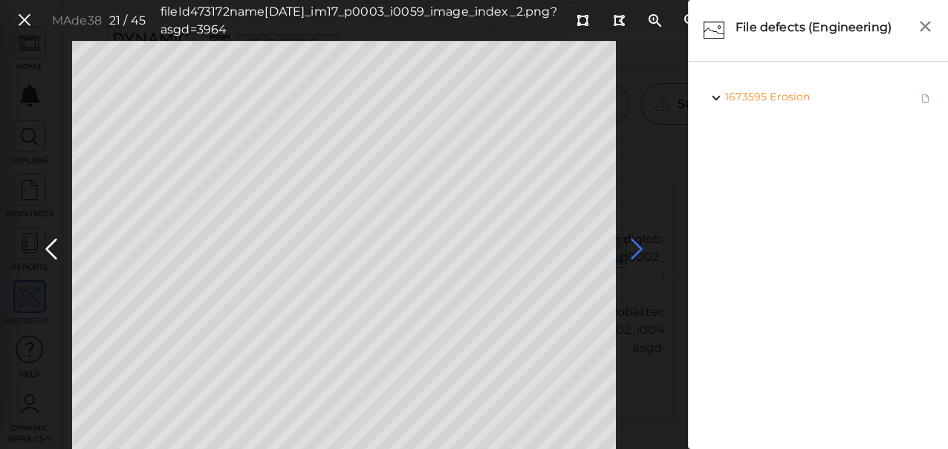
click at [631, 242] on icon at bounding box center [637, 249] width 24 height 29
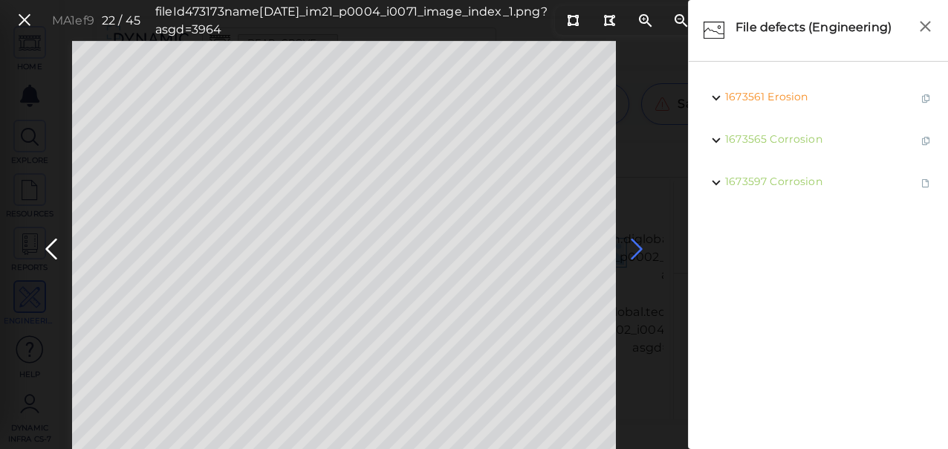
click at [640, 249] on icon at bounding box center [637, 249] width 24 height 29
click at [632, 250] on icon at bounding box center [637, 249] width 24 height 29
click at [633, 250] on icon at bounding box center [637, 249] width 24 height 29
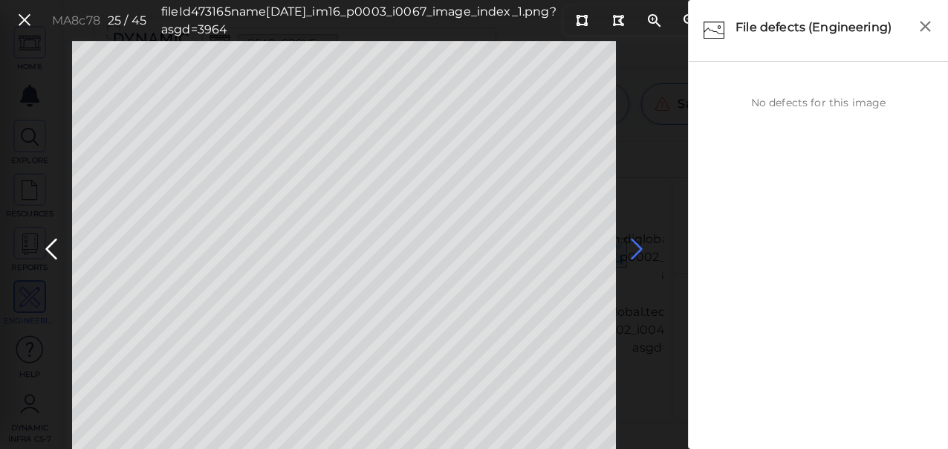
click at [633, 250] on icon at bounding box center [637, 249] width 24 height 29
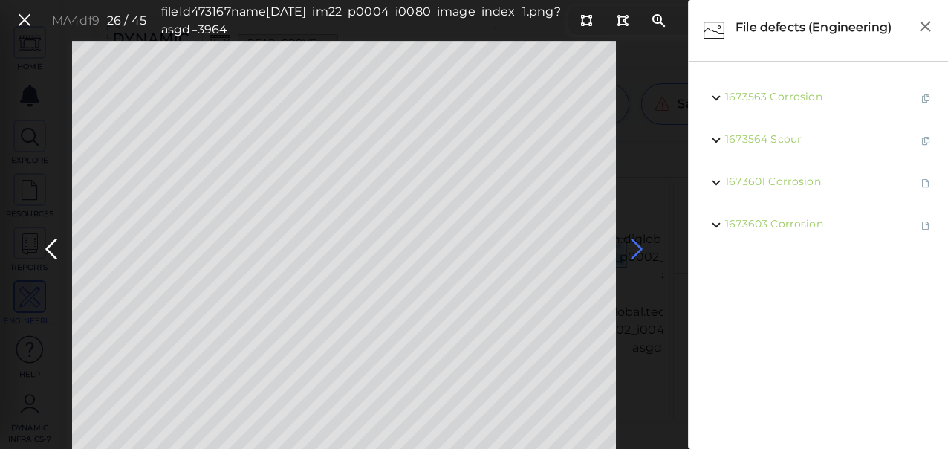
click at [633, 250] on icon at bounding box center [637, 249] width 24 height 29
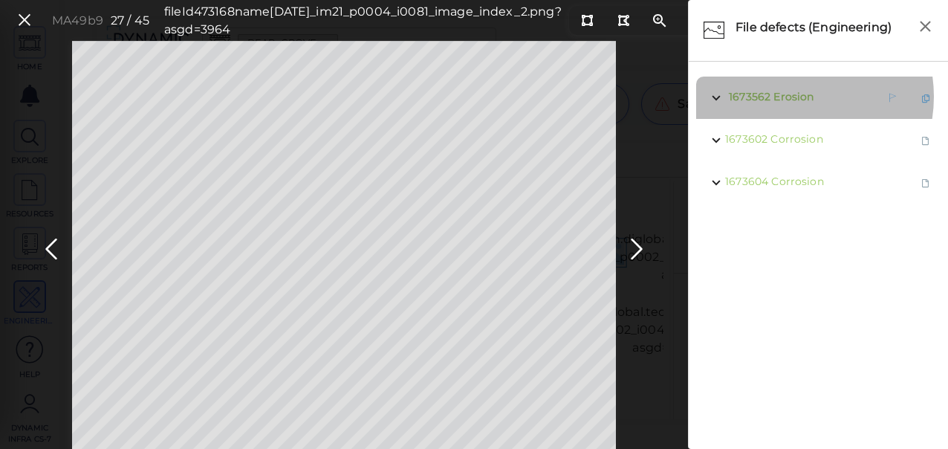
click at [792, 97] on span "Erosion" at bounding box center [794, 96] width 40 height 13
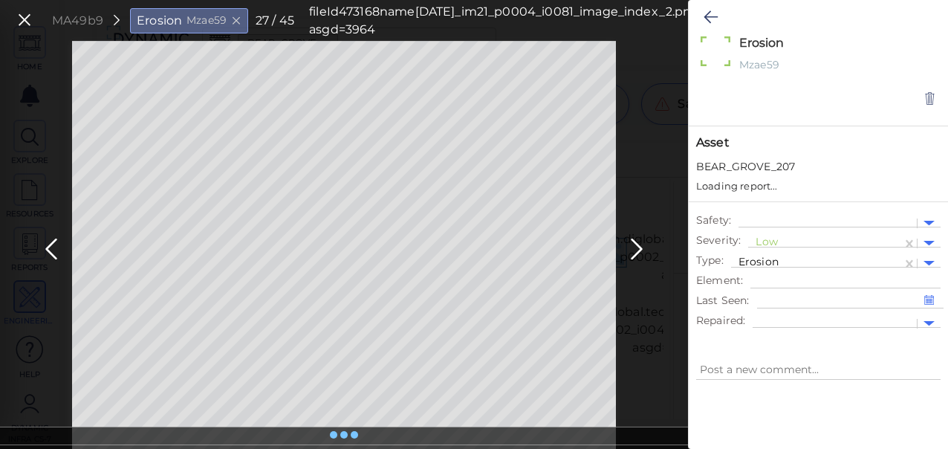
type textarea "x"
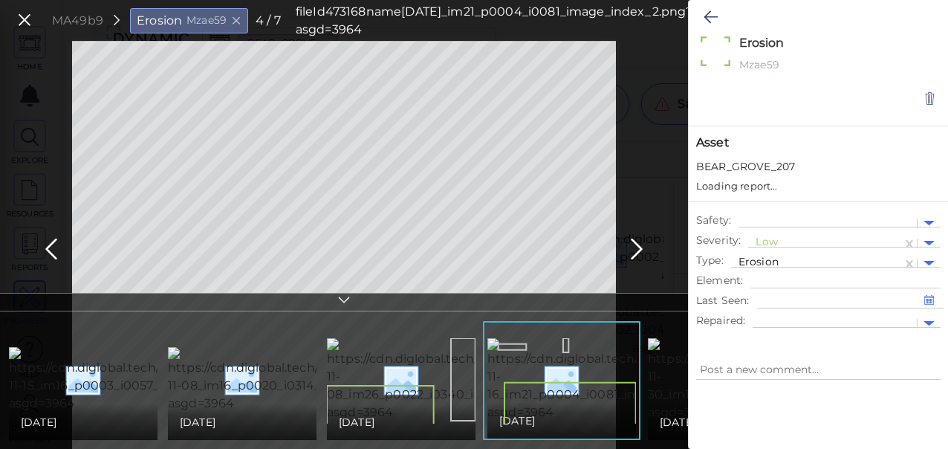
type textarea "x"
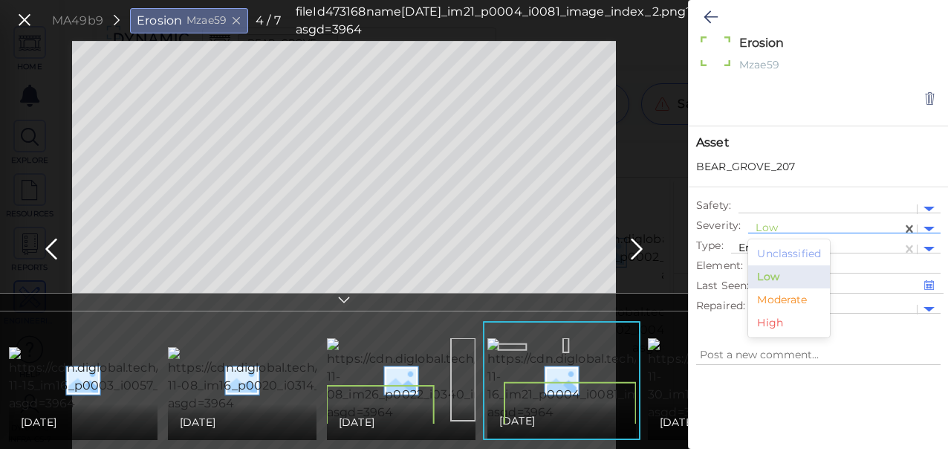
click at [772, 223] on div at bounding box center [825, 229] width 139 height 16
click at [784, 302] on div "Moderate" at bounding box center [789, 299] width 82 height 23
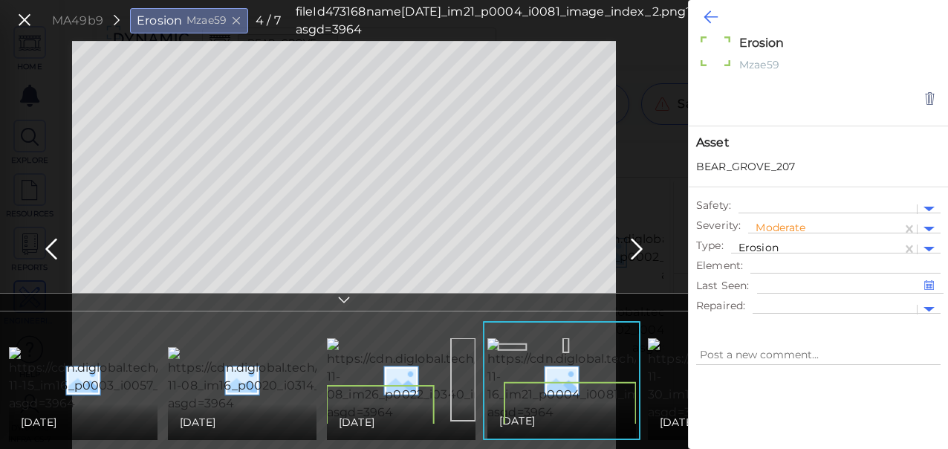
type textarea "x"
click at [708, 12] on icon at bounding box center [711, 17] width 14 height 18
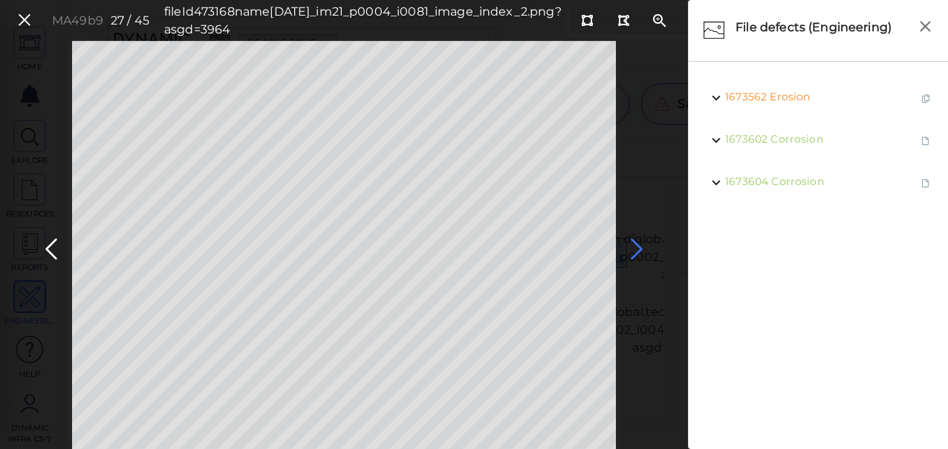
click at [635, 246] on icon at bounding box center [637, 249] width 24 height 29
click at [639, 248] on icon at bounding box center [637, 249] width 24 height 29
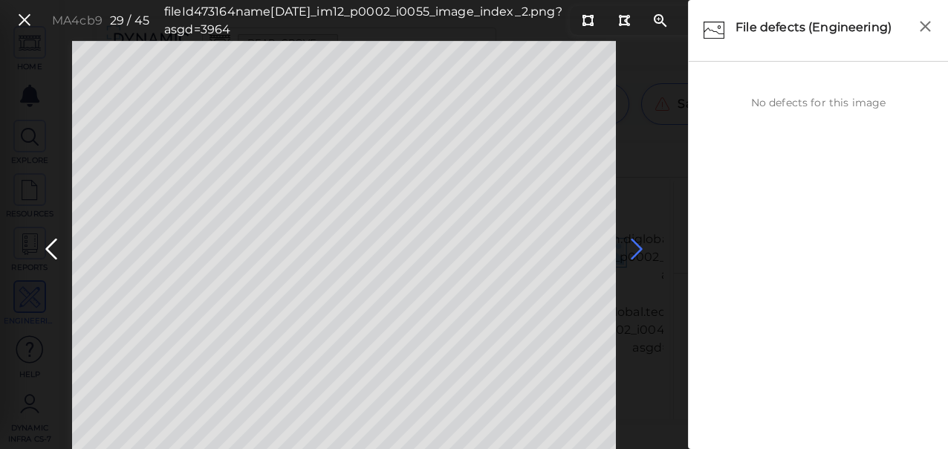
click at [639, 248] on icon at bounding box center [637, 249] width 24 height 29
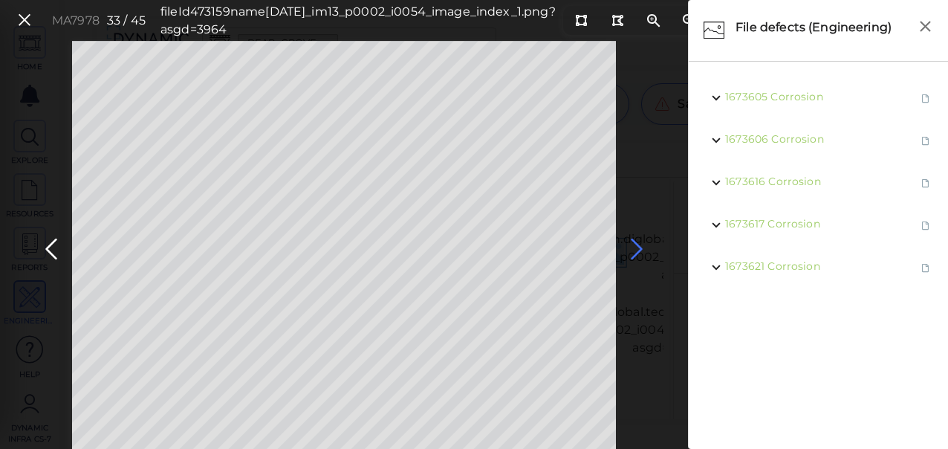
click at [636, 248] on icon at bounding box center [637, 249] width 24 height 29
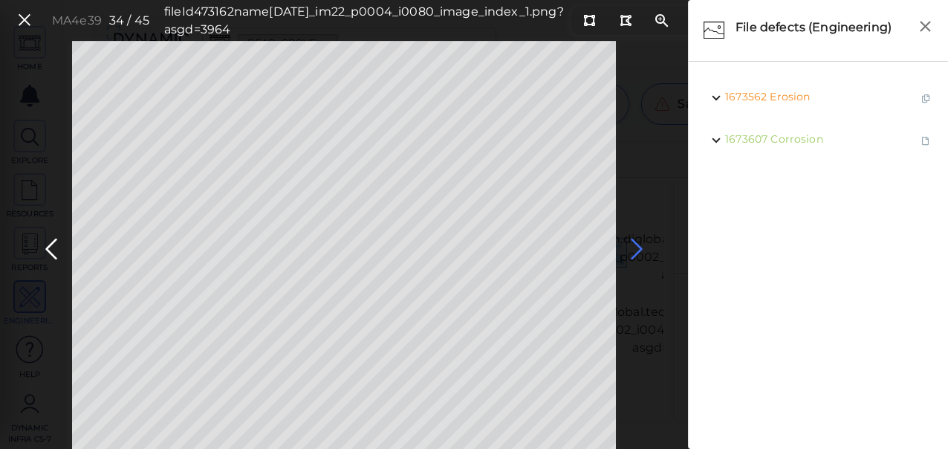
click at [636, 248] on icon at bounding box center [637, 249] width 24 height 29
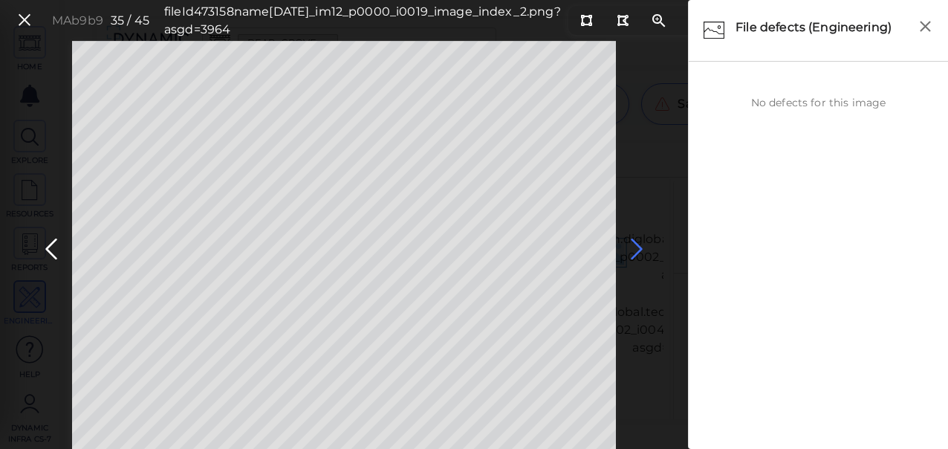
click at [636, 248] on icon at bounding box center [637, 249] width 24 height 29
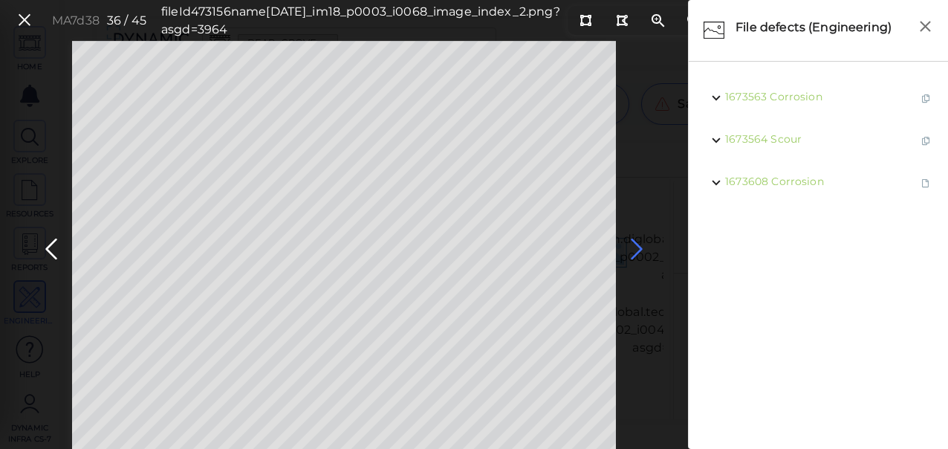
click at [636, 248] on icon at bounding box center [637, 249] width 24 height 29
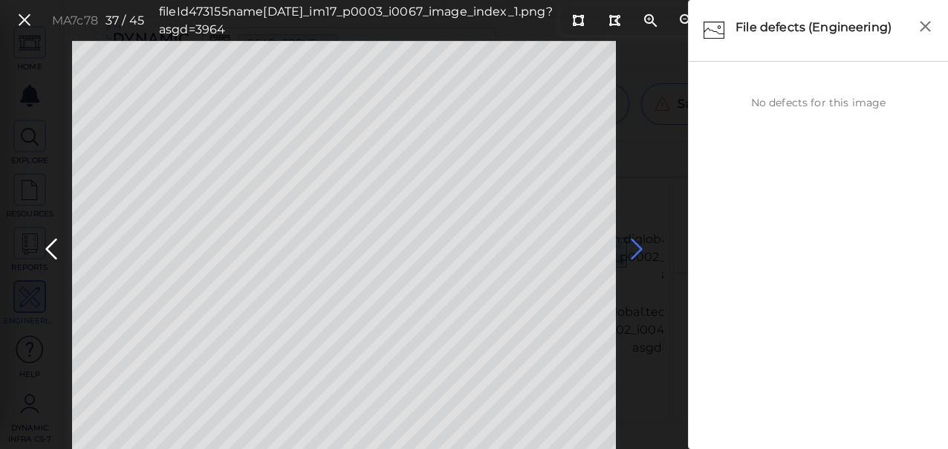
click at [639, 253] on icon at bounding box center [637, 249] width 24 height 29
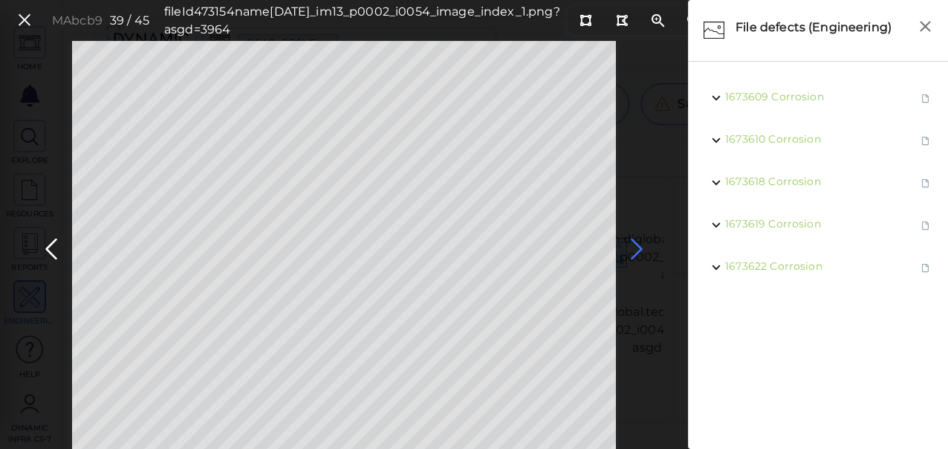
click at [638, 251] on icon at bounding box center [637, 249] width 24 height 29
click at [638, 250] on icon at bounding box center [637, 249] width 24 height 29
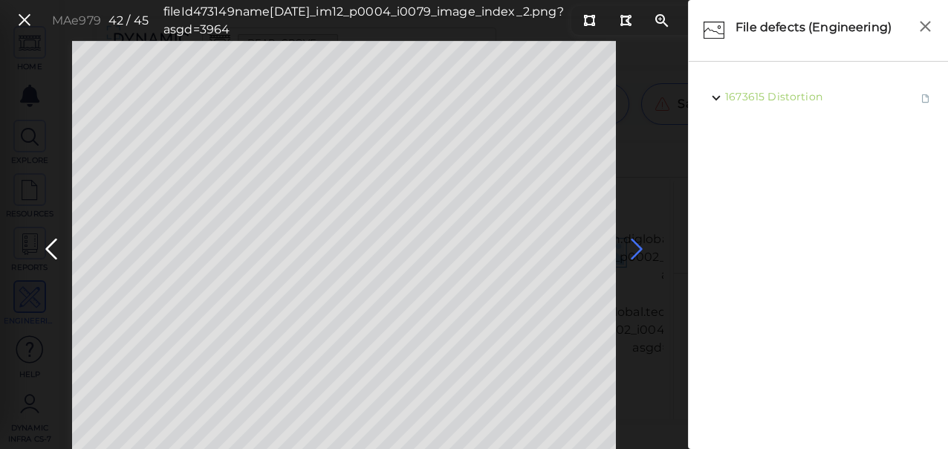
click at [638, 250] on icon at bounding box center [637, 249] width 24 height 29
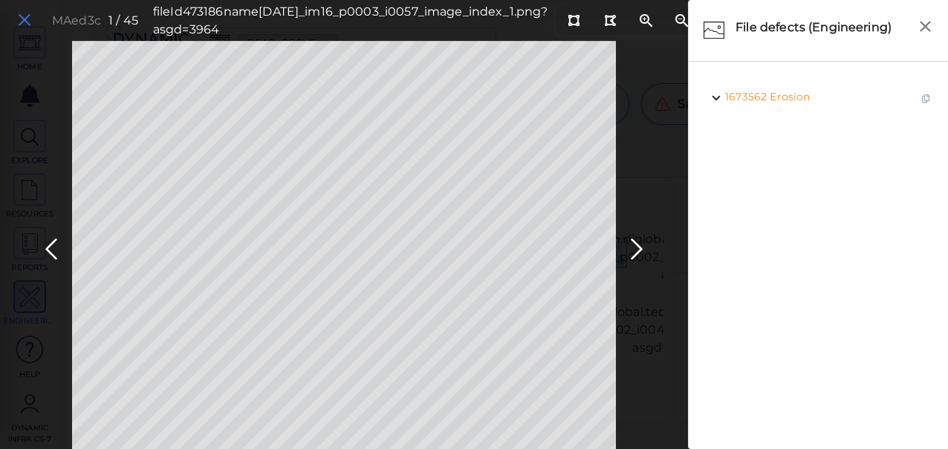
click at [27, 22] on icon at bounding box center [24, 20] width 16 height 20
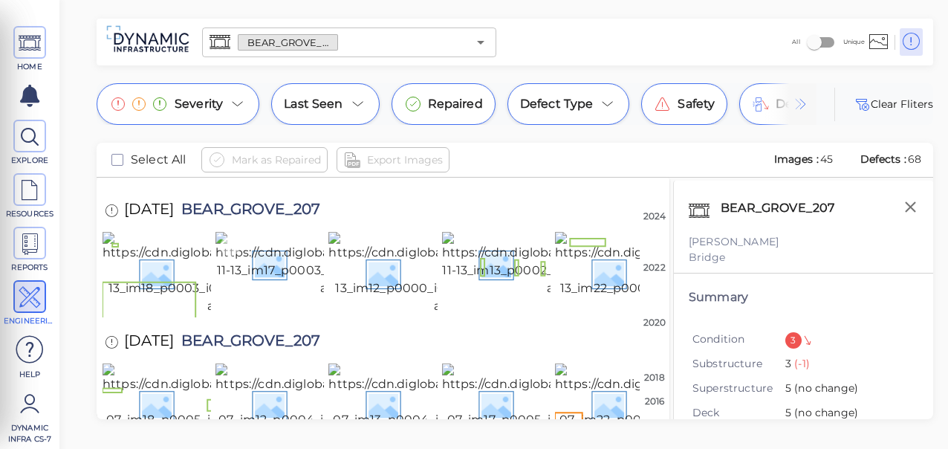
scroll to position [1723, 0]
click at [482, 42] on icon "Open" at bounding box center [480, 43] width 7 height 4
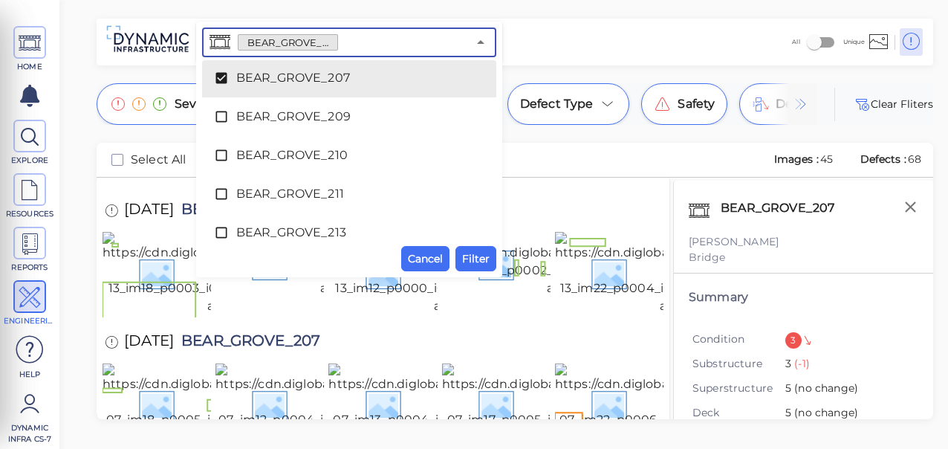
scroll to position [1103, 0]
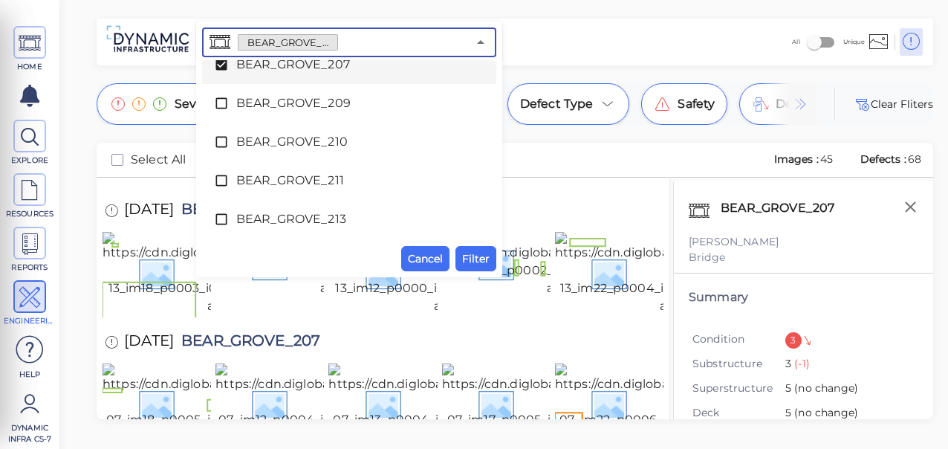
click at [221, 62] on icon at bounding box center [221, 64] width 11 height 11
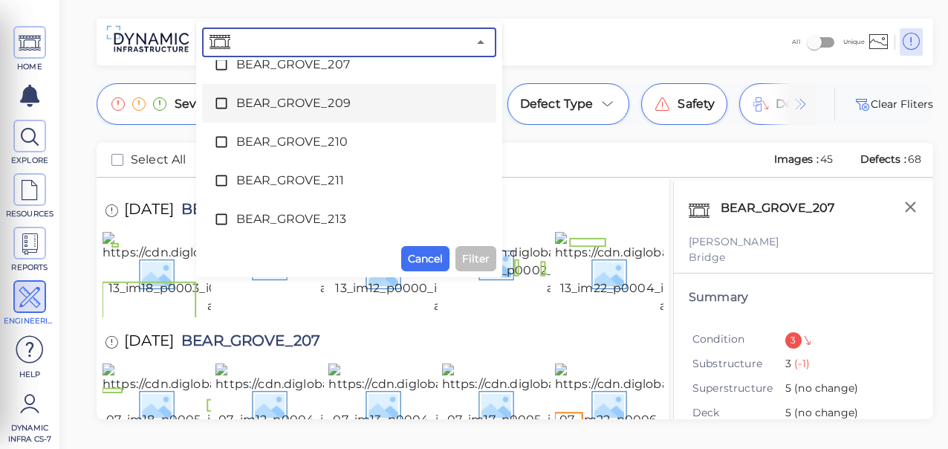
click at [222, 103] on icon at bounding box center [221, 103] width 15 height 15
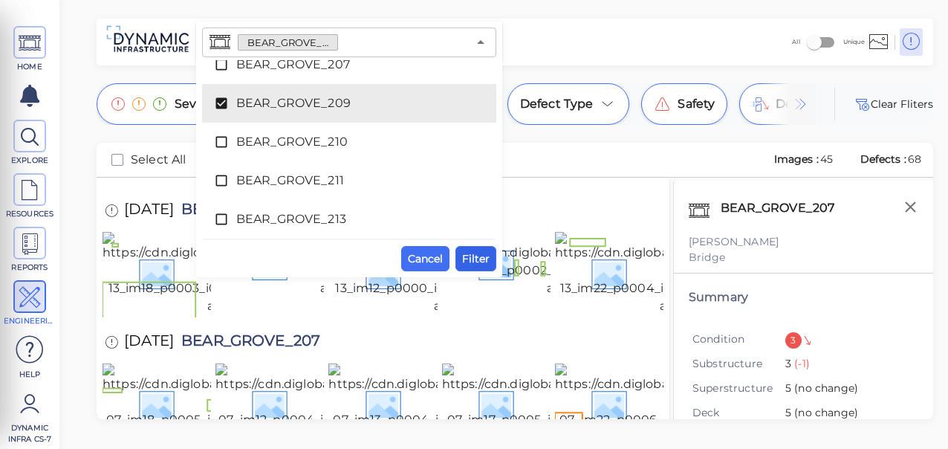
click at [476, 262] on span "Filter" at bounding box center [475, 259] width 27 height 18
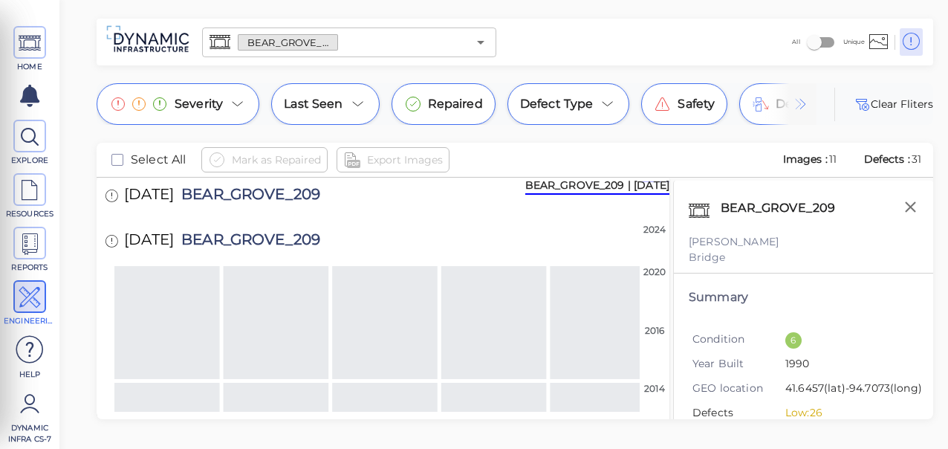
scroll to position [6, 0]
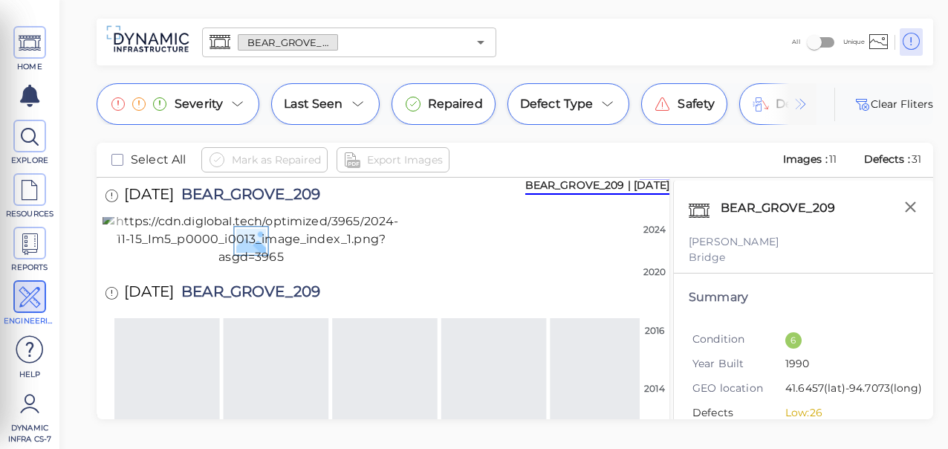
click at [306, 265] on img at bounding box center [251, 240] width 297 height 54
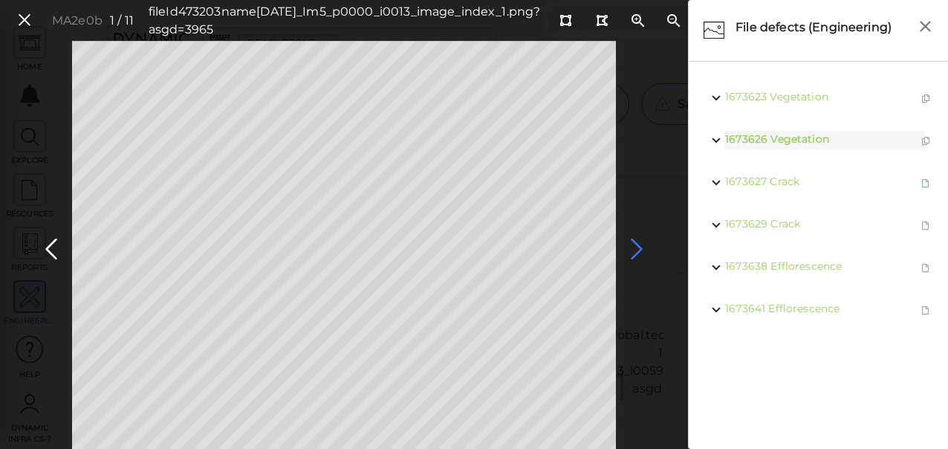
click at [636, 242] on icon at bounding box center [637, 249] width 24 height 29
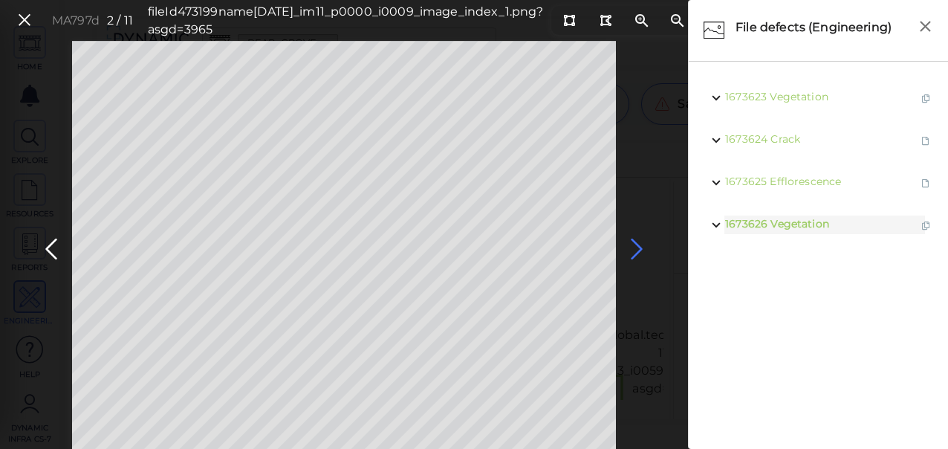
click at [634, 246] on icon at bounding box center [637, 249] width 24 height 29
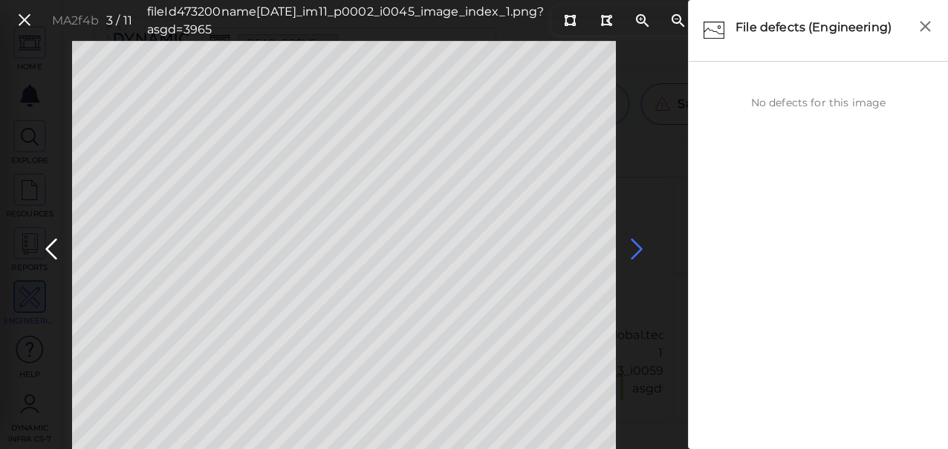
click at [634, 246] on icon at bounding box center [637, 249] width 24 height 29
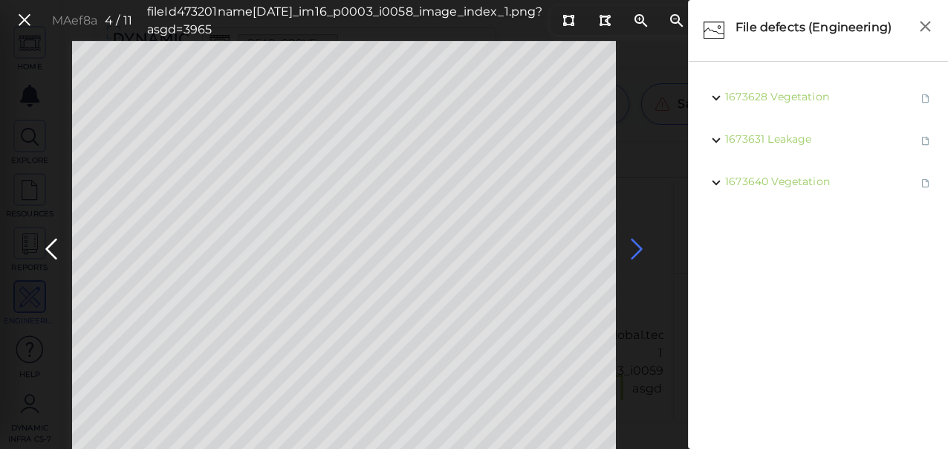
click at [630, 247] on icon at bounding box center [637, 249] width 24 height 29
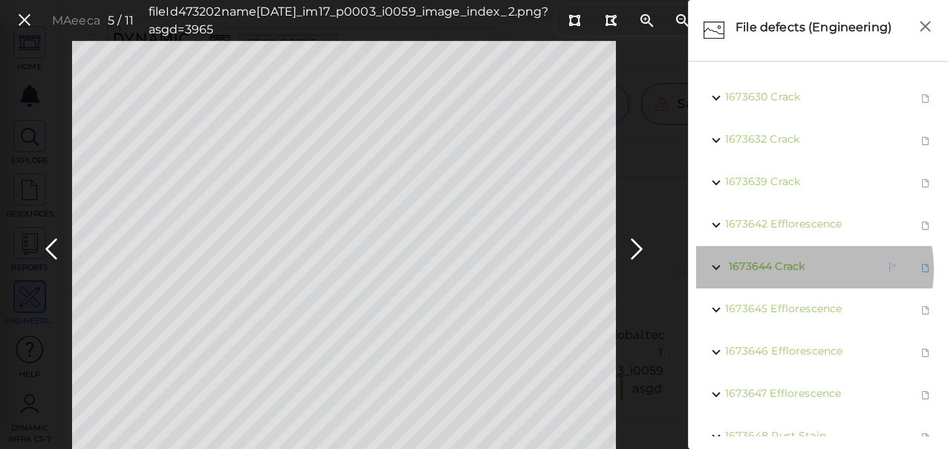
click at [797, 269] on span "Crack" at bounding box center [790, 265] width 30 height 13
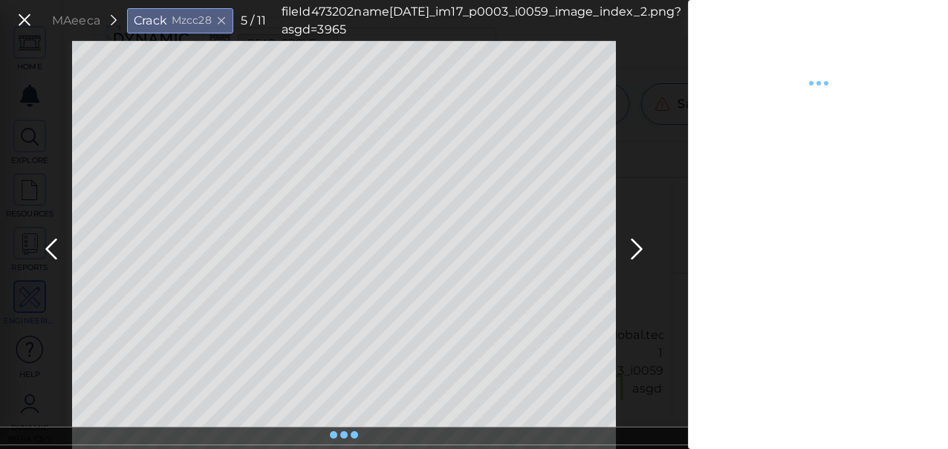
type textarea "x"
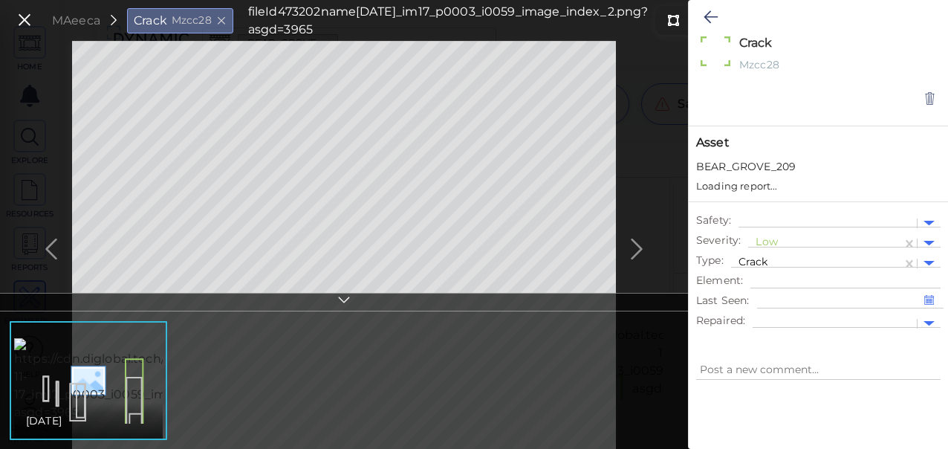
type textarea "x"
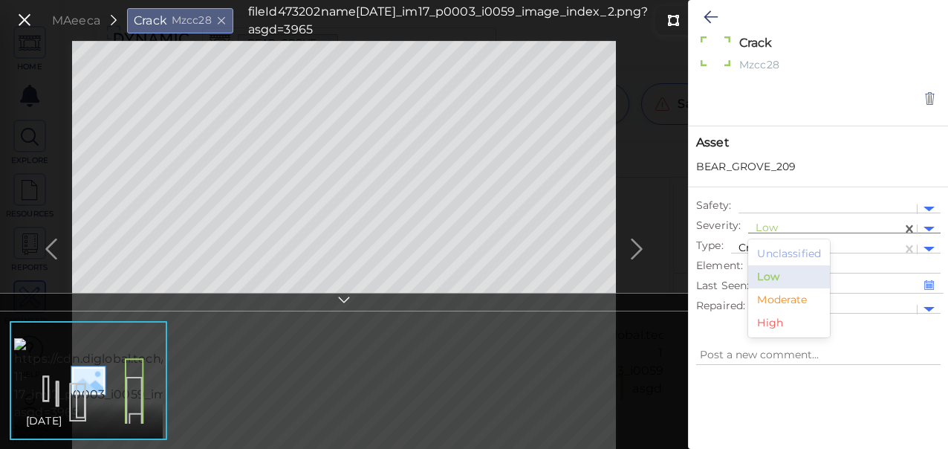
click at [760, 221] on div at bounding box center [825, 229] width 139 height 16
click at [787, 302] on div "Moderate" at bounding box center [789, 299] width 82 height 23
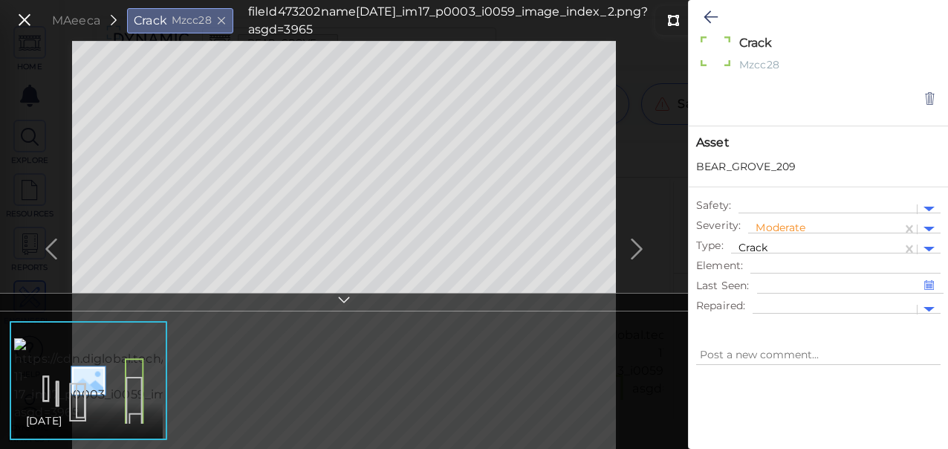
type textarea "x"
click at [708, 16] on icon at bounding box center [711, 17] width 14 height 18
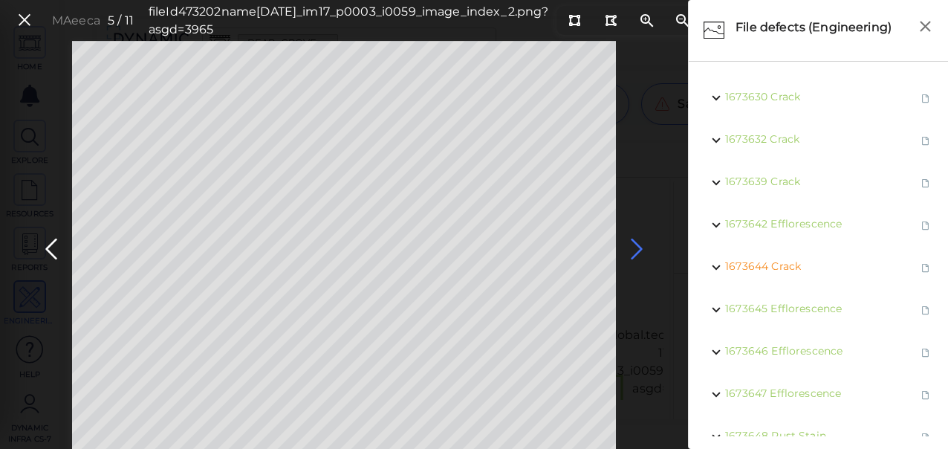
click at [634, 245] on icon at bounding box center [637, 249] width 24 height 29
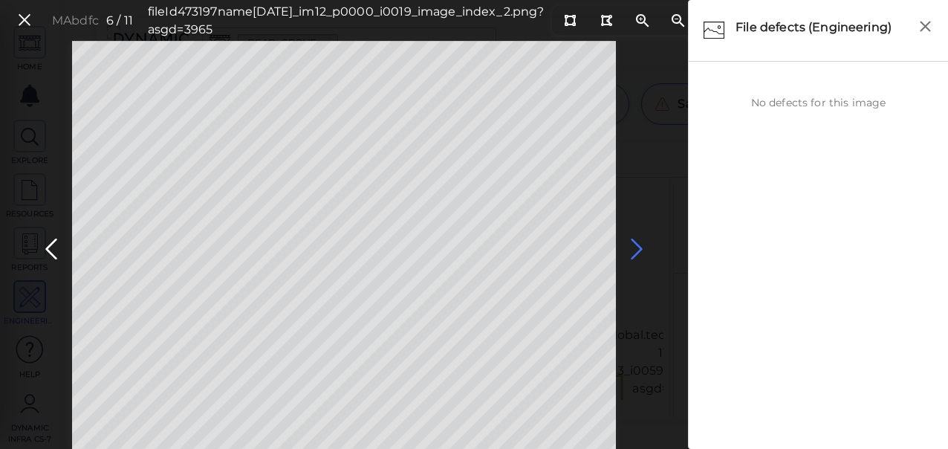
click at [635, 250] on icon at bounding box center [637, 249] width 24 height 29
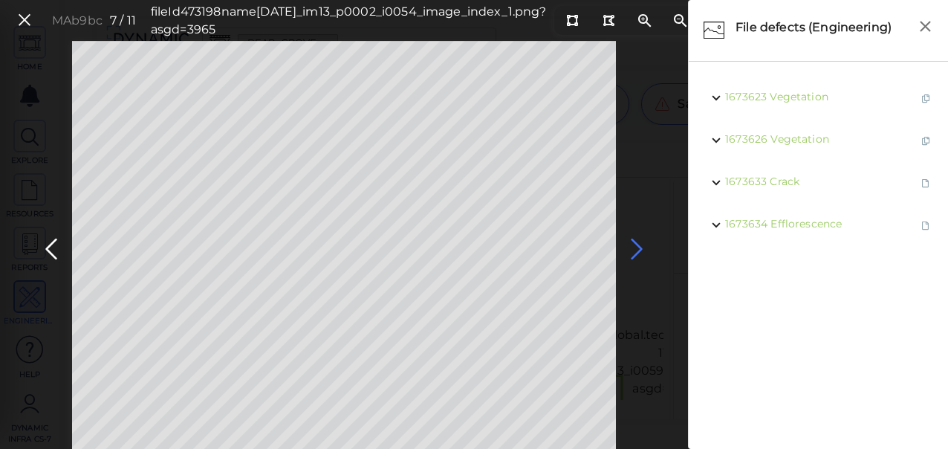
click at [635, 250] on icon at bounding box center [637, 249] width 24 height 29
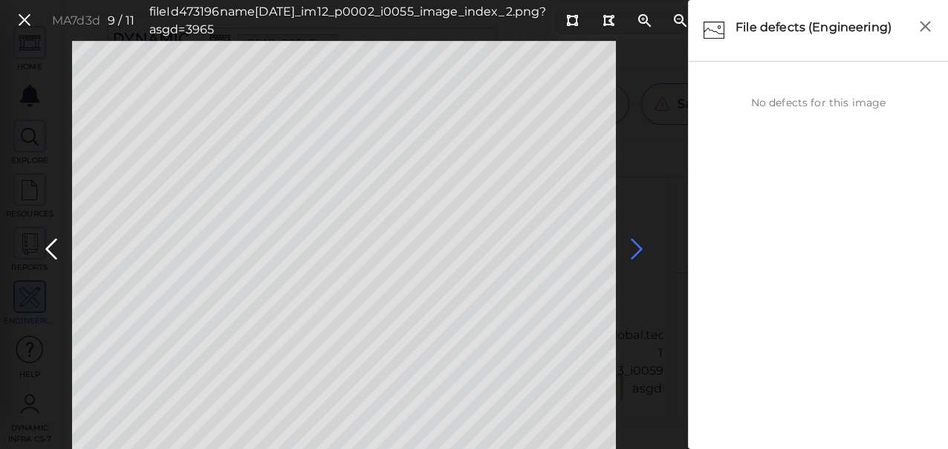
click at [635, 250] on icon at bounding box center [637, 249] width 24 height 29
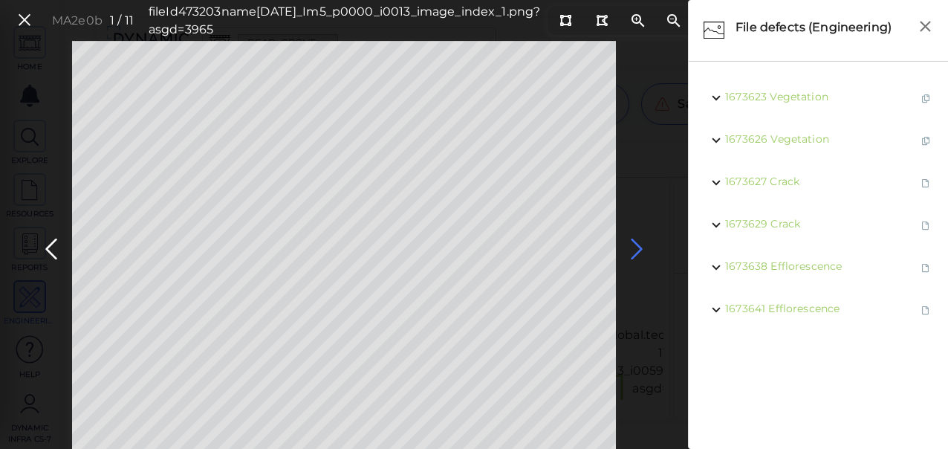
click at [635, 250] on icon at bounding box center [637, 249] width 24 height 29
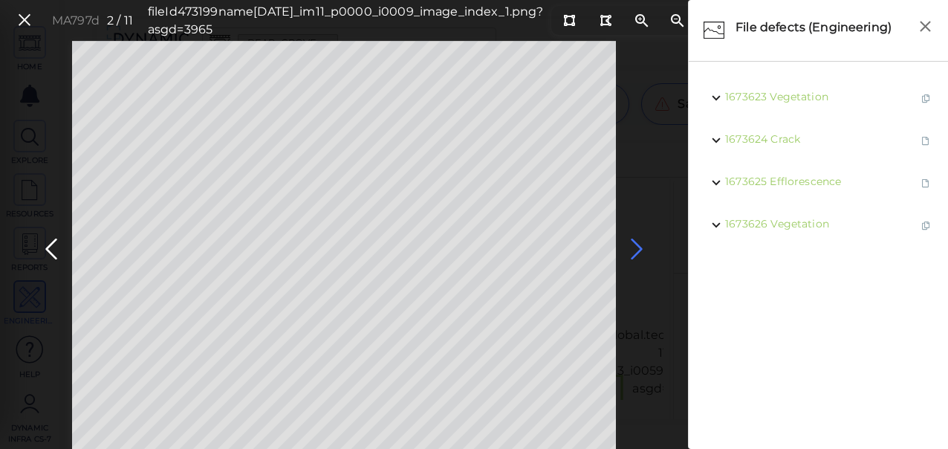
click at [635, 250] on icon at bounding box center [637, 249] width 24 height 29
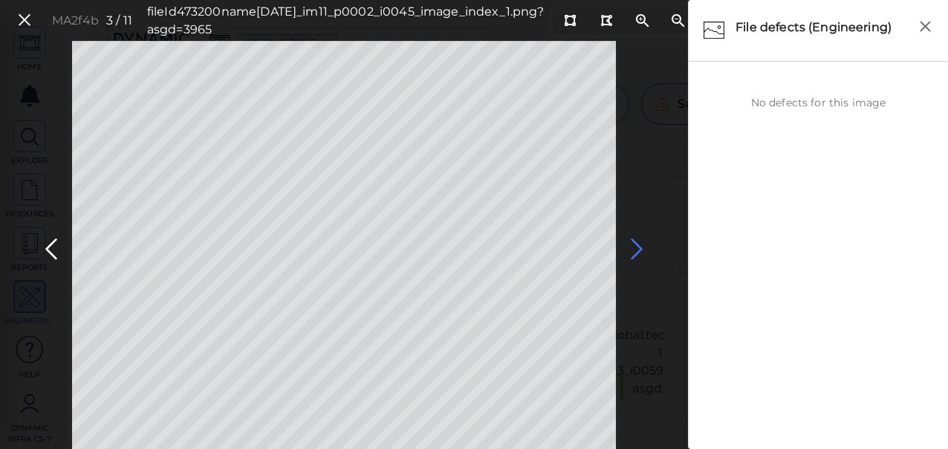
click at [635, 250] on icon at bounding box center [637, 249] width 24 height 29
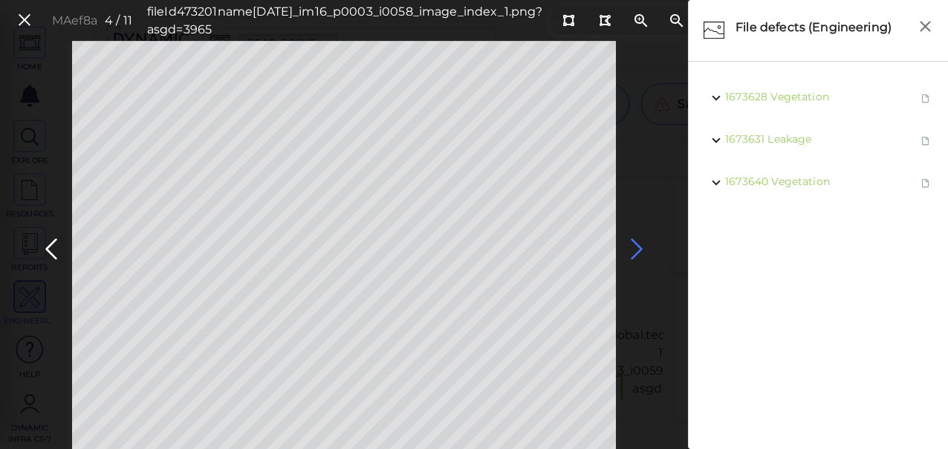
click at [635, 250] on icon at bounding box center [637, 249] width 24 height 29
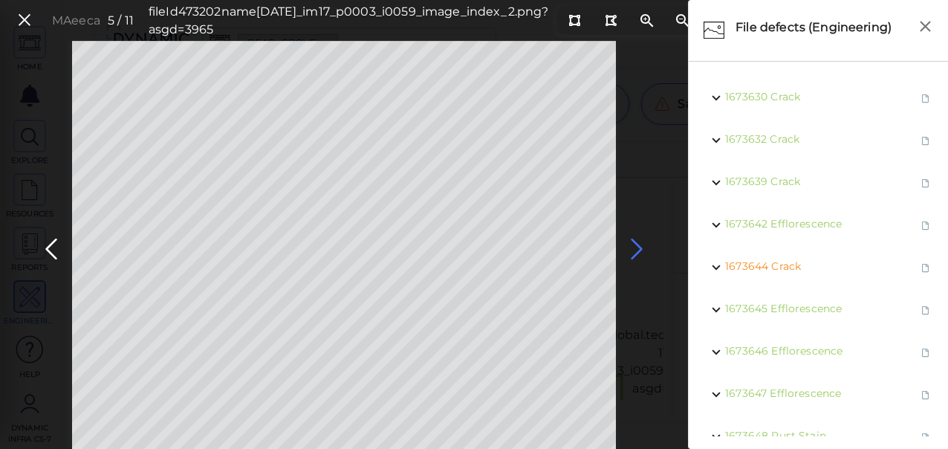
click at [635, 250] on icon at bounding box center [637, 249] width 24 height 29
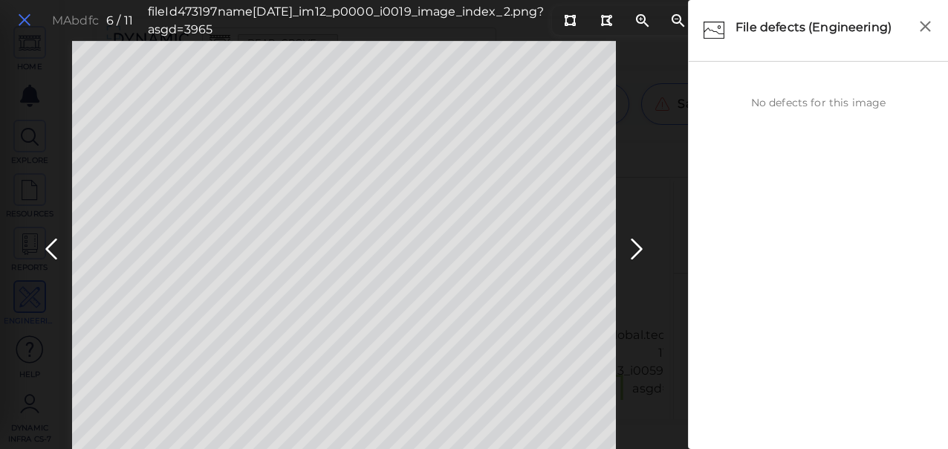
click at [27, 15] on icon at bounding box center [24, 20] width 16 height 20
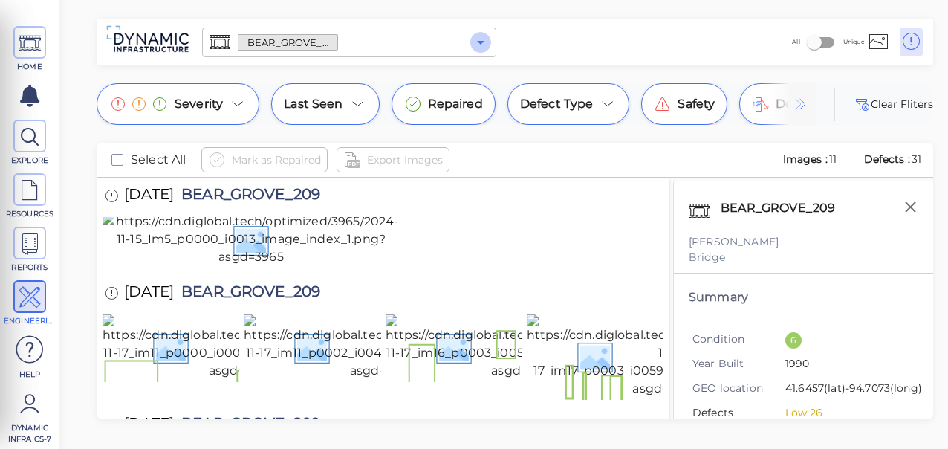
click at [479, 46] on icon "Open" at bounding box center [481, 42] width 18 height 18
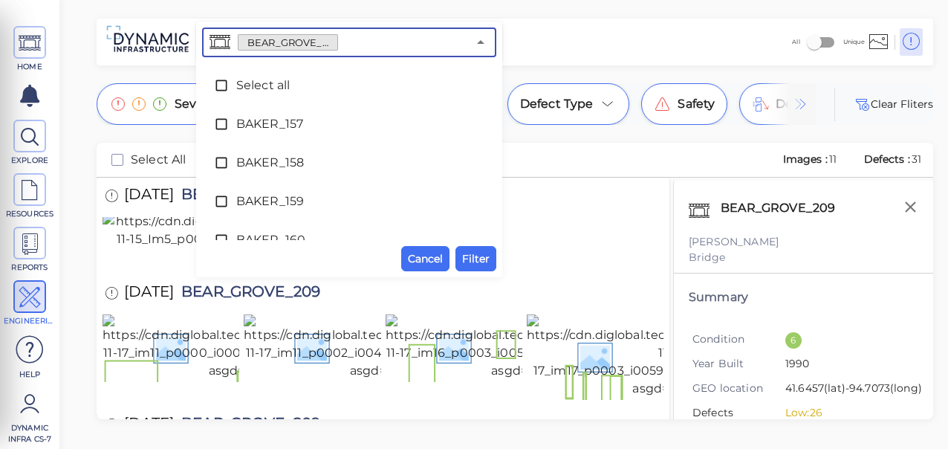
scroll to position [985, 0]
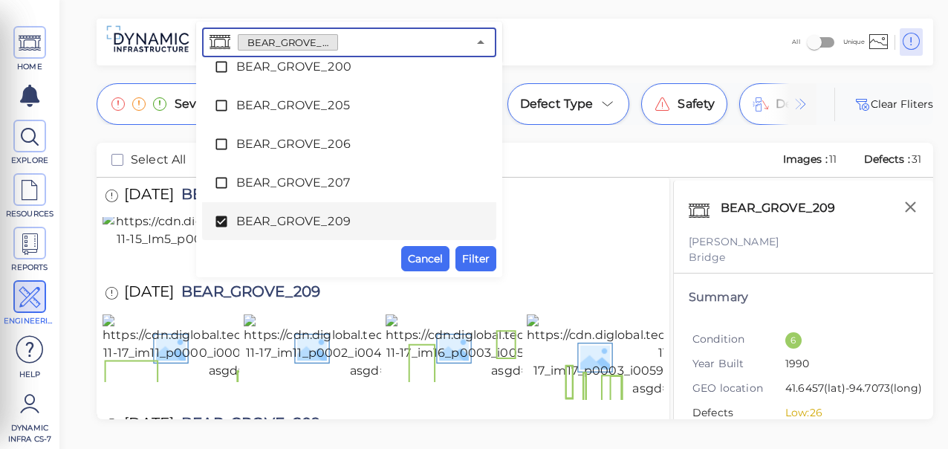
click at [218, 217] on icon at bounding box center [221, 221] width 11 height 11
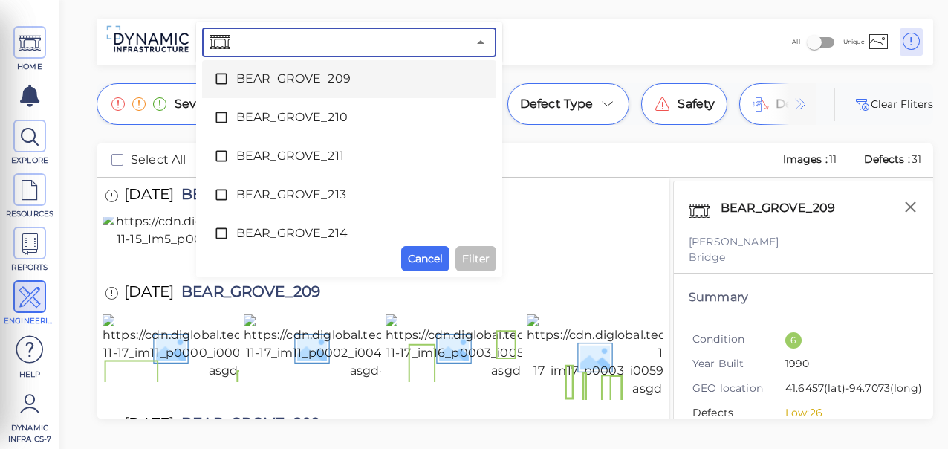
scroll to position [1142, 0]
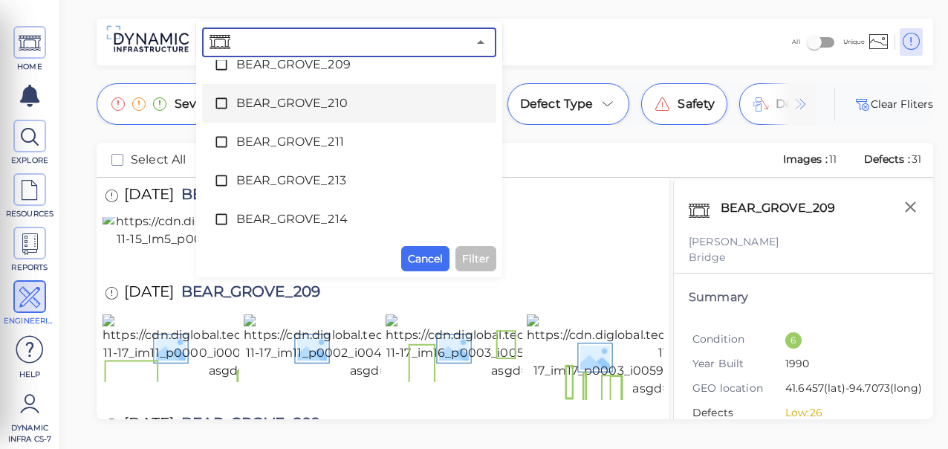
click at [219, 105] on icon at bounding box center [221, 103] width 15 height 15
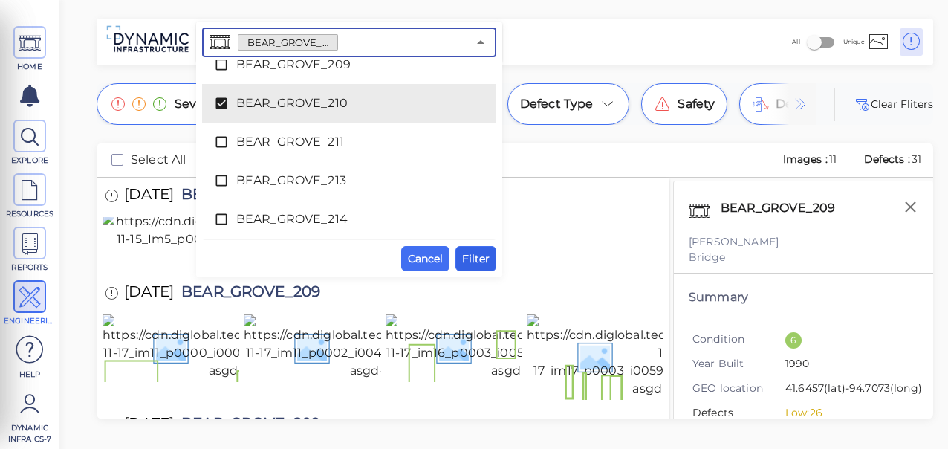
click at [474, 256] on span "Filter" at bounding box center [475, 259] width 27 height 18
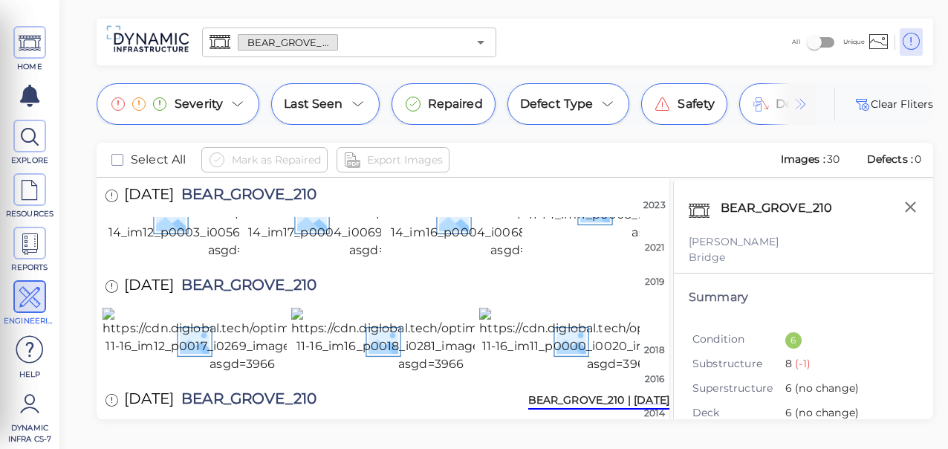
scroll to position [0, 0]
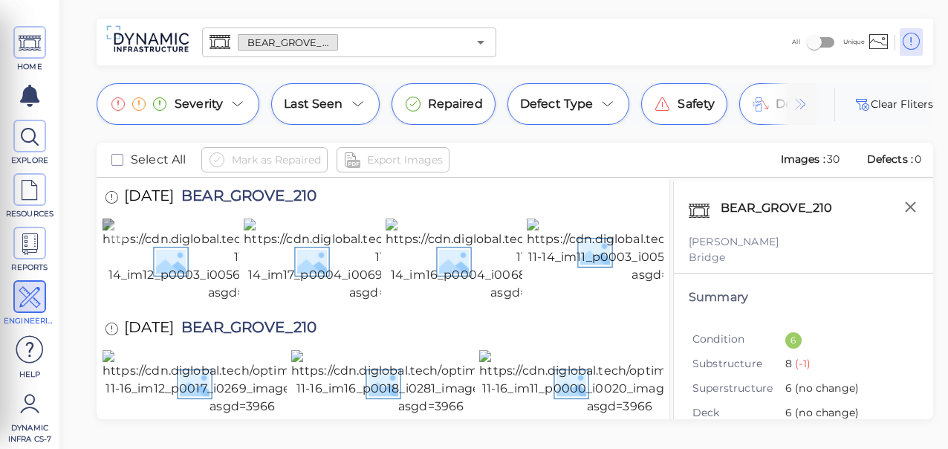
click at [152, 283] on img at bounding box center [241, 260] width 276 height 83
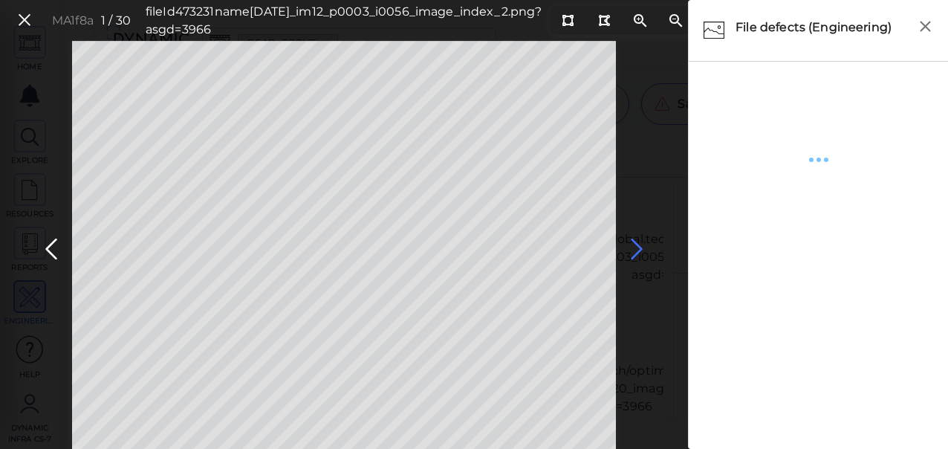
click at [637, 250] on icon at bounding box center [637, 249] width 24 height 29
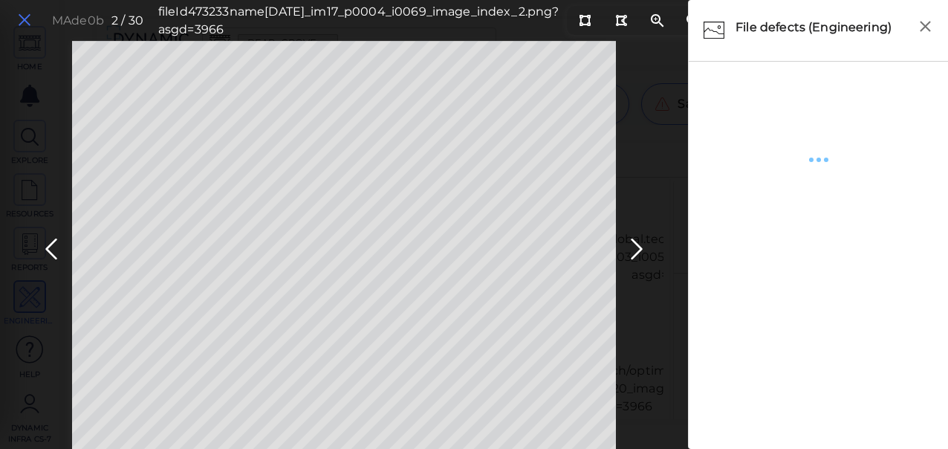
click at [22, 18] on icon at bounding box center [24, 20] width 16 height 20
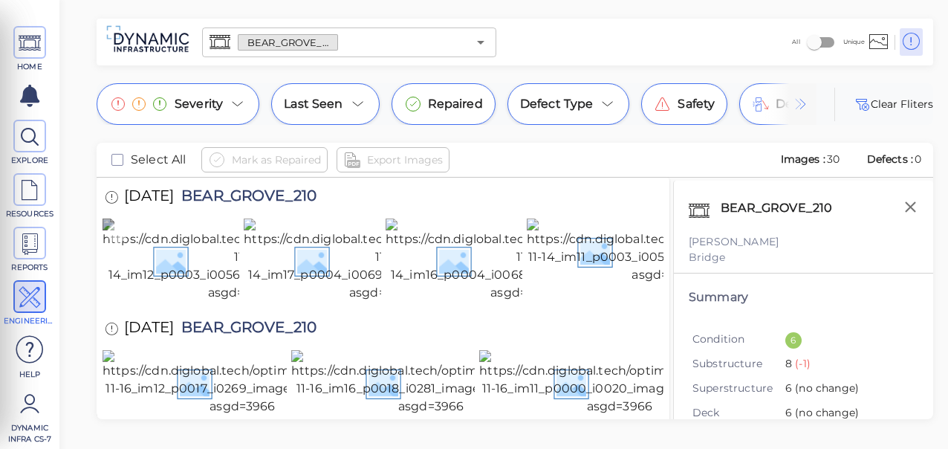
click at [186, 287] on img at bounding box center [241, 260] width 276 height 83
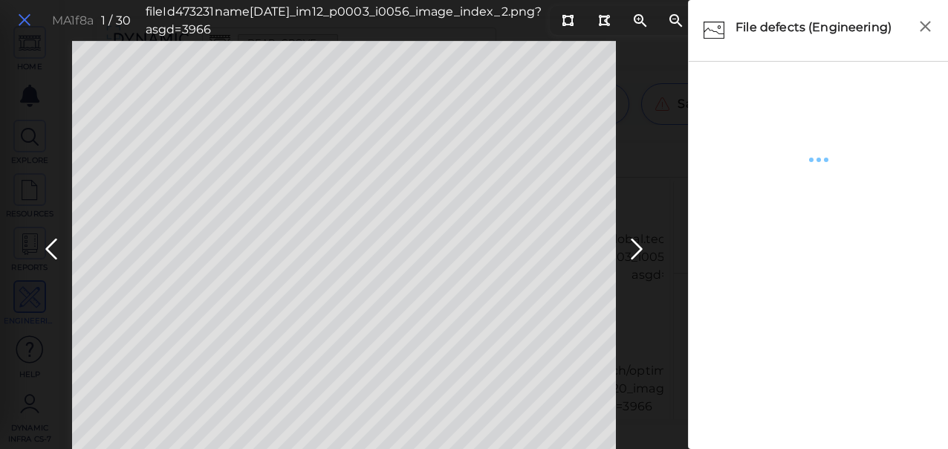
click at [24, 20] on icon at bounding box center [24, 20] width 16 height 20
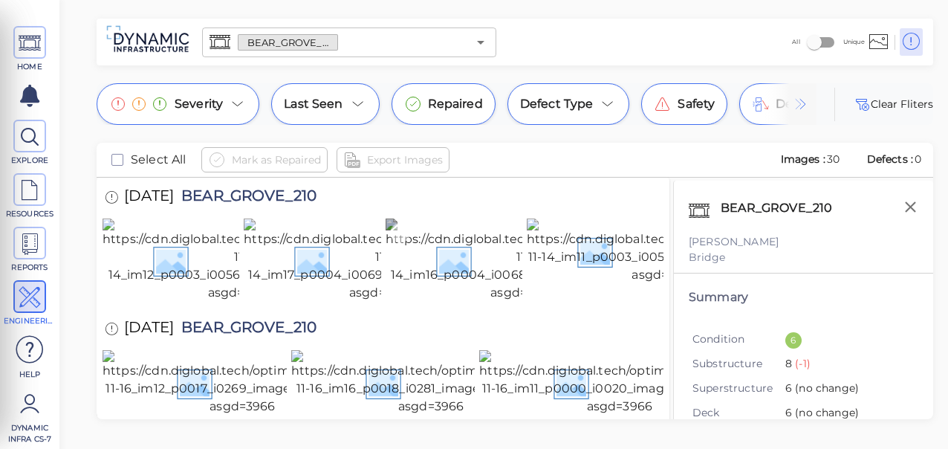
click at [449, 302] on img at bounding box center [524, 260] width 276 height 83
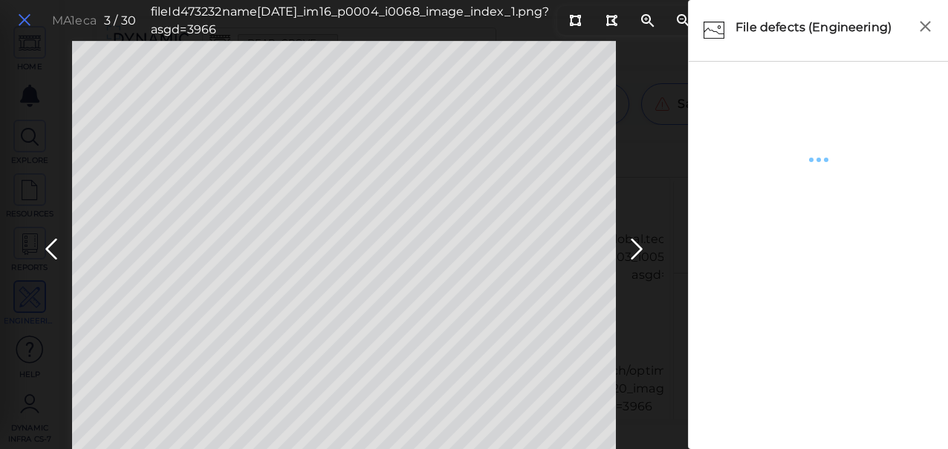
click at [27, 17] on icon at bounding box center [24, 20] width 16 height 20
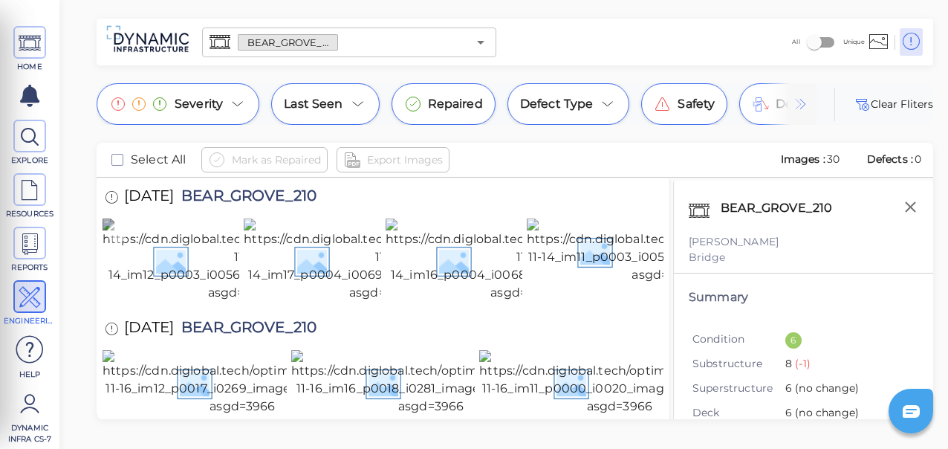
click at [152, 294] on img at bounding box center [241, 260] width 276 height 83
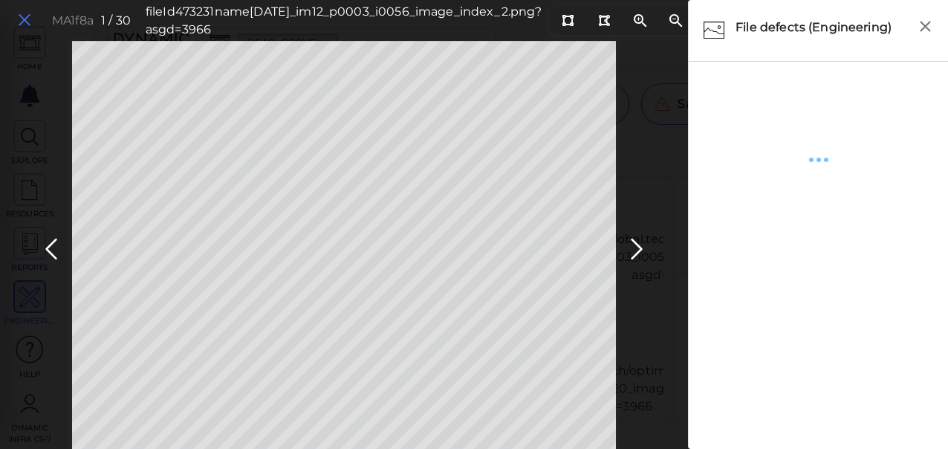
click at [26, 21] on icon at bounding box center [24, 20] width 16 height 20
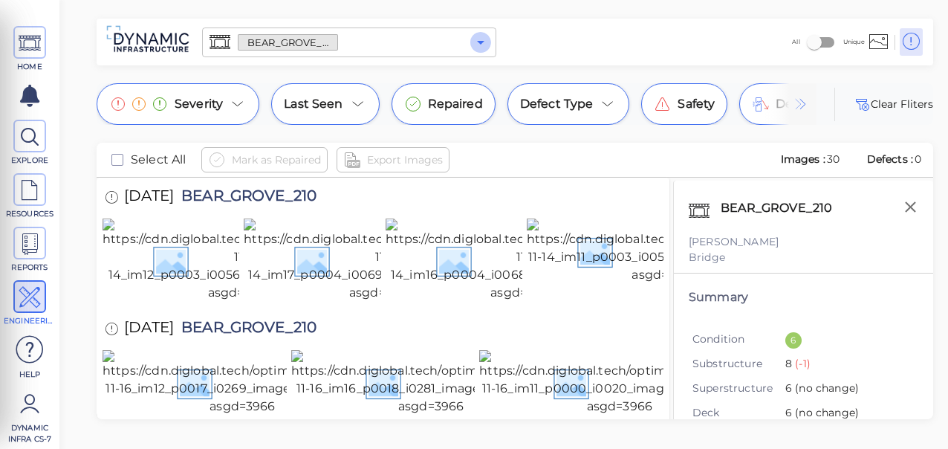
click at [482, 41] on icon "Open" at bounding box center [480, 43] width 7 height 4
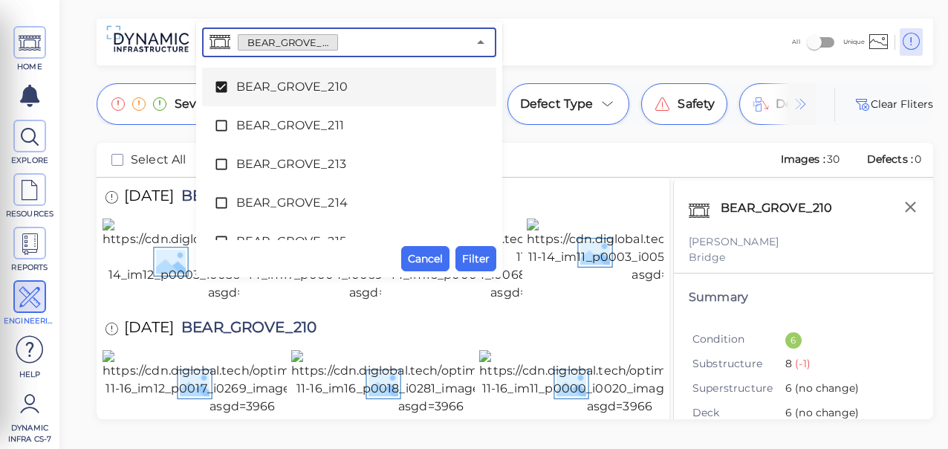
scroll to position [1180, 0]
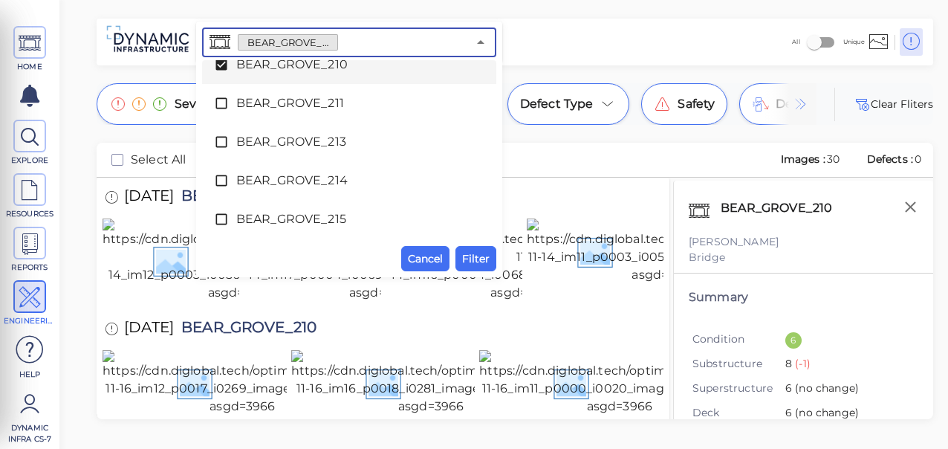
click at [222, 63] on icon at bounding box center [221, 64] width 15 height 15
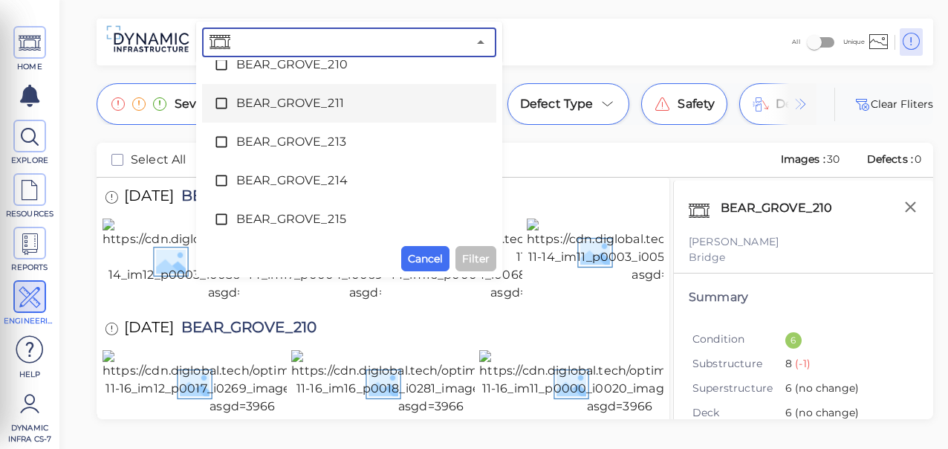
click at [219, 101] on icon at bounding box center [221, 103] width 15 height 15
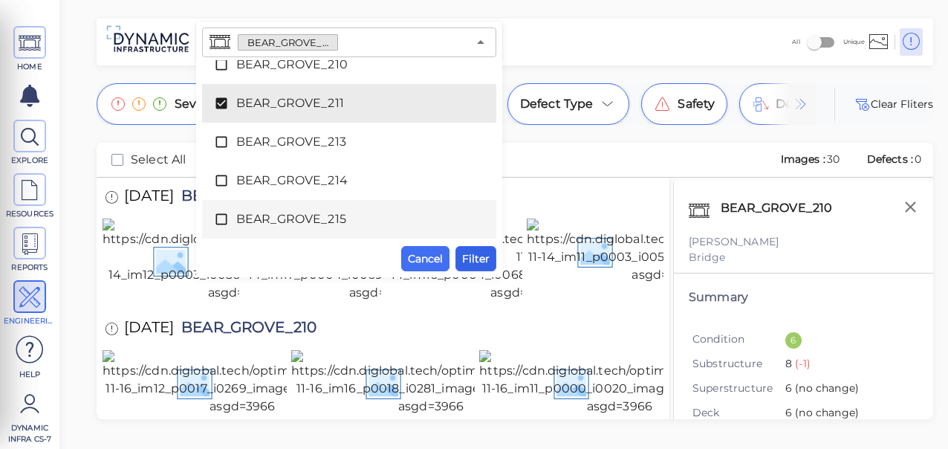
click at [474, 253] on span "Filter" at bounding box center [475, 259] width 27 height 18
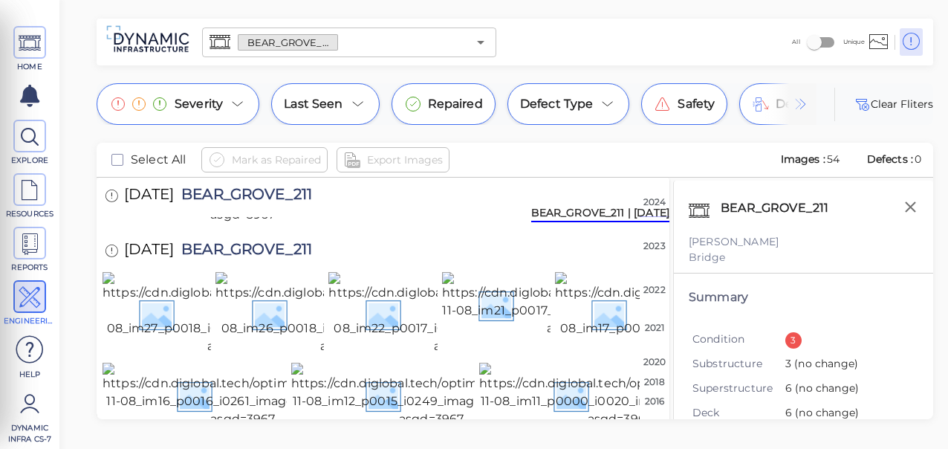
scroll to position [297, 0]
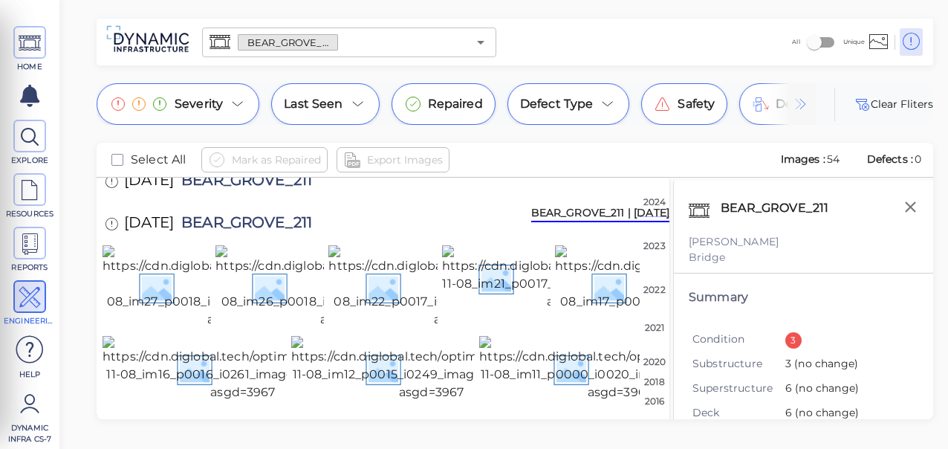
click at [271, 106] on img at bounding box center [353, 64] width 275 height 83
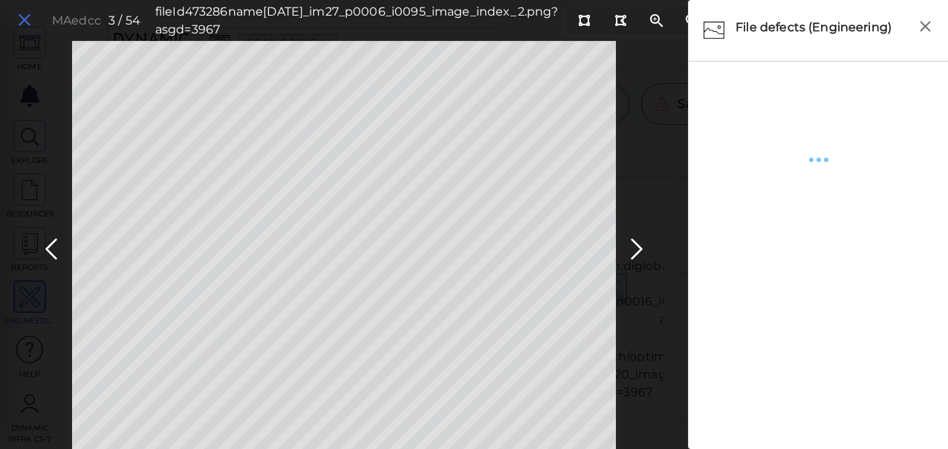
click at [19, 21] on icon at bounding box center [24, 20] width 16 height 20
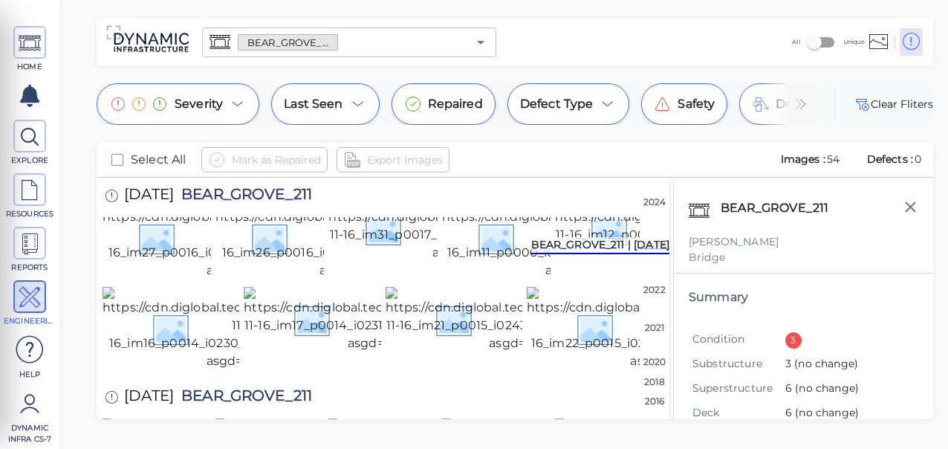
scroll to position [595, 0]
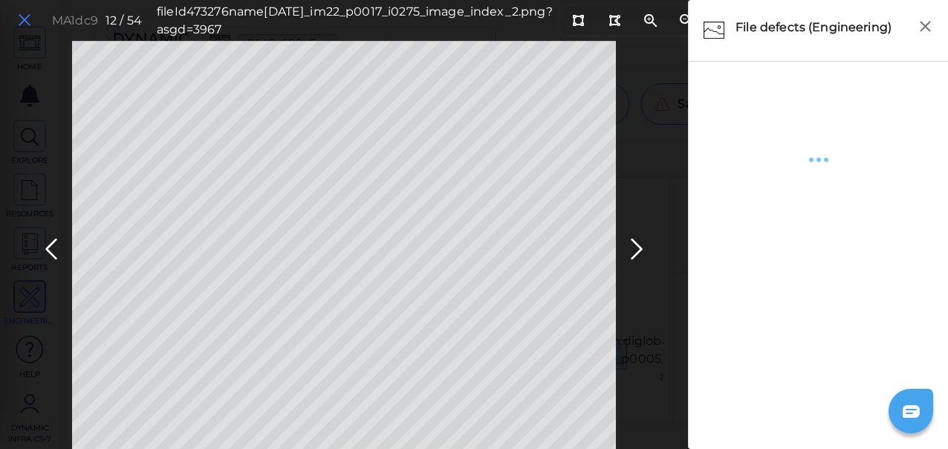
click at [24, 14] on icon at bounding box center [24, 20] width 16 height 20
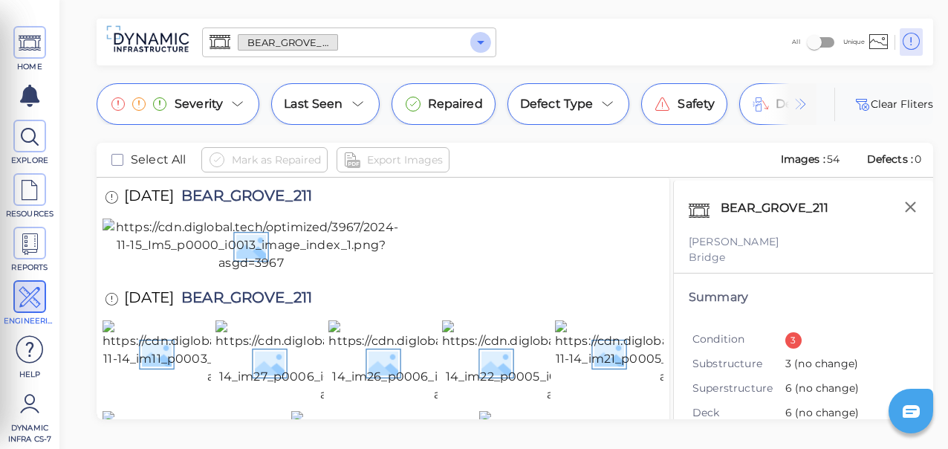
click at [476, 45] on icon "Open" at bounding box center [481, 42] width 18 height 18
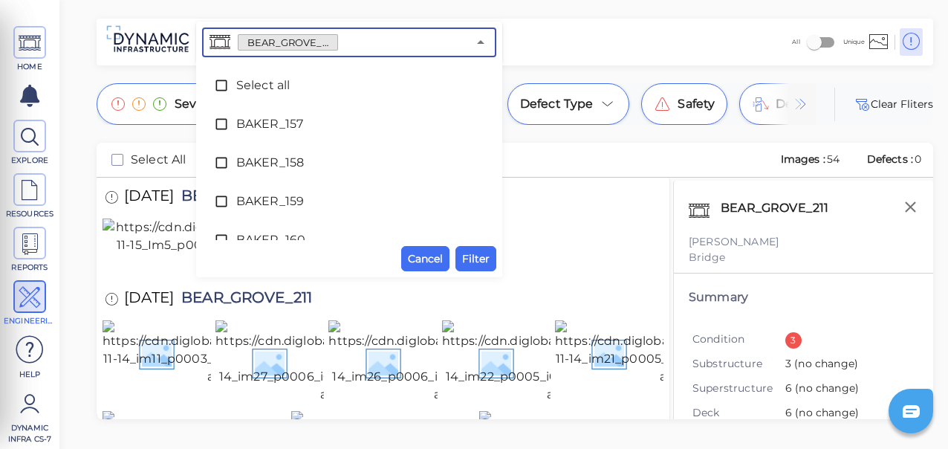
scroll to position [1062, 0]
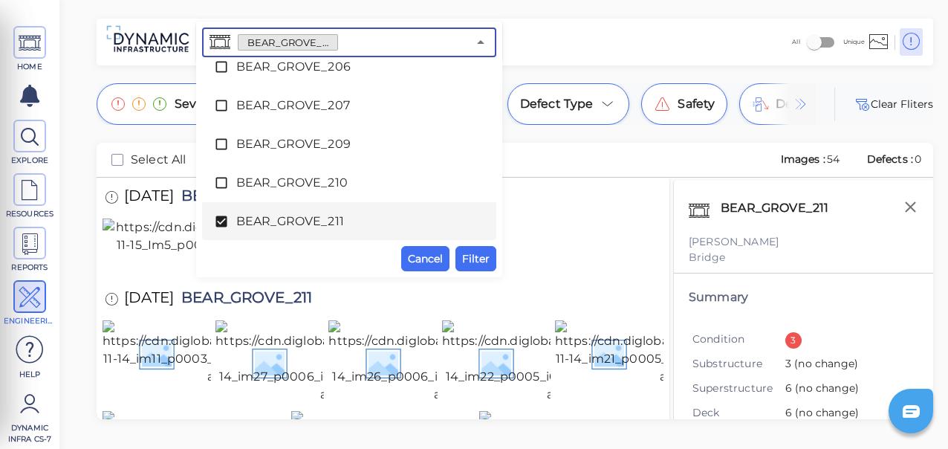
click at [223, 217] on icon at bounding box center [221, 221] width 11 height 11
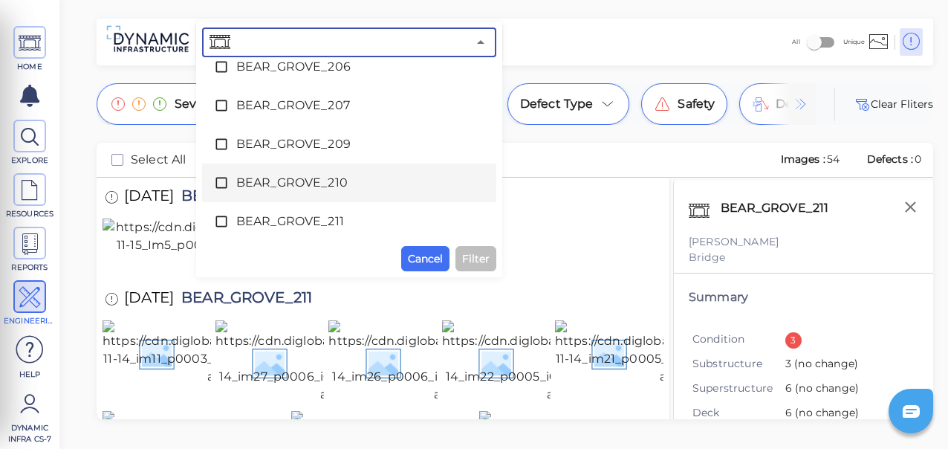
click at [219, 181] on icon at bounding box center [221, 182] width 15 height 15
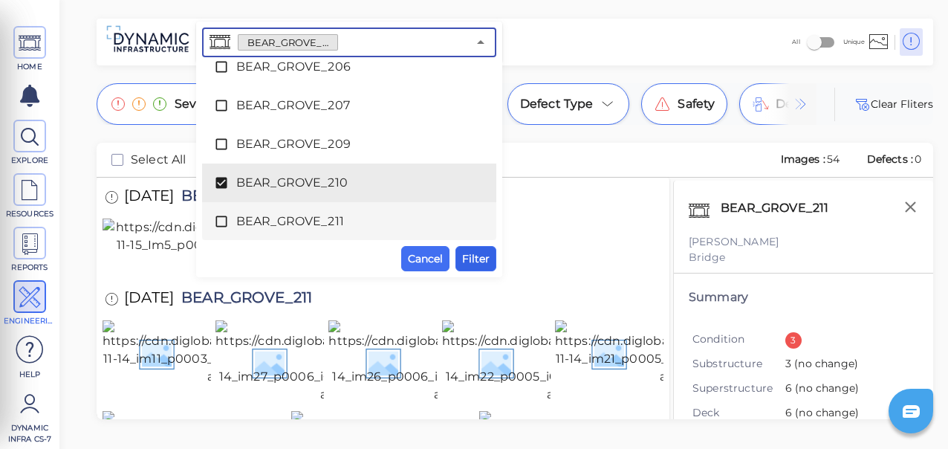
click at [475, 257] on span "Filter" at bounding box center [475, 259] width 27 height 18
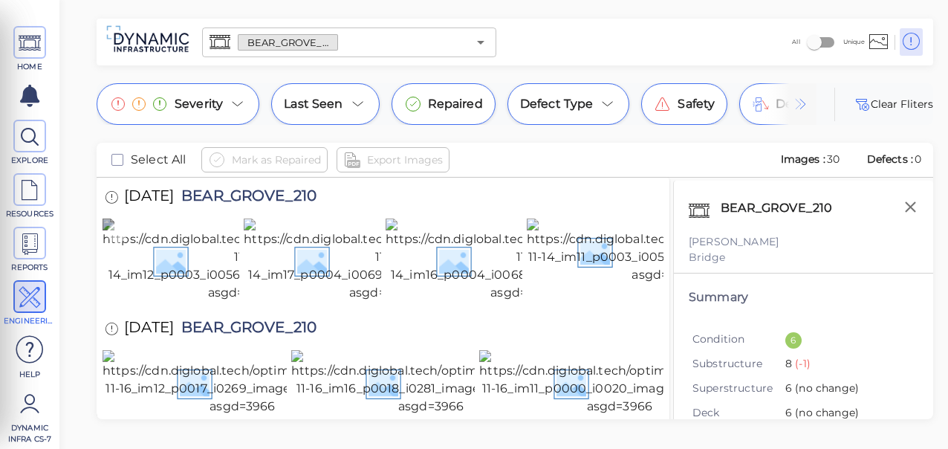
click at [199, 282] on img at bounding box center [241, 260] width 276 height 83
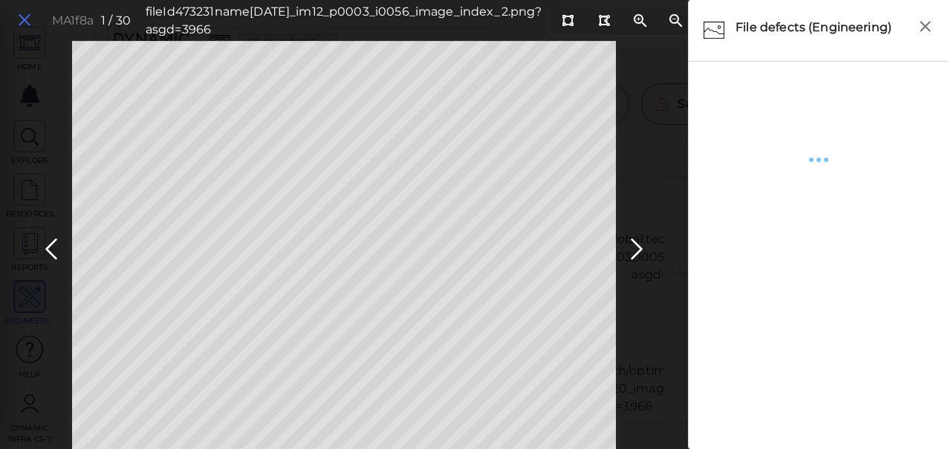
click at [27, 19] on icon at bounding box center [24, 20] width 16 height 20
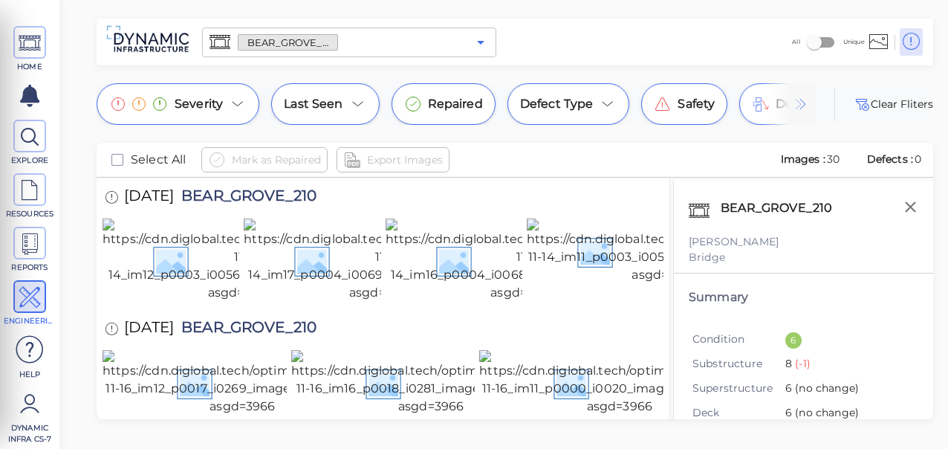
click at [476, 42] on icon "Open" at bounding box center [481, 42] width 18 height 18
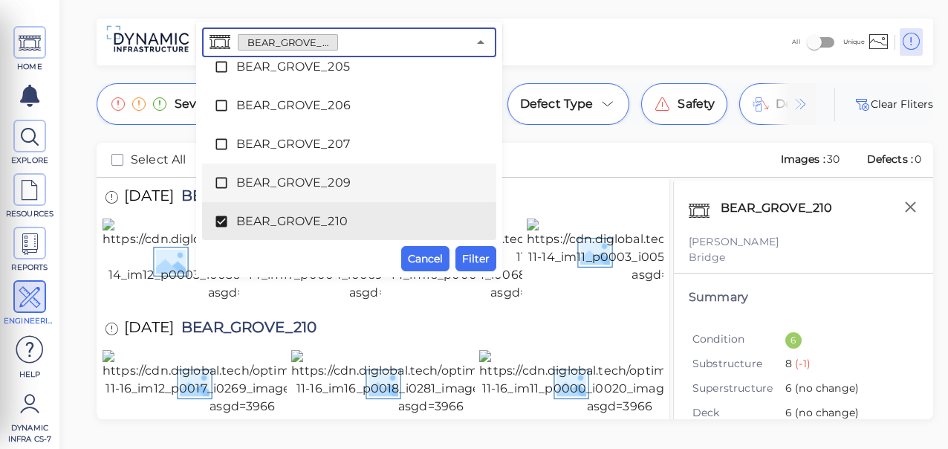
scroll to position [1180, 0]
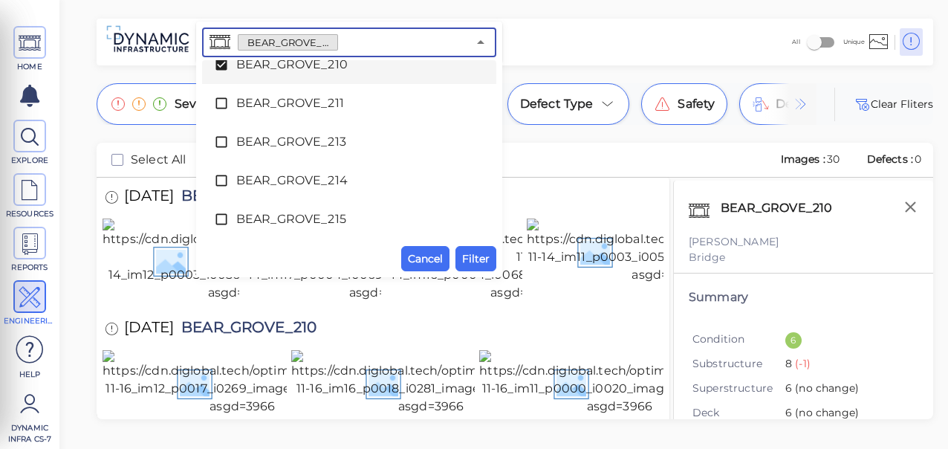
click at [217, 64] on icon at bounding box center [221, 64] width 11 height 11
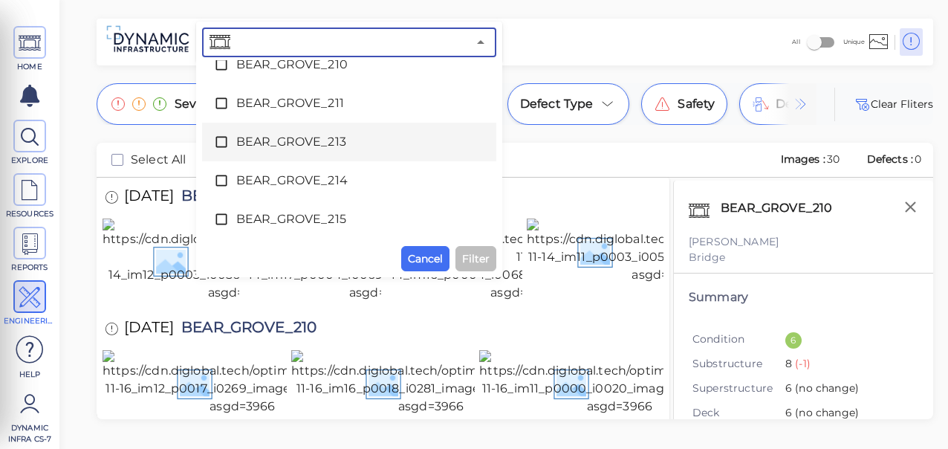
click at [222, 143] on icon at bounding box center [221, 142] width 15 height 15
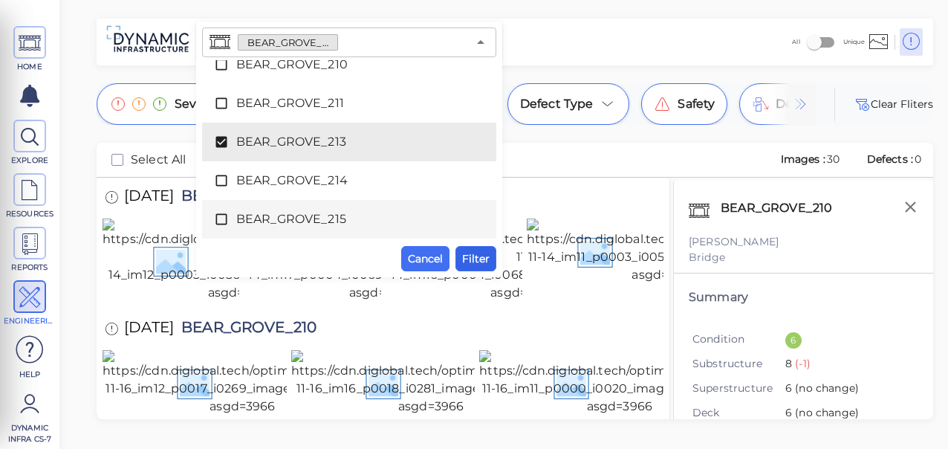
click at [479, 257] on span "Filter" at bounding box center [475, 259] width 27 height 18
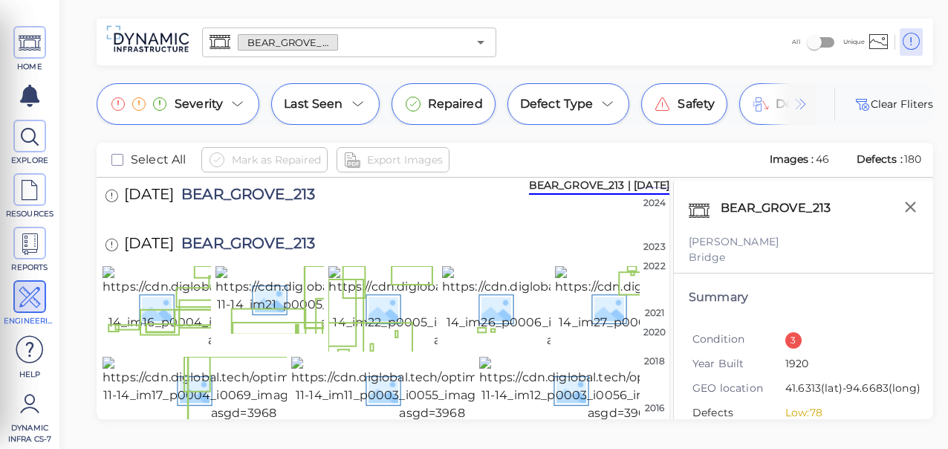
scroll to position [0, 0]
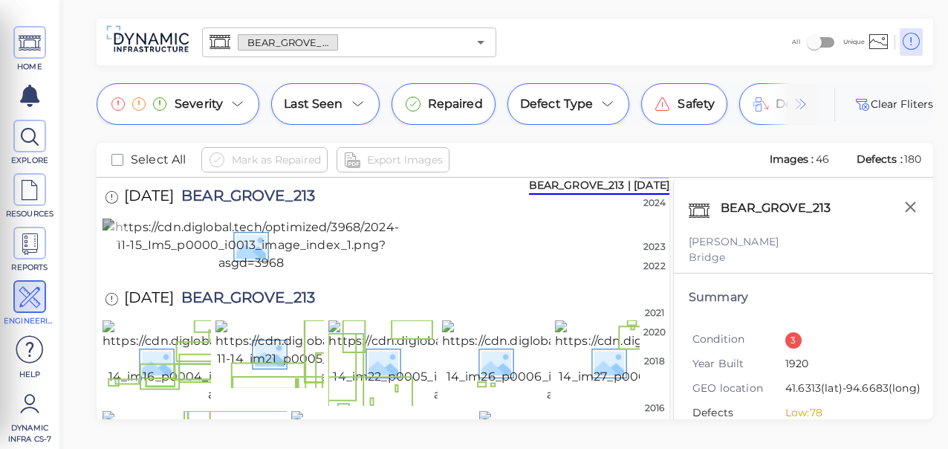
click at [295, 272] on img at bounding box center [251, 246] width 297 height 54
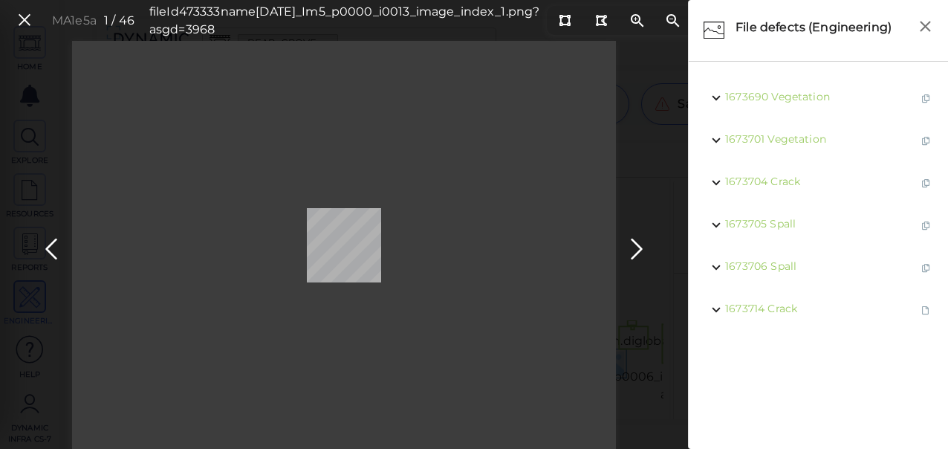
click at [19, 25] on icon at bounding box center [24, 20] width 16 height 20
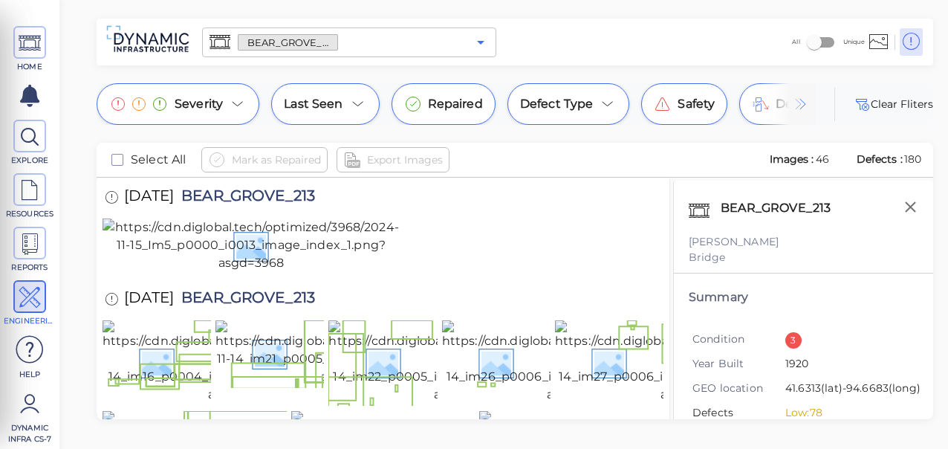
click at [479, 43] on icon "Open" at bounding box center [480, 43] width 7 height 4
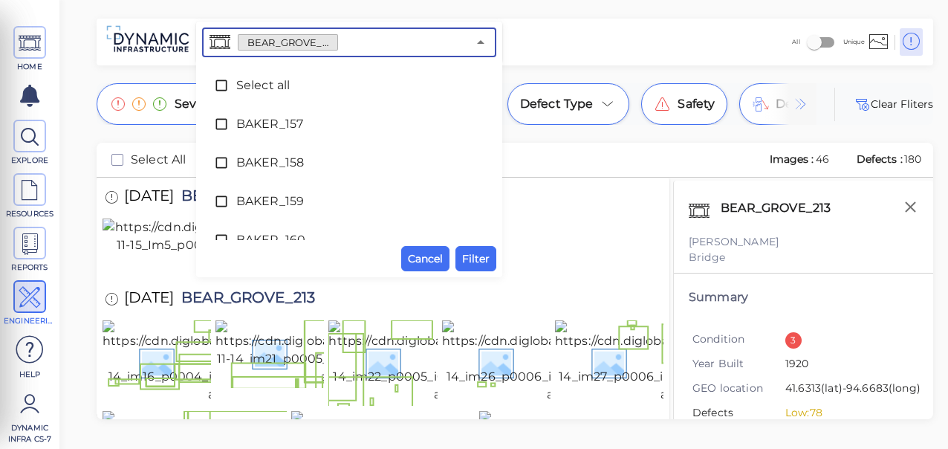
scroll to position [1101, 0]
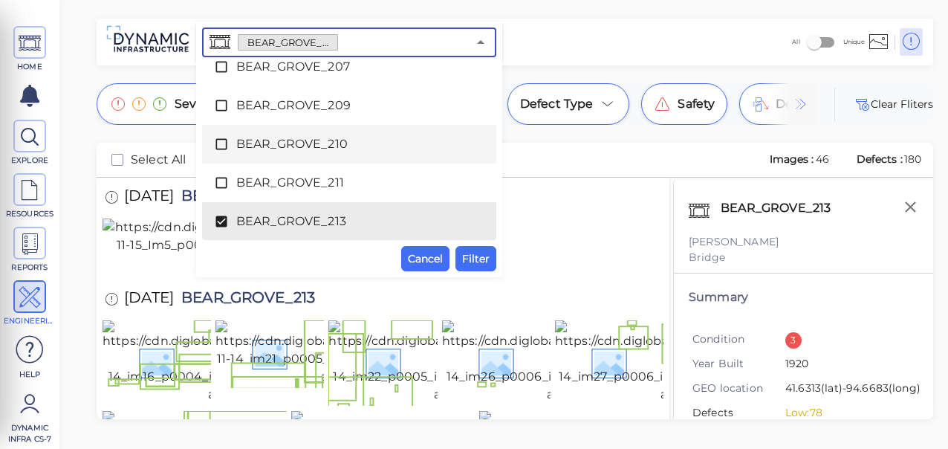
click at [223, 143] on icon at bounding box center [221, 144] width 15 height 15
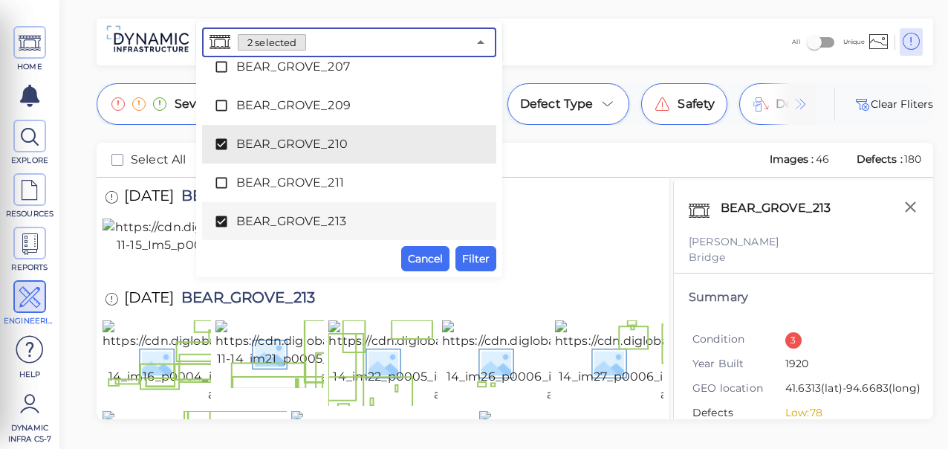
click at [221, 217] on icon at bounding box center [221, 221] width 11 height 11
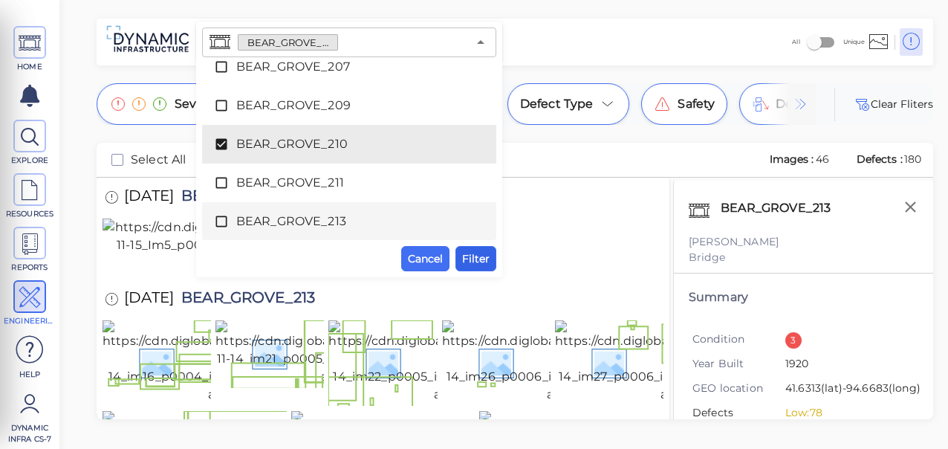
click at [485, 259] on span "Filter" at bounding box center [475, 259] width 27 height 18
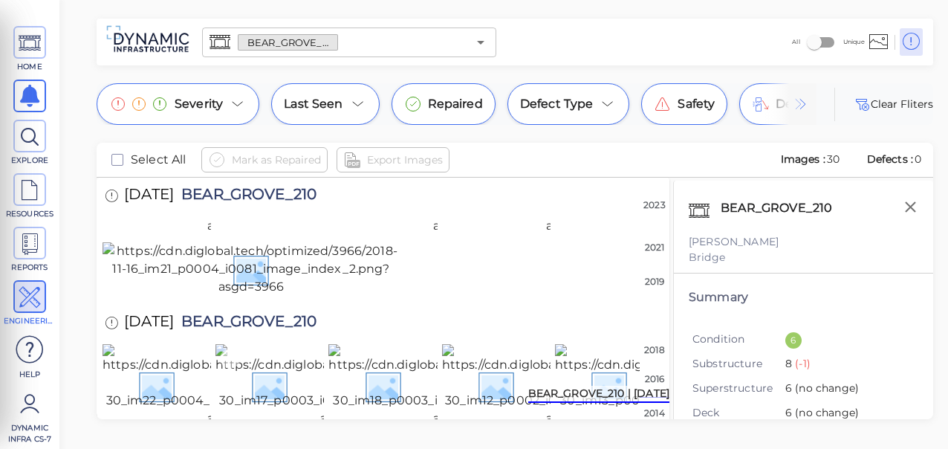
scroll to position [446, 0]
